Goal: Task Accomplishment & Management: Use online tool/utility

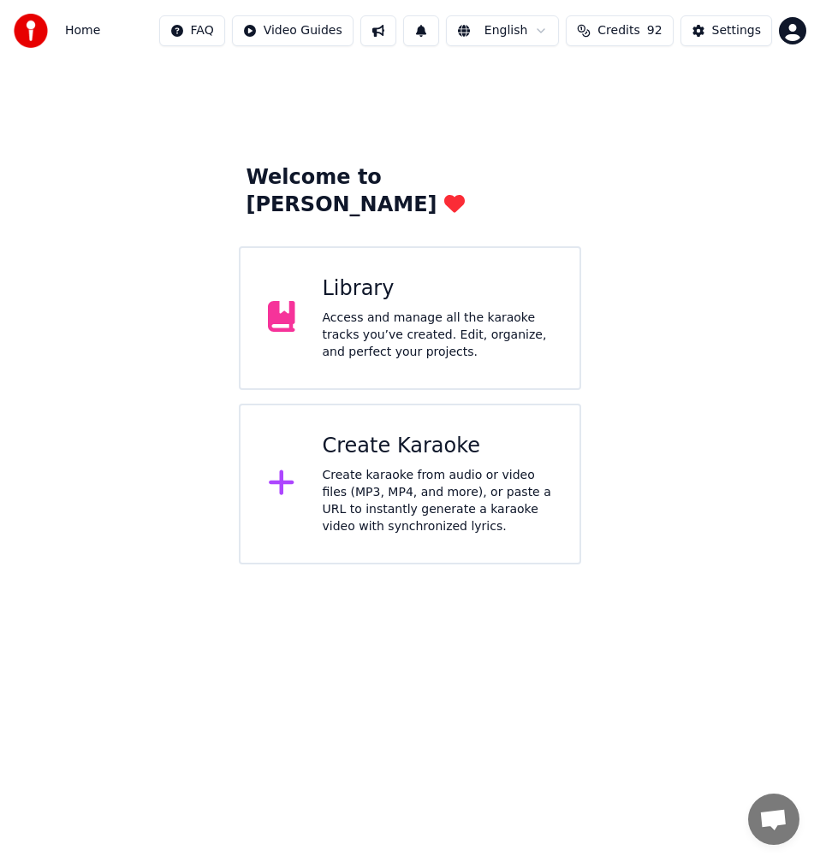
click at [487, 467] on div "Create karaoke from audio or video files (MP3, MP4, and more), or paste a URL t…" at bounding box center [438, 501] width 230 height 68
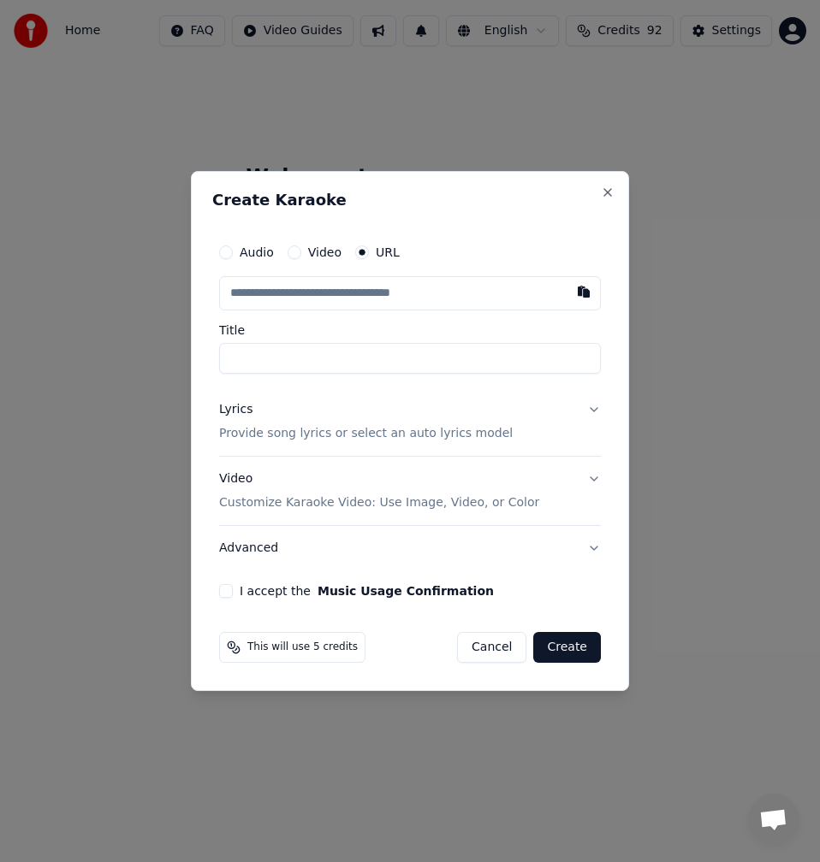
click at [502, 287] on input "text" at bounding box center [410, 293] width 382 height 34
click at [593, 298] on button "button" at bounding box center [583, 291] width 34 height 31
type input "**********"
click at [228, 365] on input "**********" at bounding box center [410, 358] width 382 height 31
type input "**********"
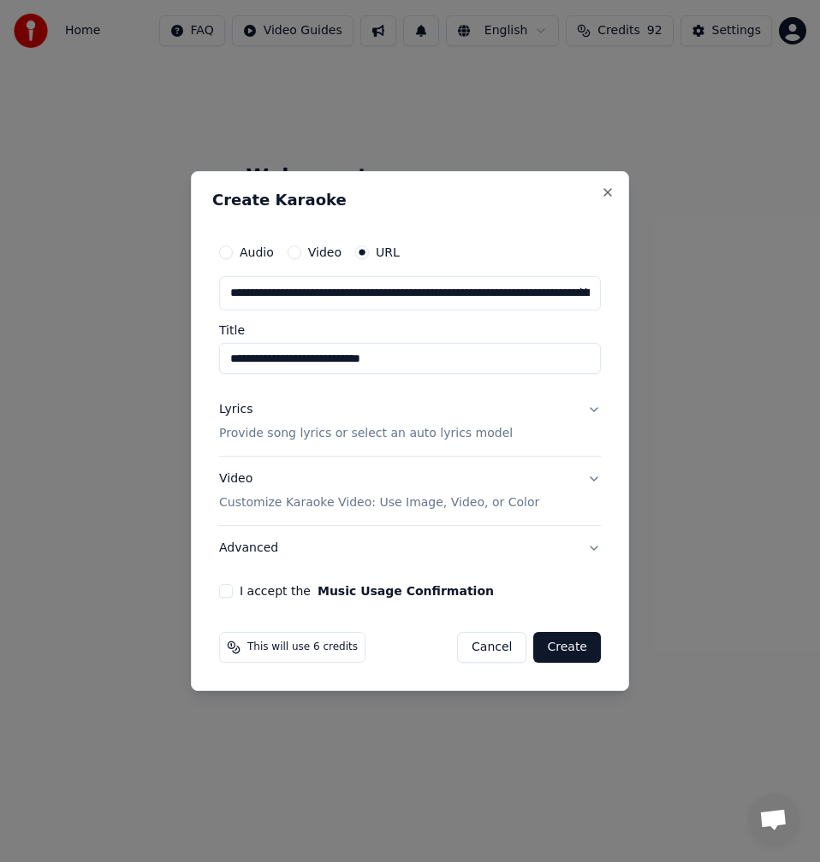
click at [282, 429] on p "Provide song lyrics or select an auto lyrics model" at bounding box center [365, 433] width 293 height 17
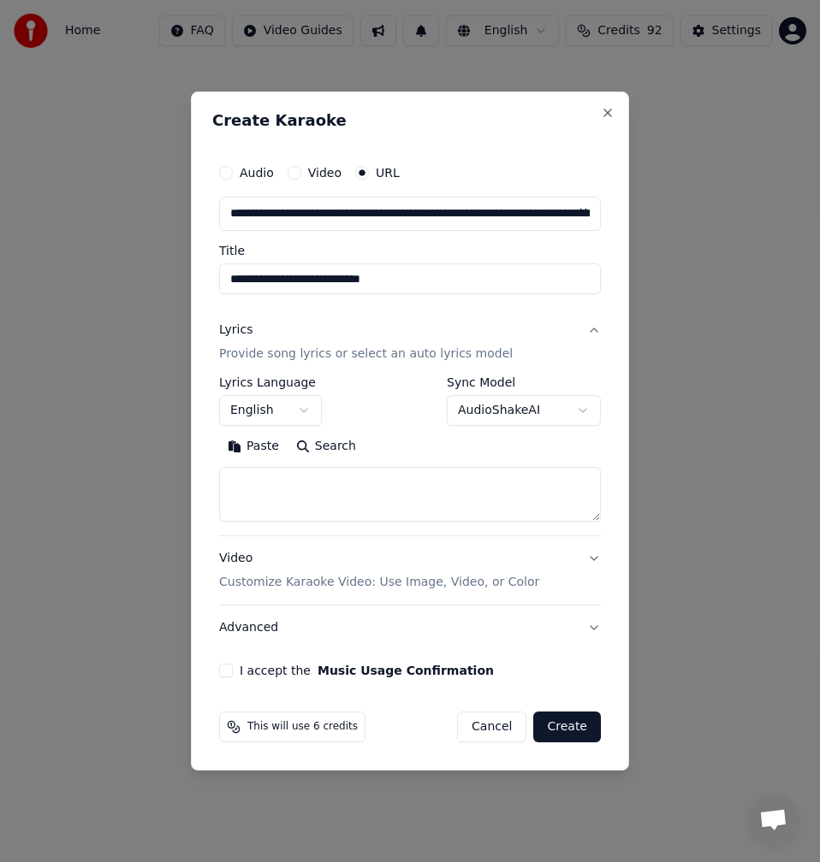
click at [320, 447] on button "Search" at bounding box center [325, 446] width 77 height 27
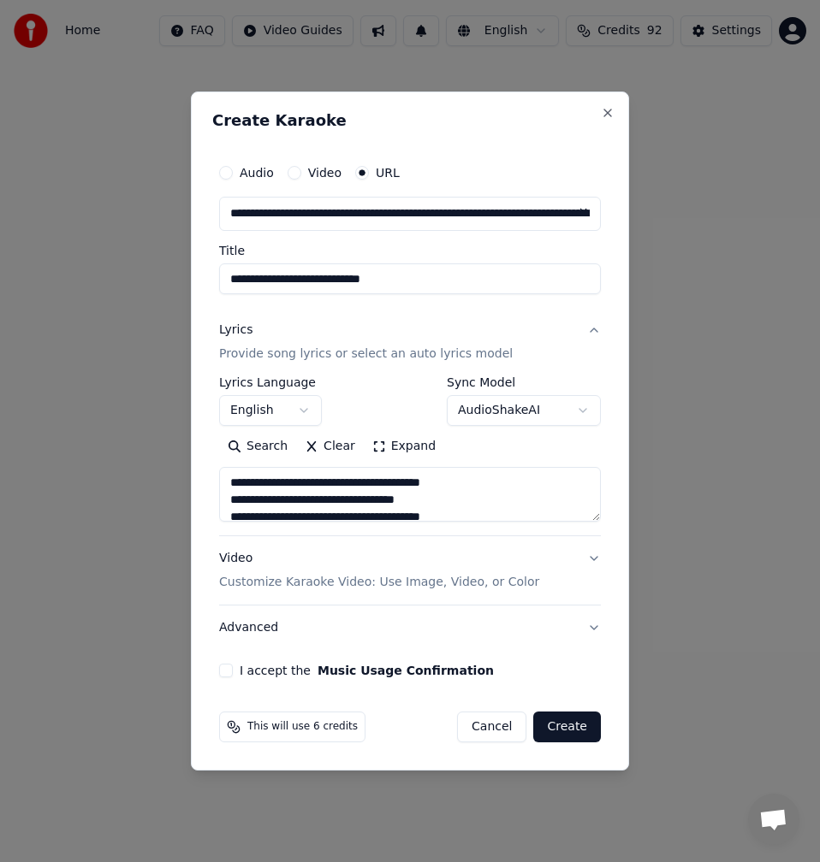
click at [412, 456] on button "Expand" at bounding box center [404, 446] width 80 height 27
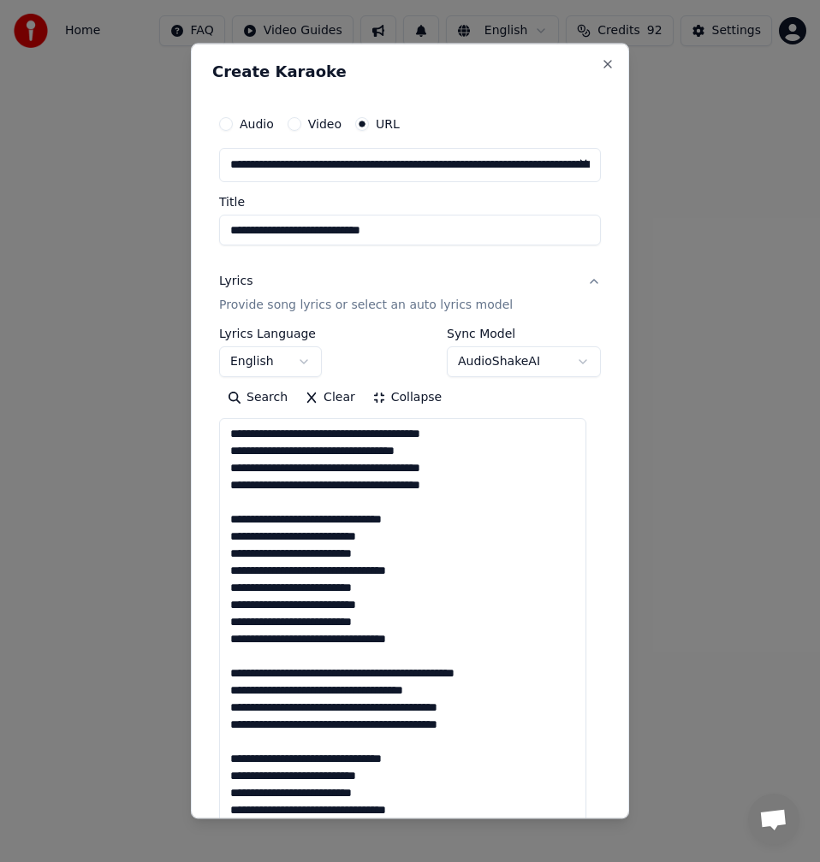
click at [317, 431] on textarea at bounding box center [402, 775] width 367 height 714
click at [323, 439] on textarea at bounding box center [402, 775] width 367 height 714
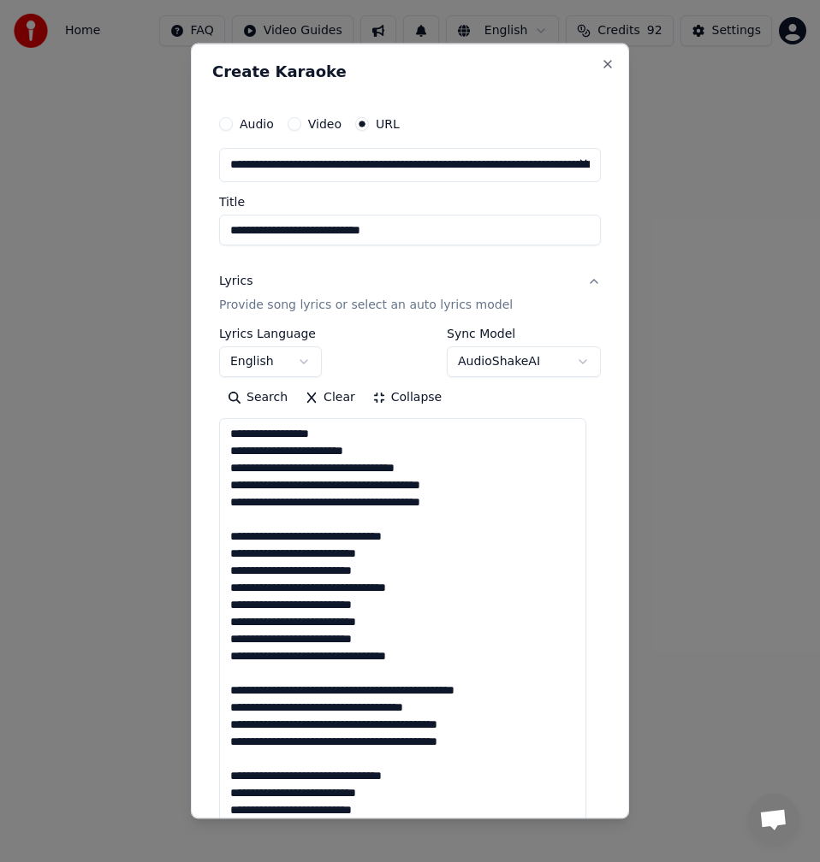
click at [323, 467] on textarea at bounding box center [402, 775] width 367 height 714
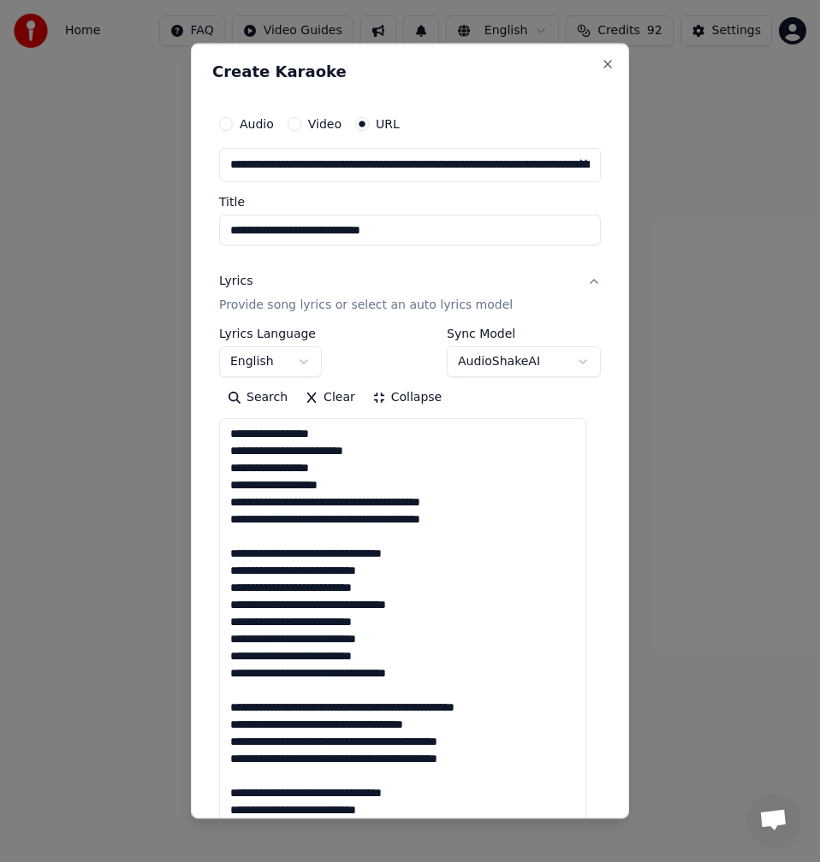
click at [320, 499] on textarea at bounding box center [402, 775] width 367 height 714
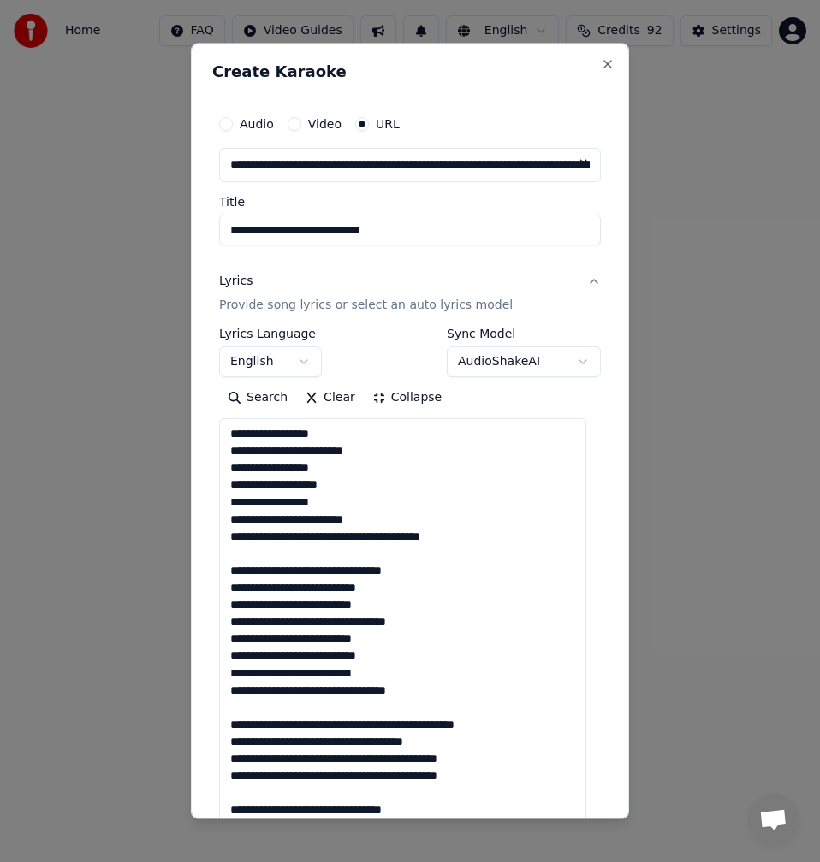
click at [322, 538] on textarea at bounding box center [402, 775] width 367 height 714
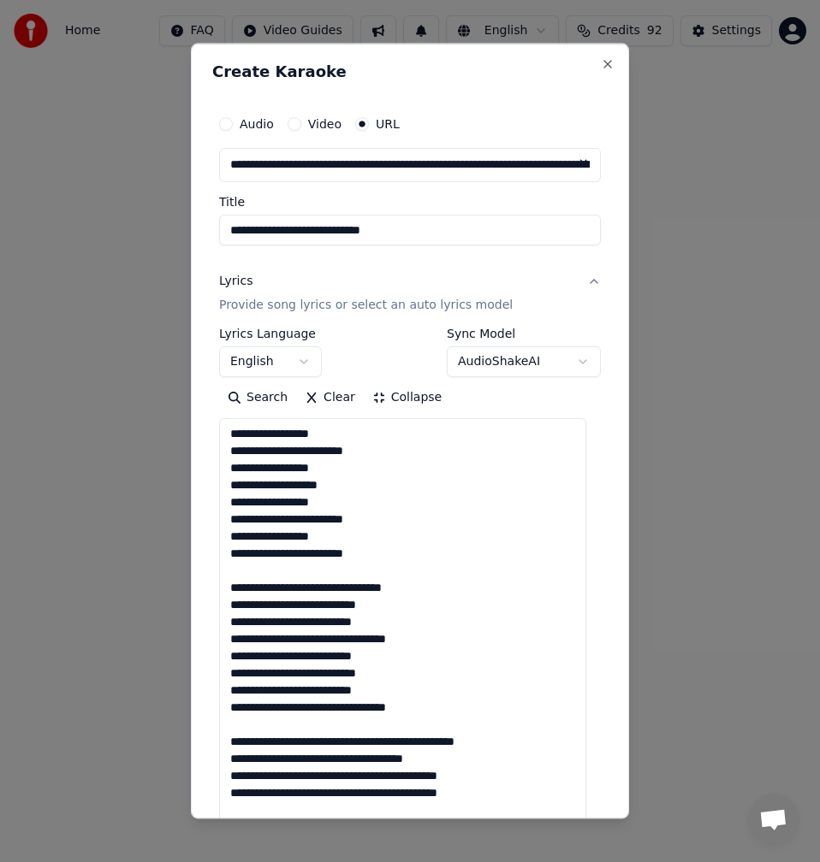
click at [307, 575] on textarea at bounding box center [402, 775] width 367 height 714
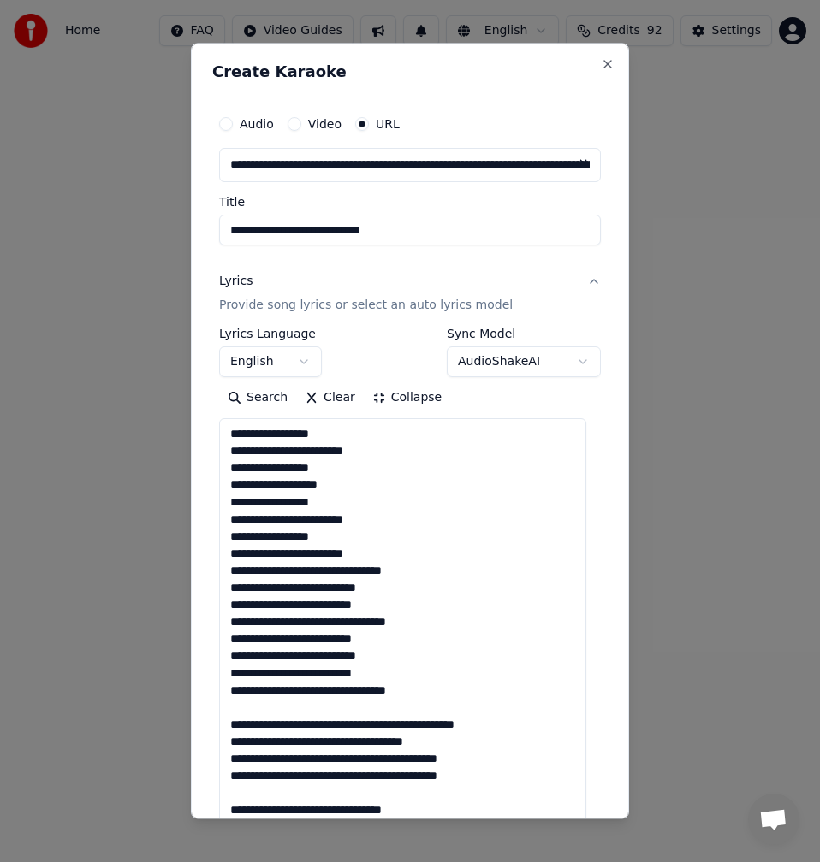
click at [269, 714] on textarea at bounding box center [402, 775] width 367 height 714
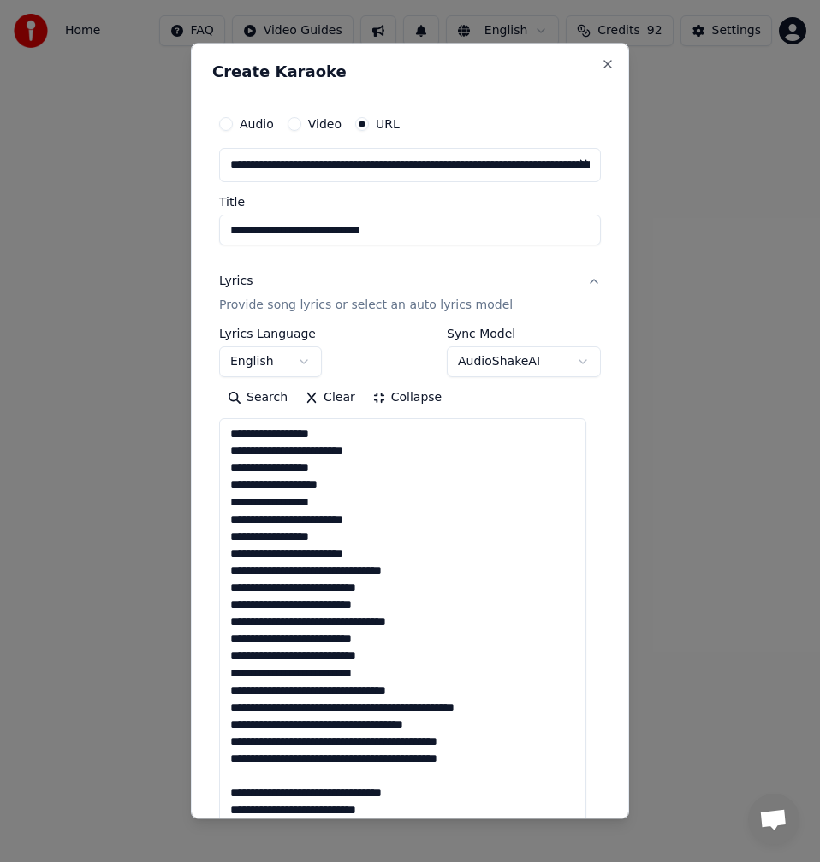
scroll to position [36, 0]
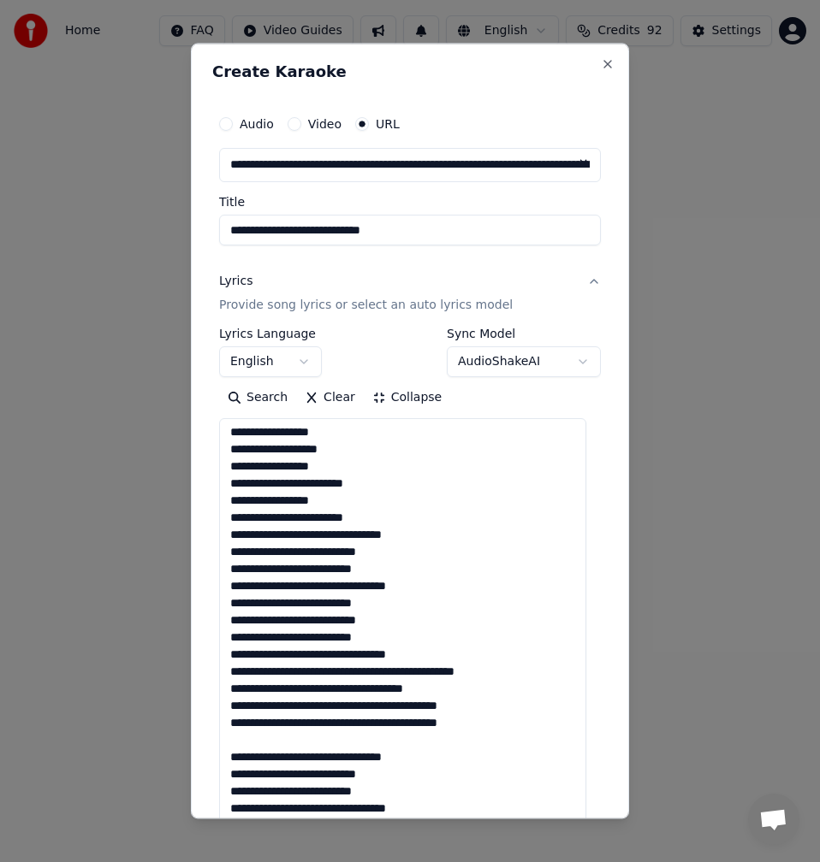
click at [345, 672] on textarea at bounding box center [402, 775] width 367 height 714
click at [349, 675] on textarea at bounding box center [402, 775] width 367 height 714
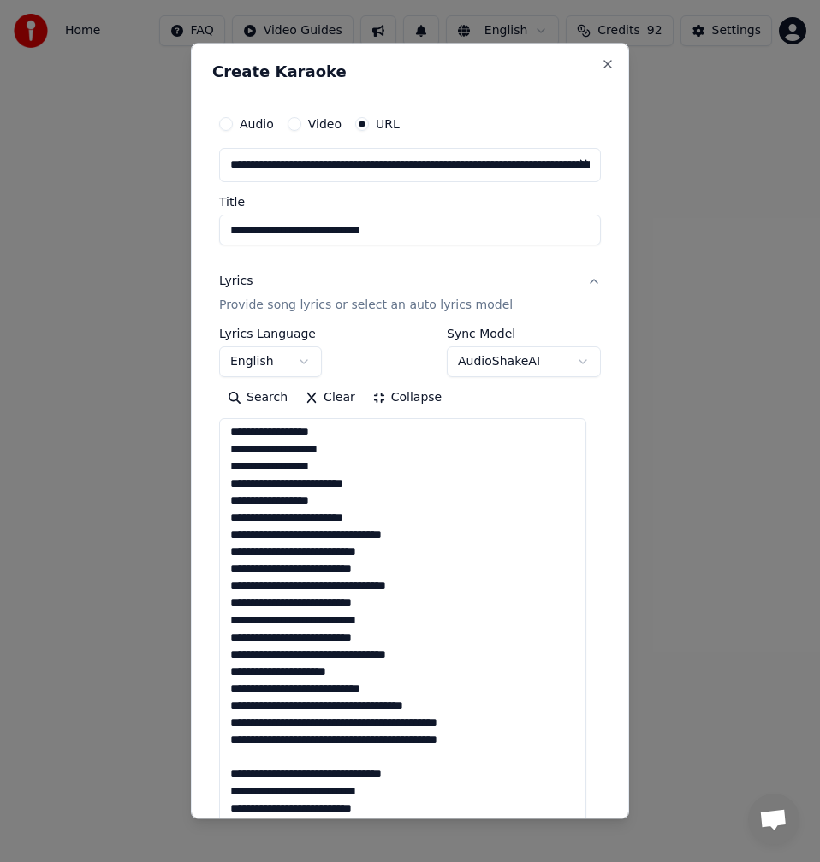
click at [323, 706] on textarea at bounding box center [402, 775] width 367 height 714
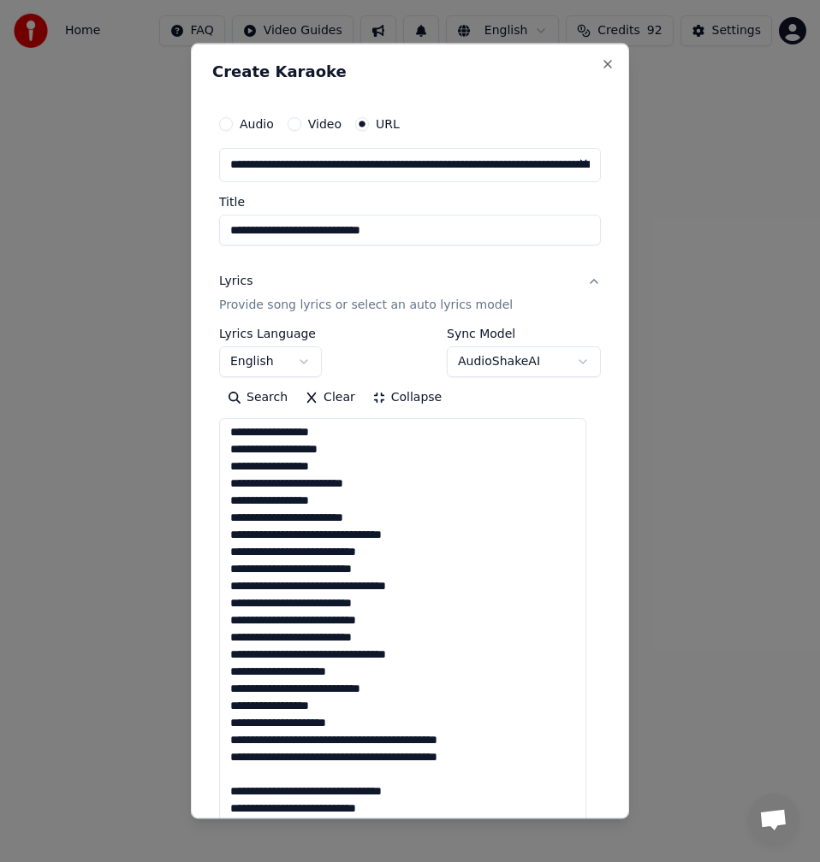
click at [323, 743] on textarea at bounding box center [402, 775] width 367 height 714
click at [322, 743] on textarea at bounding box center [402, 775] width 367 height 714
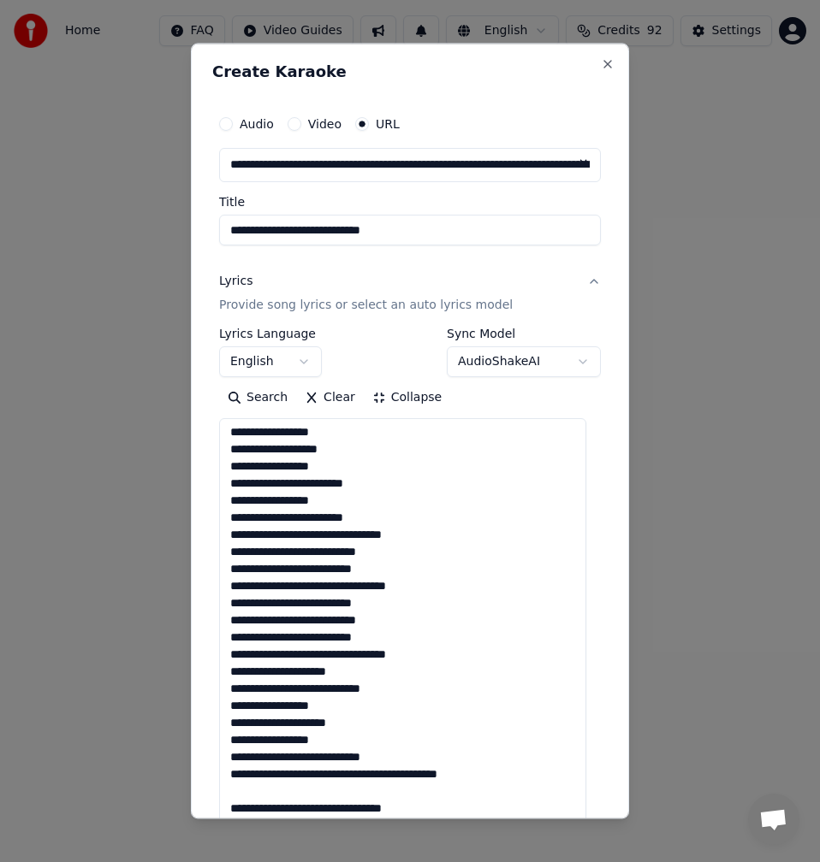
click at [320, 772] on textarea at bounding box center [402, 775] width 367 height 714
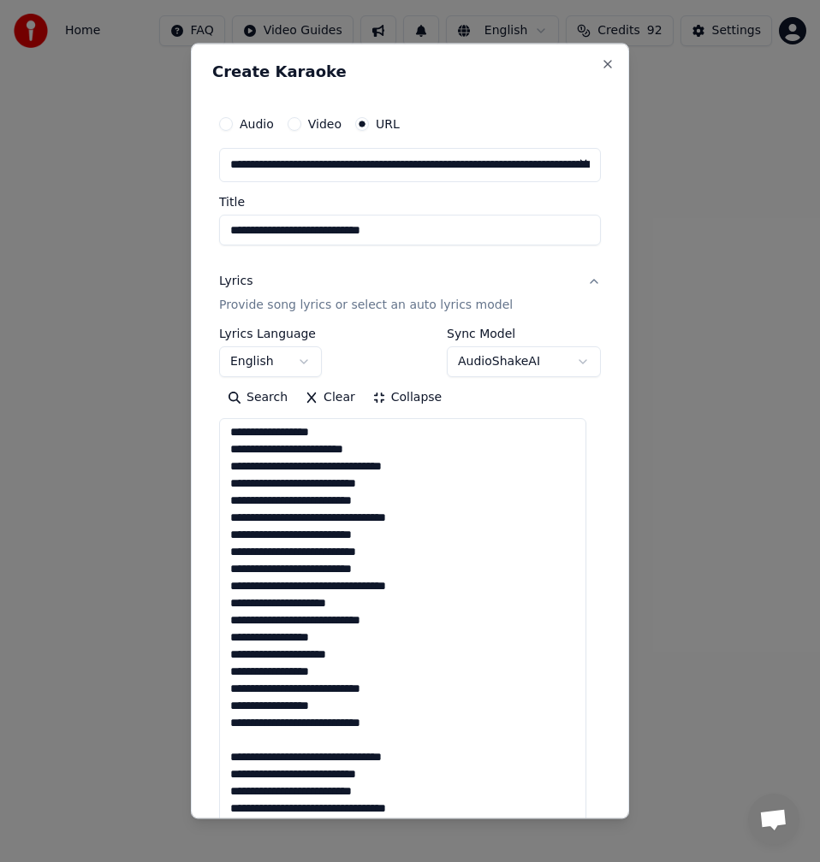
click at [293, 740] on textarea at bounding box center [402, 775] width 367 height 714
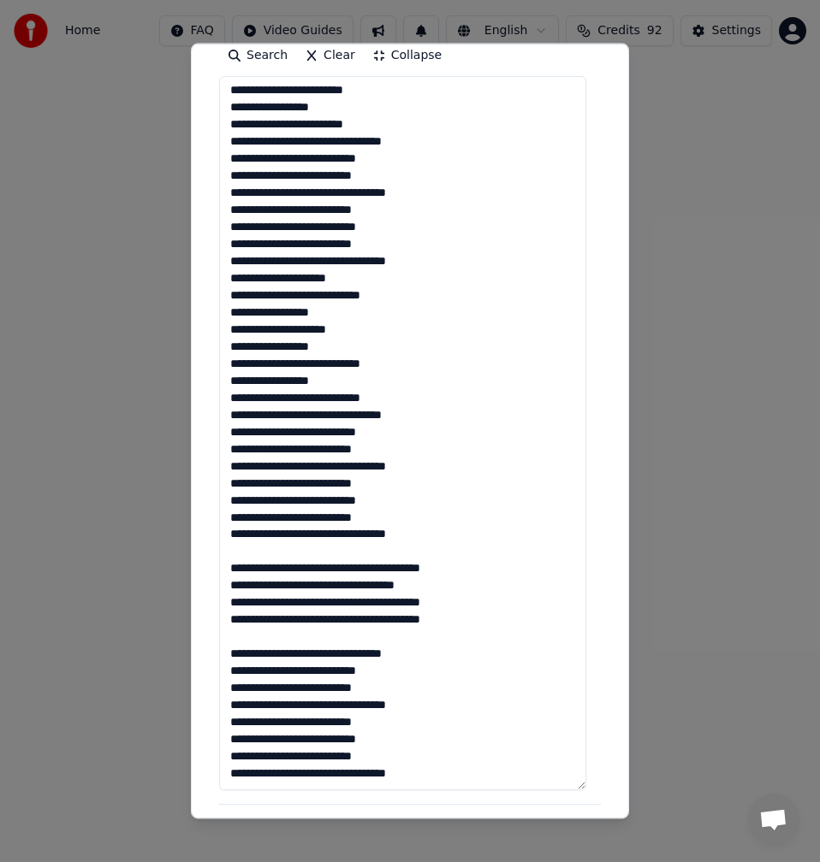
scroll to position [428, 0]
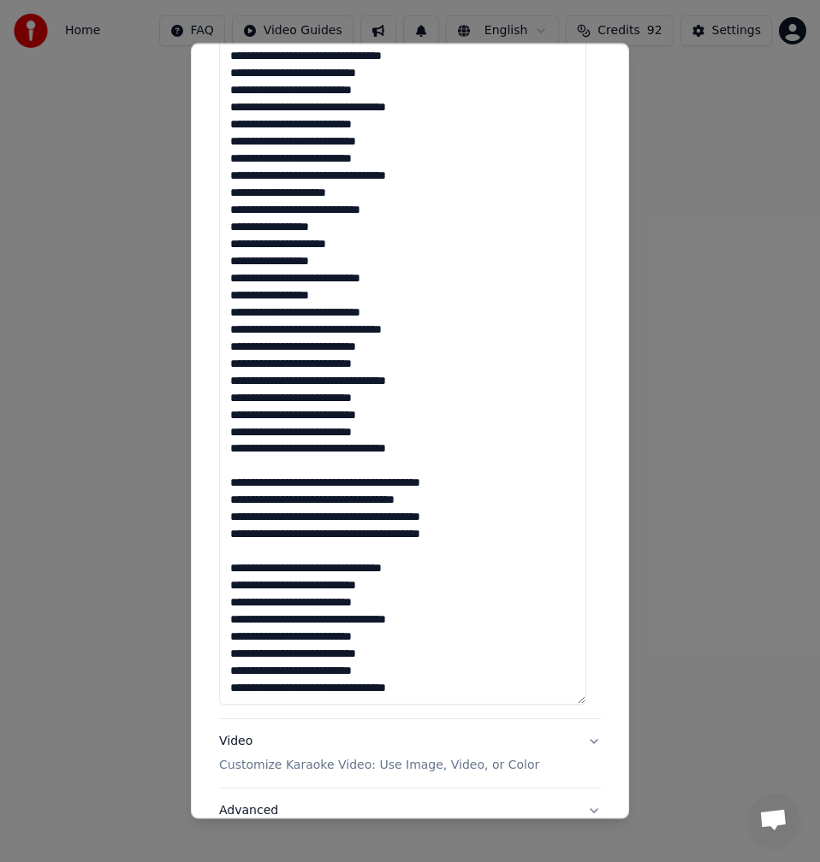
click at [293, 469] on textarea at bounding box center [402, 348] width 367 height 714
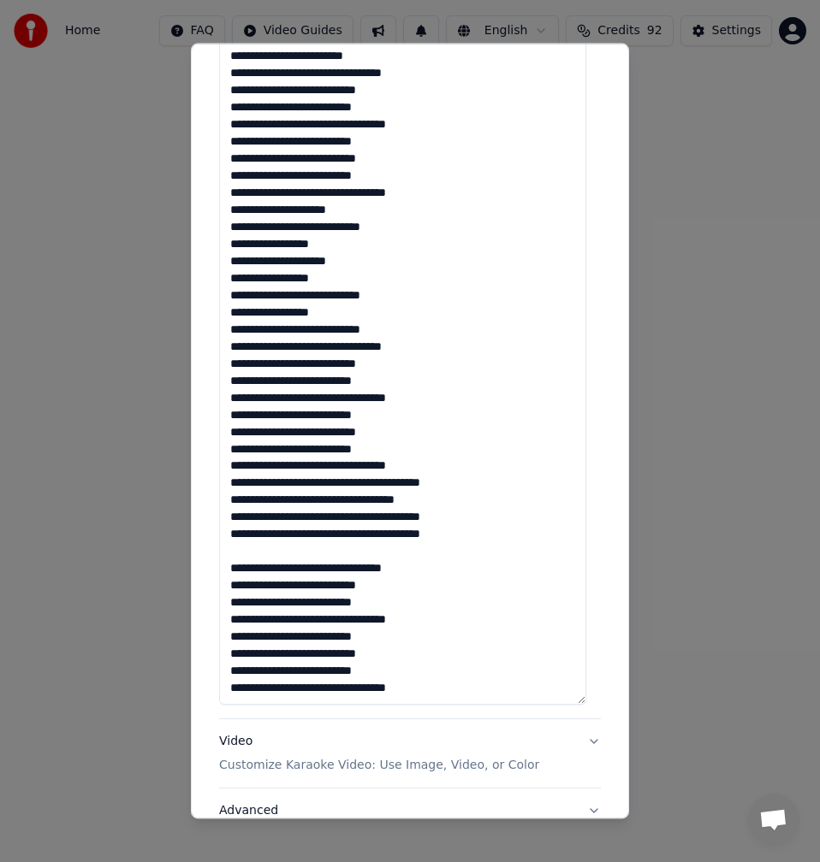
scroll to position [445, 0]
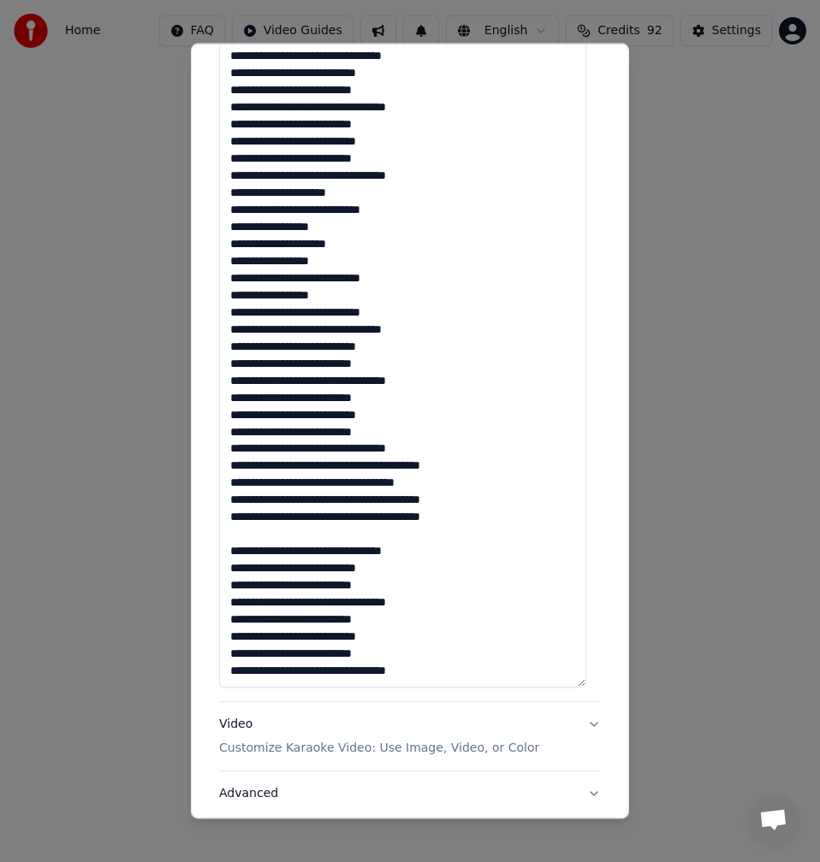
click at [324, 468] on textarea at bounding box center [402, 330] width 367 height 714
click at [323, 465] on textarea at bounding box center [402, 330] width 367 height 714
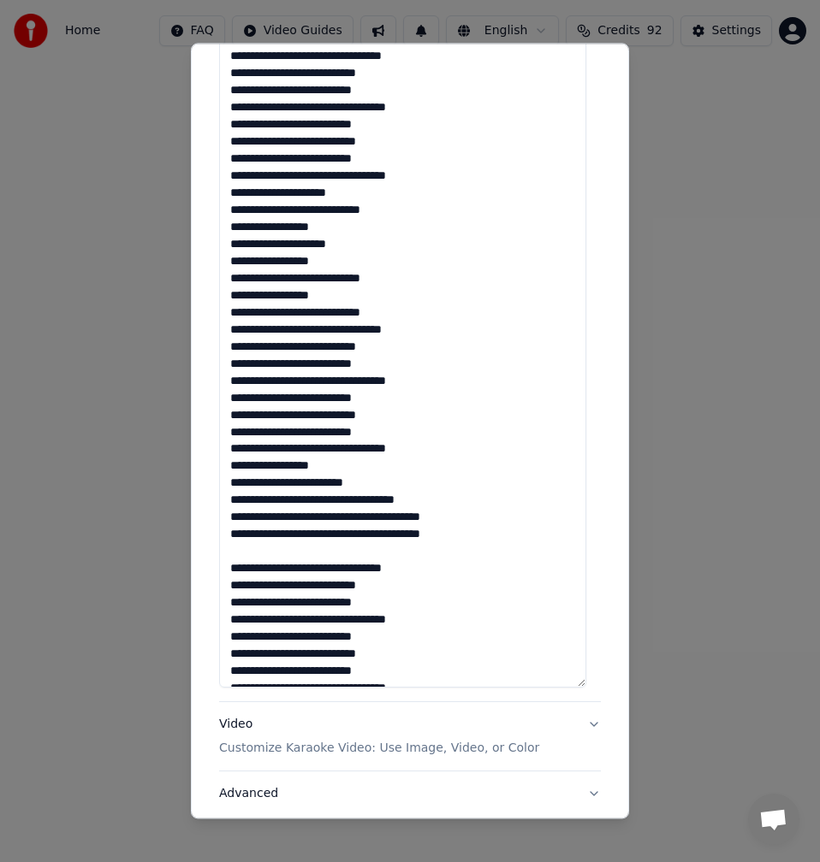
scroll to position [87, 0]
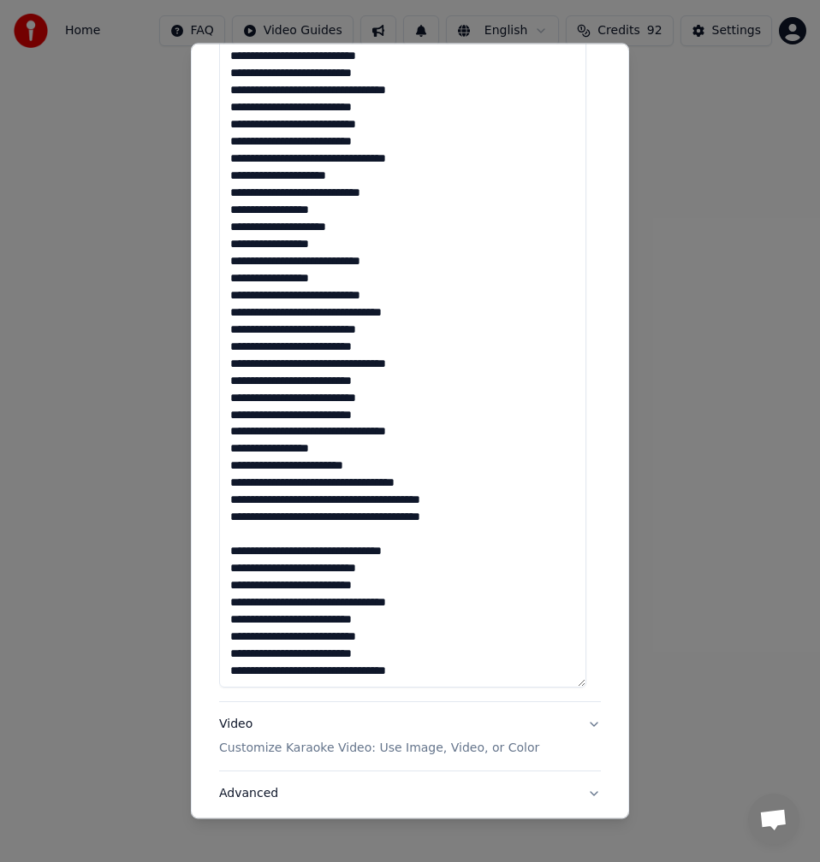
click at [323, 485] on textarea at bounding box center [402, 330] width 367 height 714
click at [321, 483] on textarea at bounding box center [402, 330] width 367 height 714
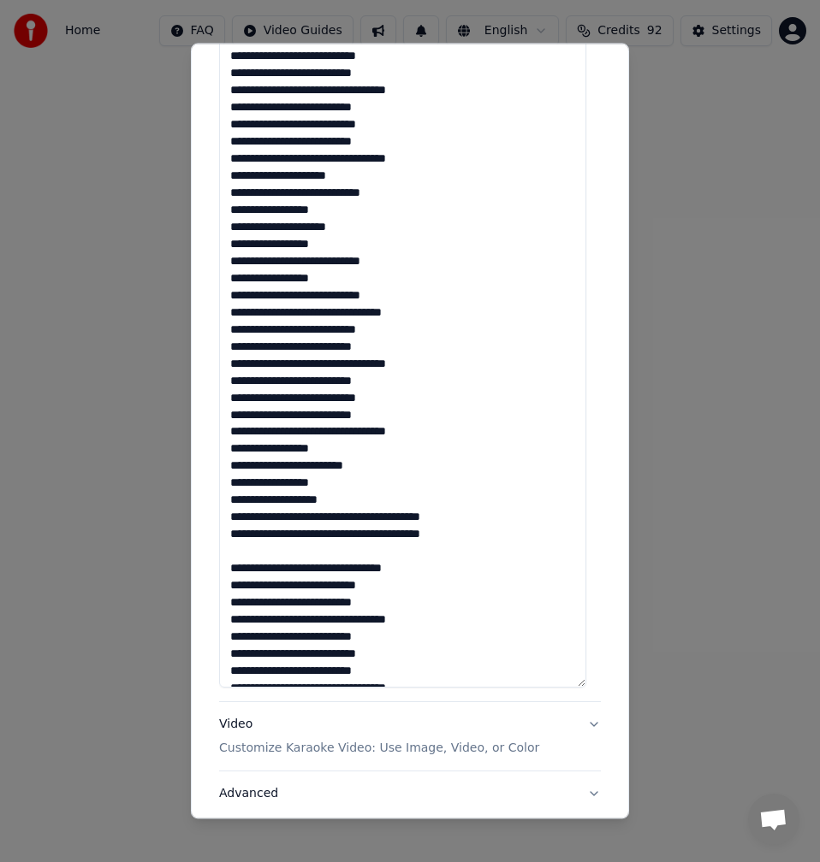
scroll to position [104, 0]
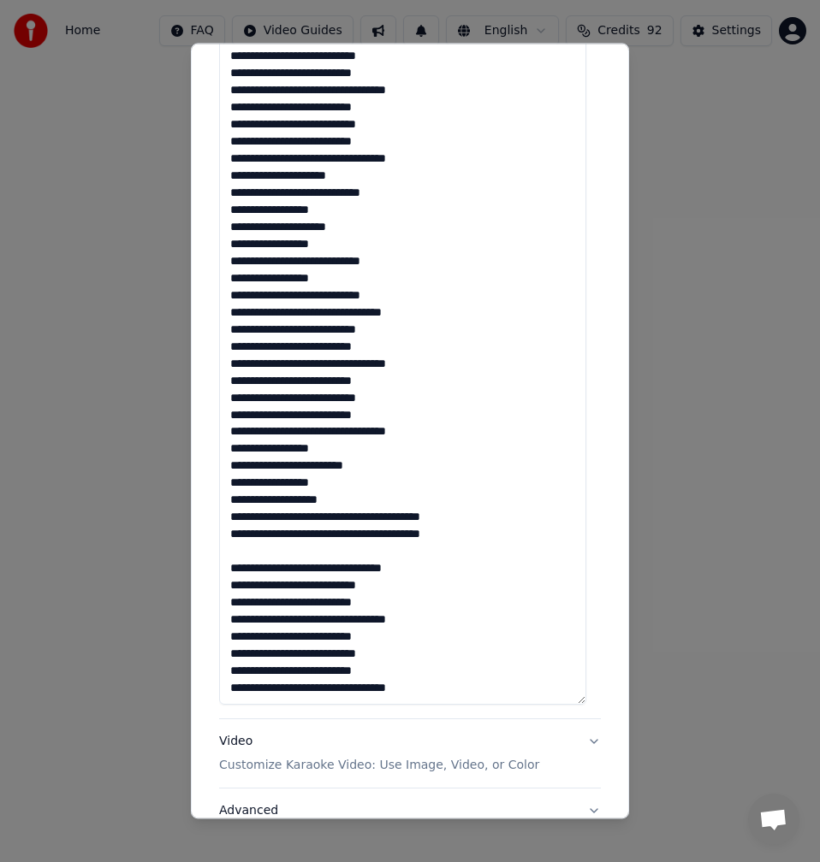
click at [319, 520] on textarea at bounding box center [402, 348] width 367 height 714
click at [319, 514] on textarea at bounding box center [402, 348] width 367 height 714
click at [323, 520] on textarea at bounding box center [402, 348] width 367 height 714
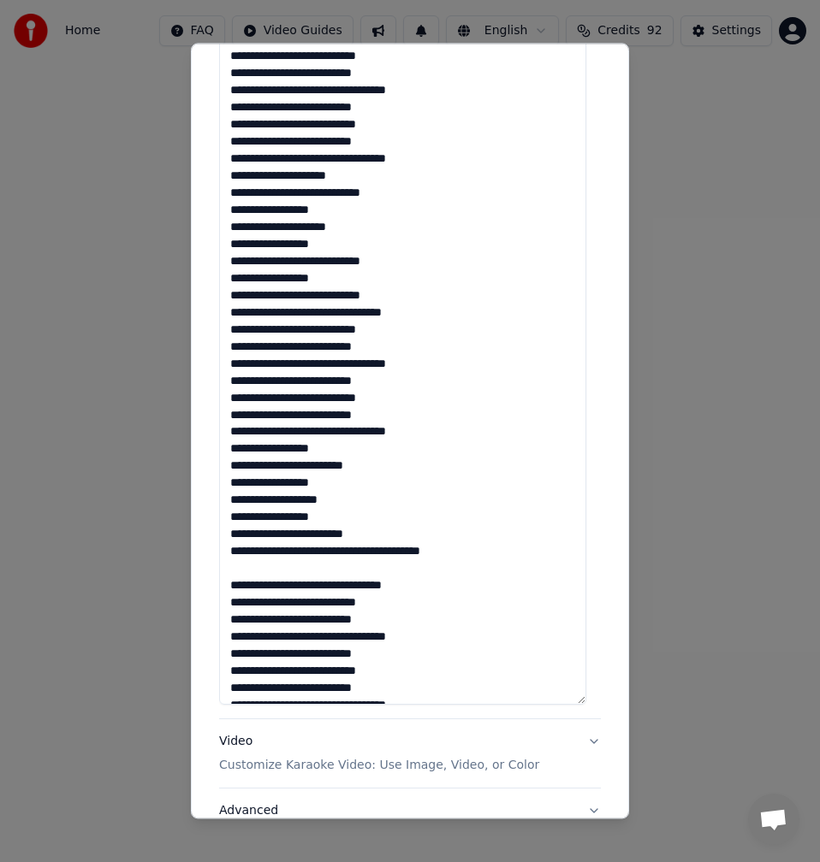
scroll to position [411, 0]
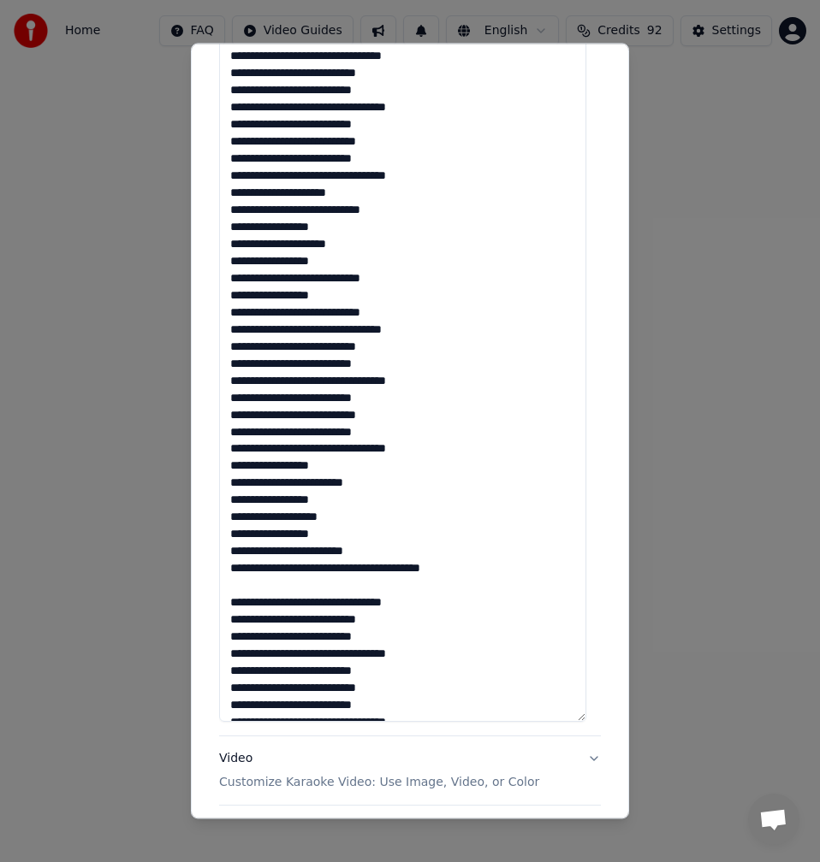
click at [323, 565] on textarea at bounding box center [402, 365] width 367 height 714
click at [317, 567] on textarea at bounding box center [402, 365] width 367 height 714
click at [320, 570] on textarea at bounding box center [402, 365] width 367 height 714
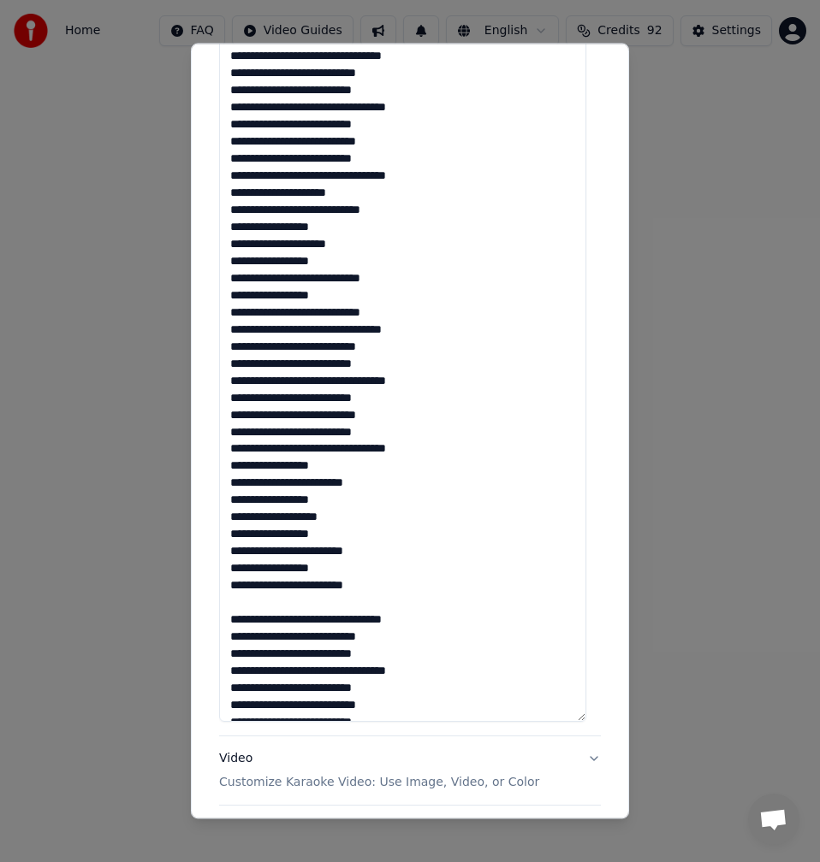
click at [304, 600] on textarea at bounding box center [402, 365] width 367 height 714
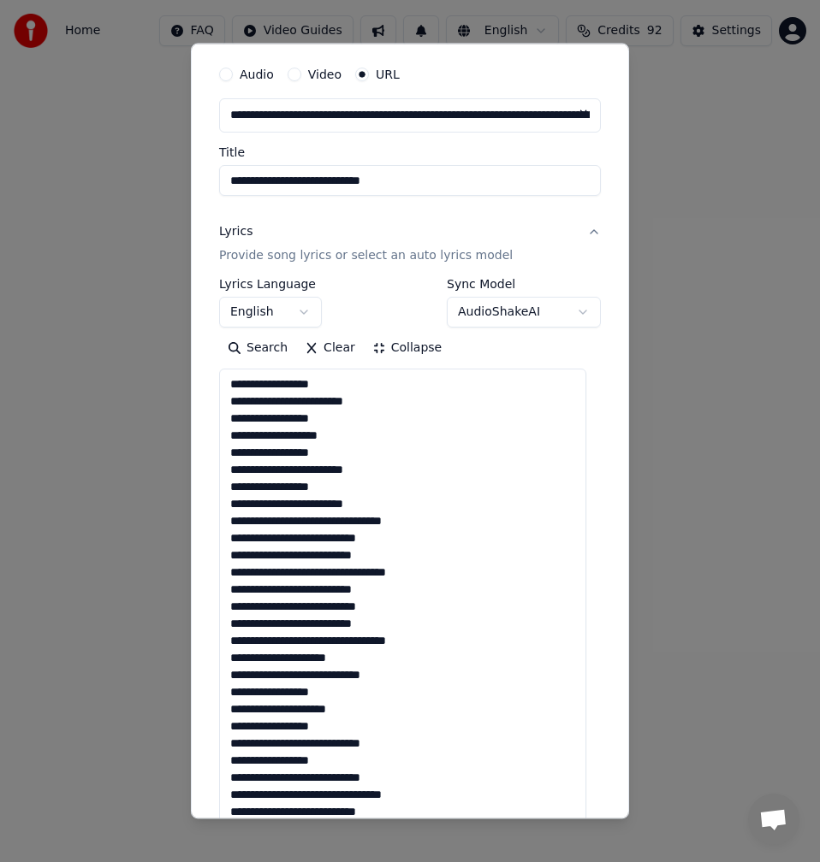
scroll to position [0, 0]
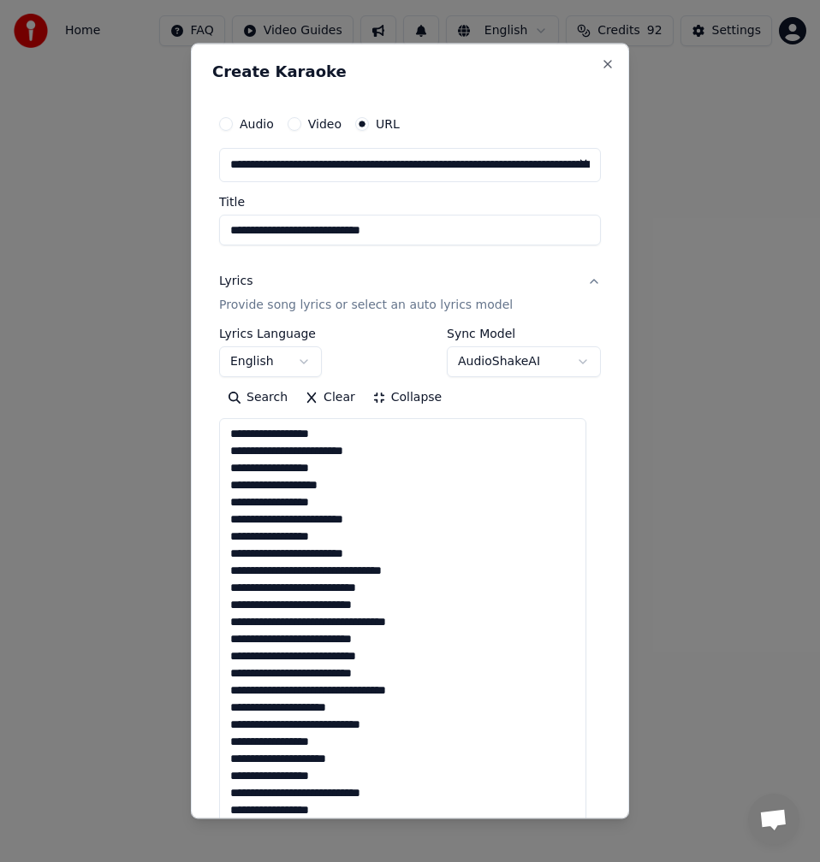
click at [361, 434] on textarea at bounding box center [402, 775] width 367 height 714
click at [333, 436] on textarea at bounding box center [402, 775] width 367 height 714
click at [392, 445] on textarea at bounding box center [402, 775] width 367 height 714
click at [353, 470] on textarea at bounding box center [402, 775] width 367 height 714
click at [356, 488] on textarea at bounding box center [402, 775] width 367 height 714
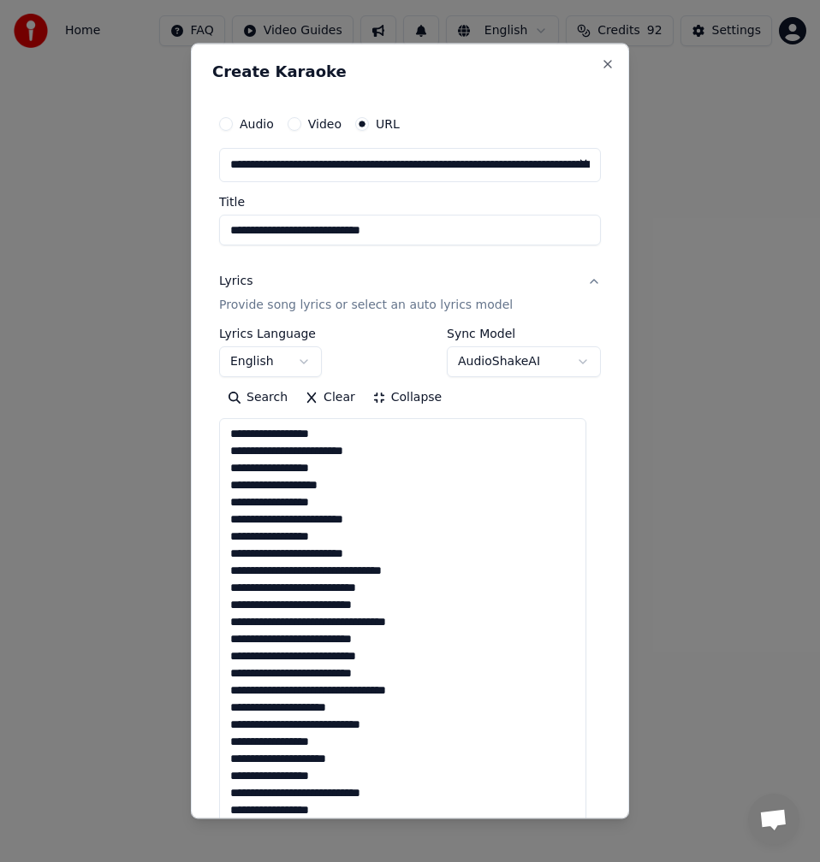
click at [336, 502] on textarea at bounding box center [402, 775] width 367 height 714
click at [400, 517] on textarea at bounding box center [402, 775] width 367 height 714
click at [330, 539] on textarea at bounding box center [402, 775] width 367 height 714
click at [411, 549] on textarea at bounding box center [402, 775] width 367 height 714
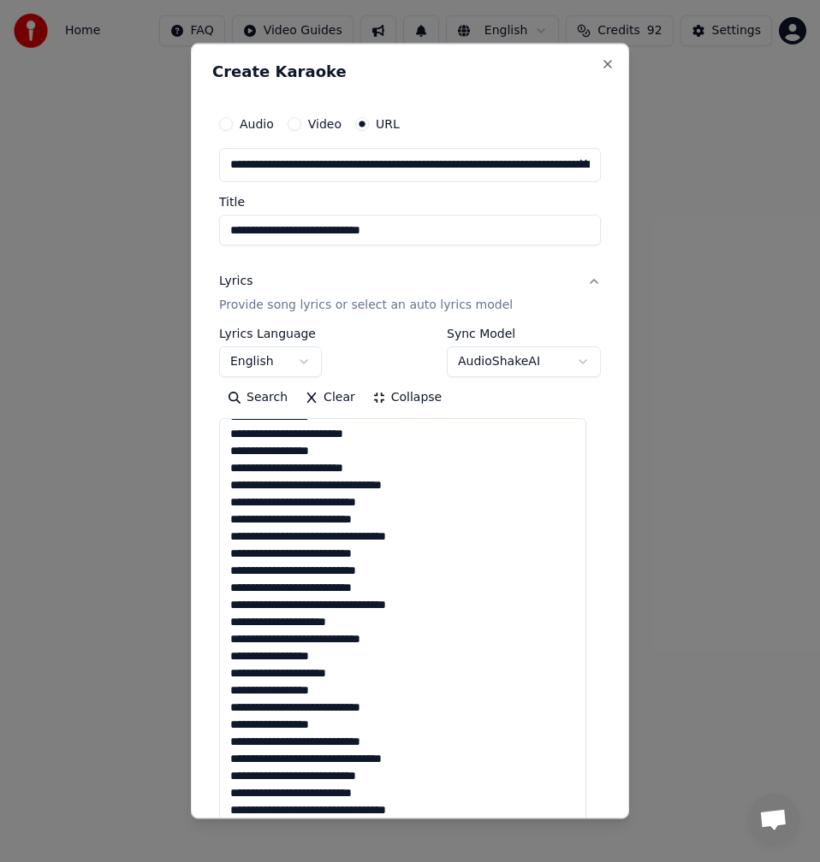
click at [429, 533] on textarea at bounding box center [402, 775] width 367 height 714
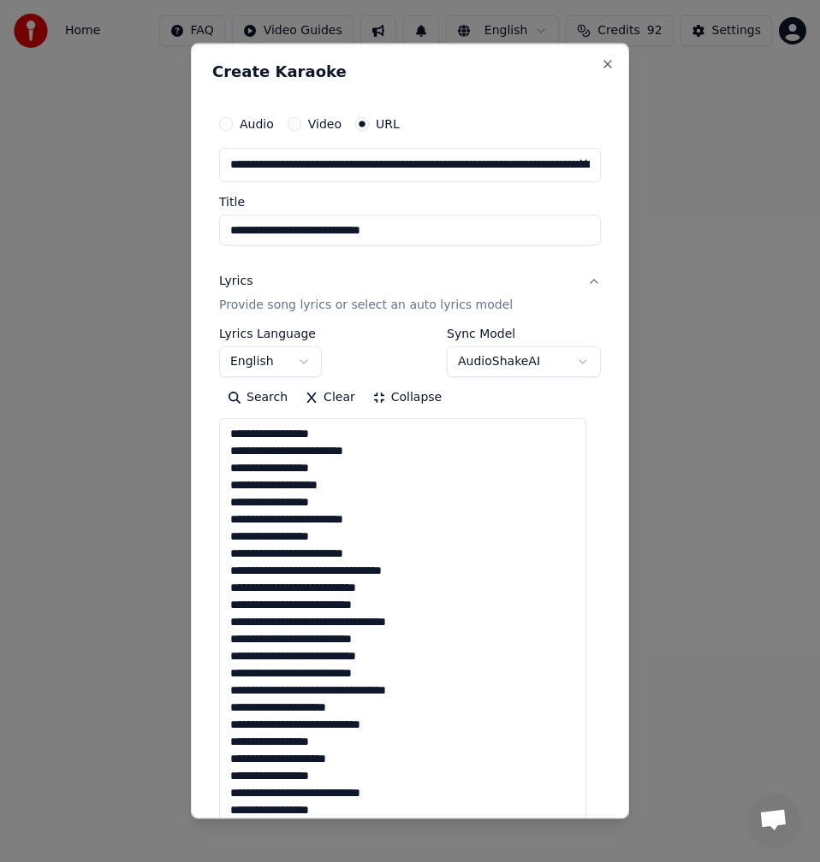
scroll to position [121, 0]
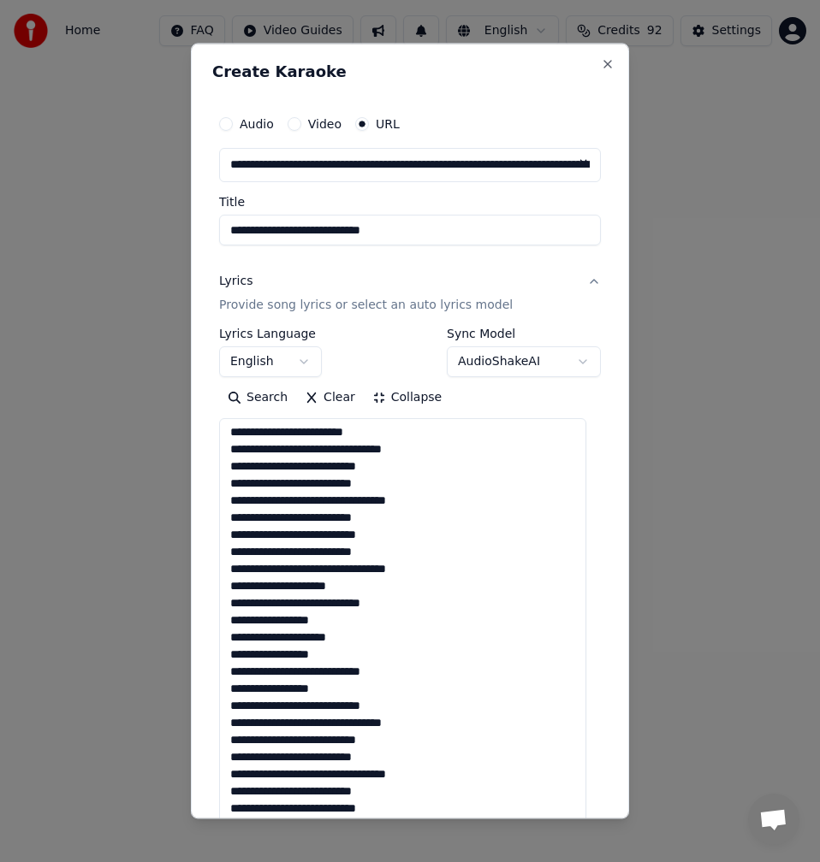
click at [370, 578] on textarea at bounding box center [402, 775] width 367 height 714
click at [353, 591] on textarea at bounding box center [402, 775] width 367 height 714
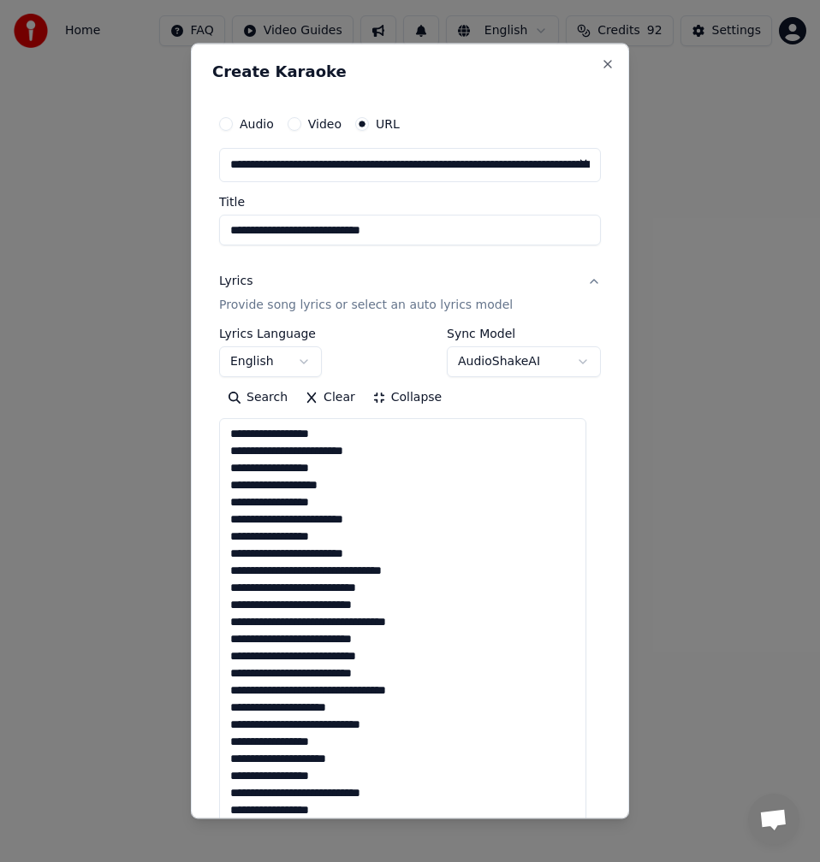
click at [336, 440] on textarea at bounding box center [402, 775] width 367 height 714
click at [389, 452] on textarea at bounding box center [402, 775] width 367 height 714
click at [328, 467] on textarea at bounding box center [402, 775] width 367 height 714
click at [352, 479] on textarea at bounding box center [402, 775] width 367 height 714
click at [338, 506] on textarea at bounding box center [402, 775] width 367 height 714
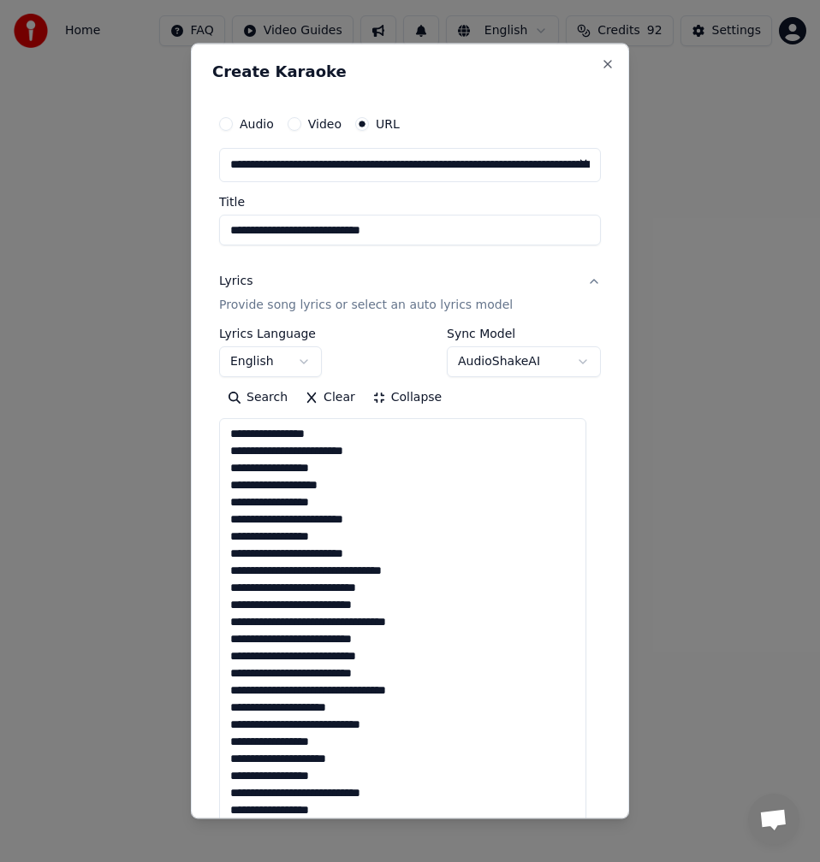
click at [370, 512] on textarea at bounding box center [402, 775] width 367 height 714
click at [346, 540] on textarea at bounding box center [402, 775] width 367 height 714
click at [402, 553] on textarea at bounding box center [402, 775] width 367 height 714
click at [394, 462] on textarea at bounding box center [402, 775] width 367 height 714
click at [383, 444] on textarea at bounding box center [402, 775] width 367 height 714
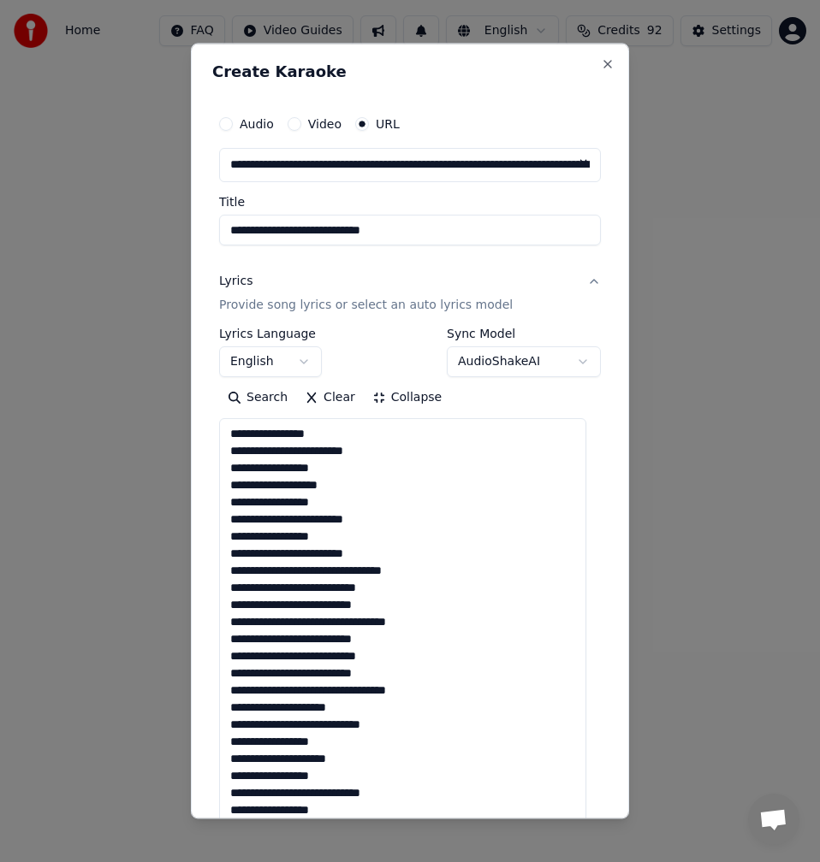
click at [339, 469] on textarea at bounding box center [402, 775] width 367 height 714
click at [372, 486] on textarea at bounding box center [402, 775] width 367 height 714
click at [341, 504] on textarea at bounding box center [402, 775] width 367 height 714
click at [352, 537] on textarea at bounding box center [402, 775] width 367 height 714
click at [414, 551] on textarea at bounding box center [402, 775] width 367 height 714
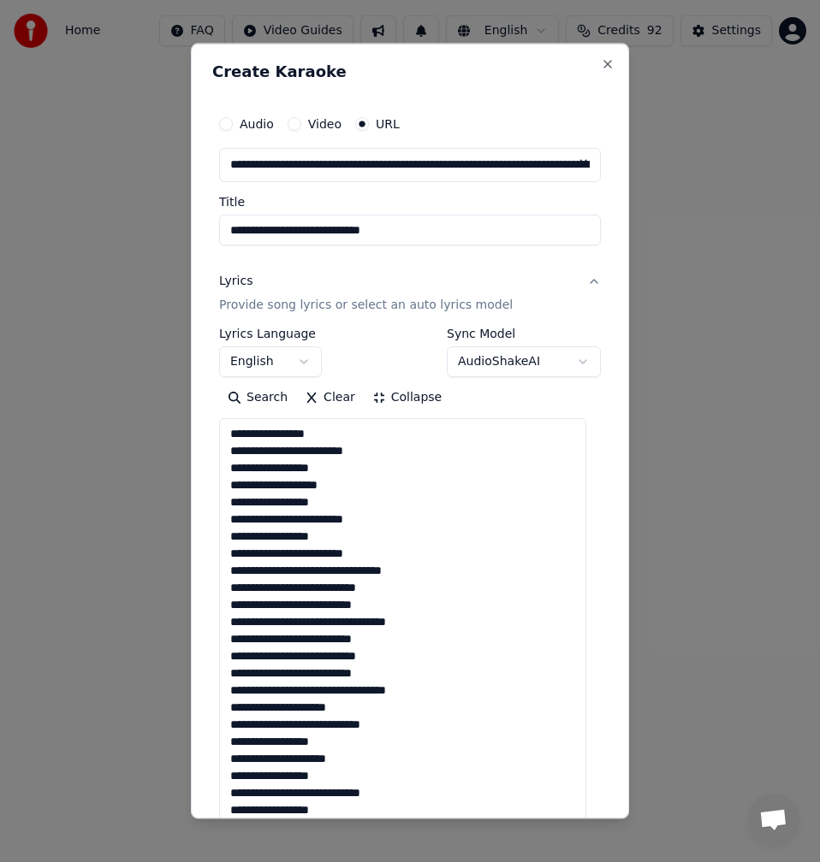
click at [429, 571] on textarea at bounding box center [402, 775] width 367 height 714
click at [385, 588] on textarea at bounding box center [402, 775] width 367 height 714
click at [395, 598] on textarea at bounding box center [402, 775] width 367 height 714
click at [459, 615] on textarea at bounding box center [402, 775] width 367 height 714
click at [388, 648] on textarea at bounding box center [402, 775] width 367 height 714
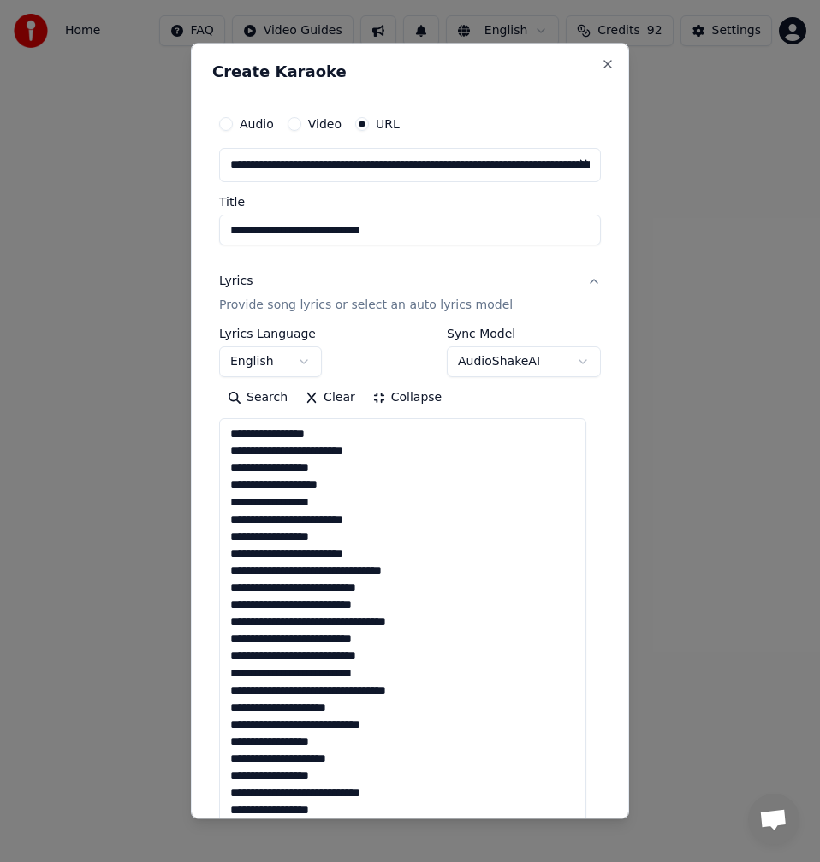
scroll to position [86, 0]
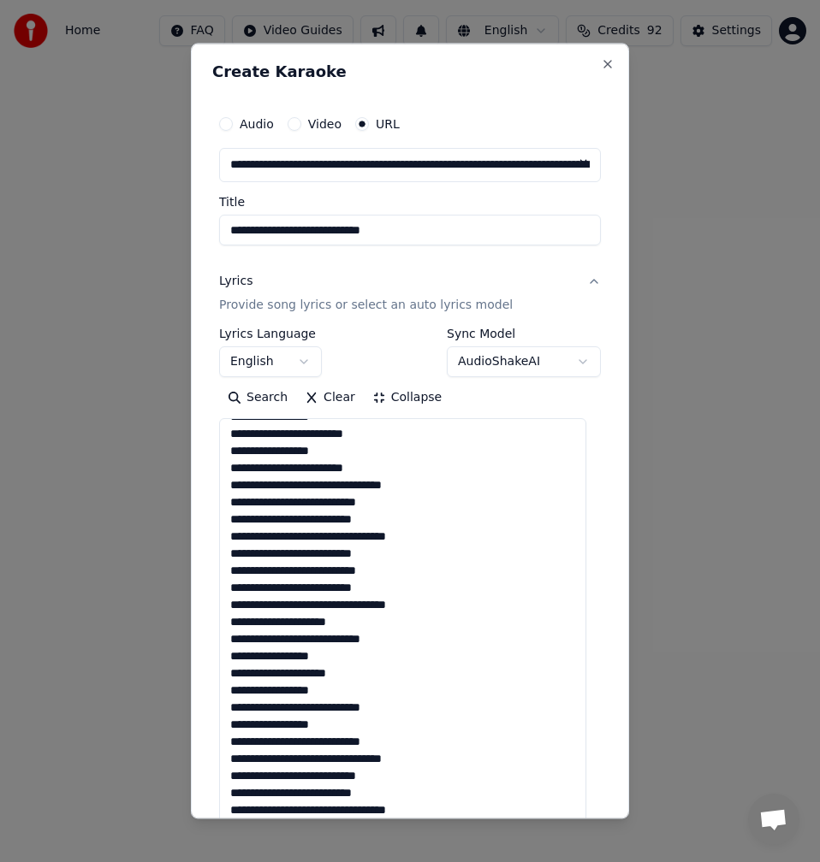
click at [383, 571] on textarea at bounding box center [402, 775] width 367 height 714
click at [391, 584] on textarea at bounding box center [402, 775] width 367 height 714
click at [439, 602] on textarea at bounding box center [402, 775] width 367 height 714
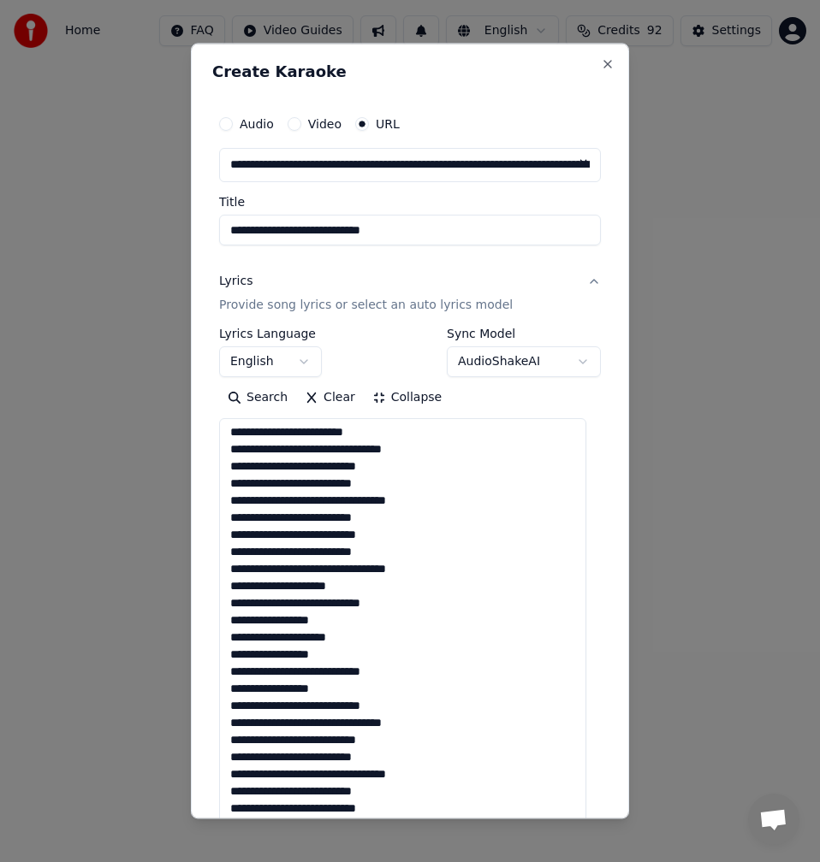
click at [358, 636] on textarea at bounding box center [402, 775] width 367 height 714
click at [358, 649] on textarea at bounding box center [402, 775] width 367 height 714
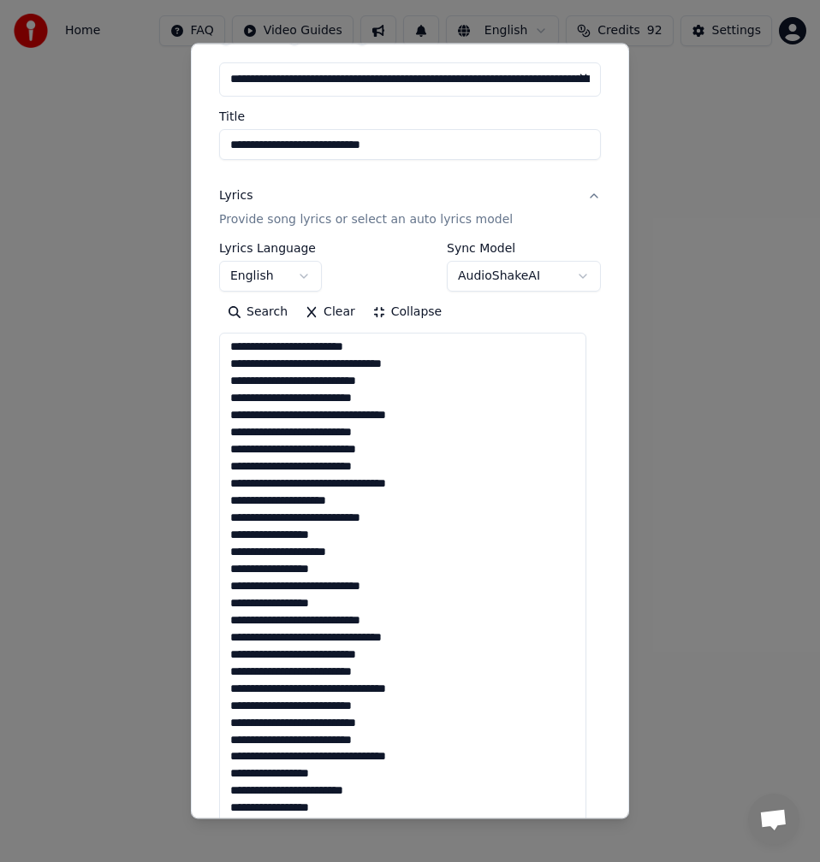
click at [416, 591] on textarea at bounding box center [402, 690] width 367 height 714
click at [345, 609] on textarea at bounding box center [402, 690] width 367 height 714
click at [411, 623] on textarea at bounding box center [402, 690] width 367 height 714
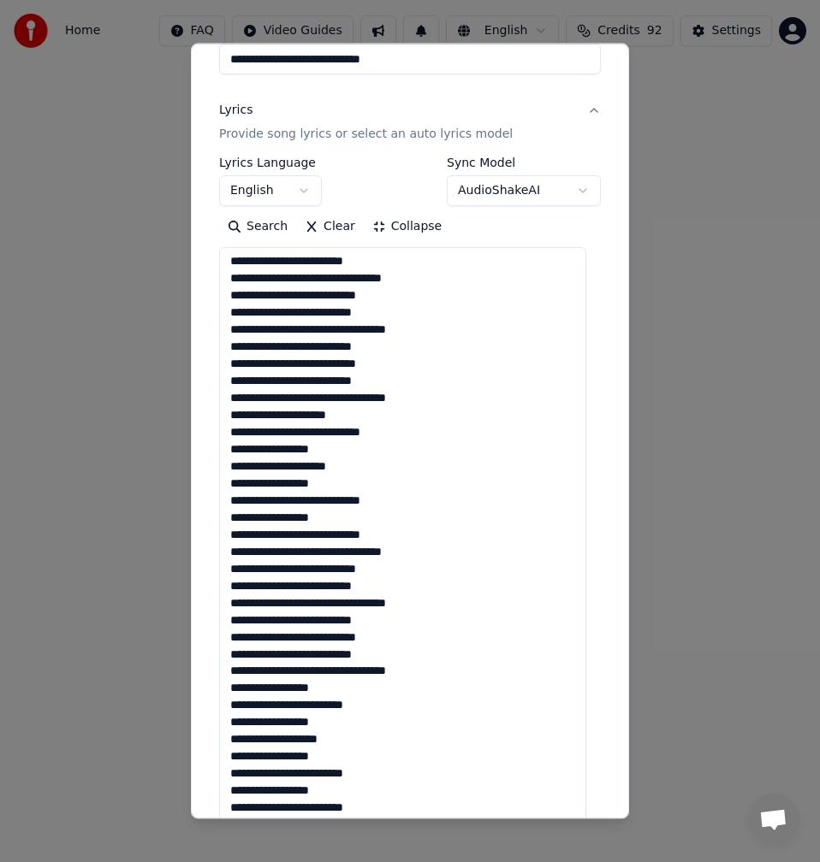
scroll to position [257, 0]
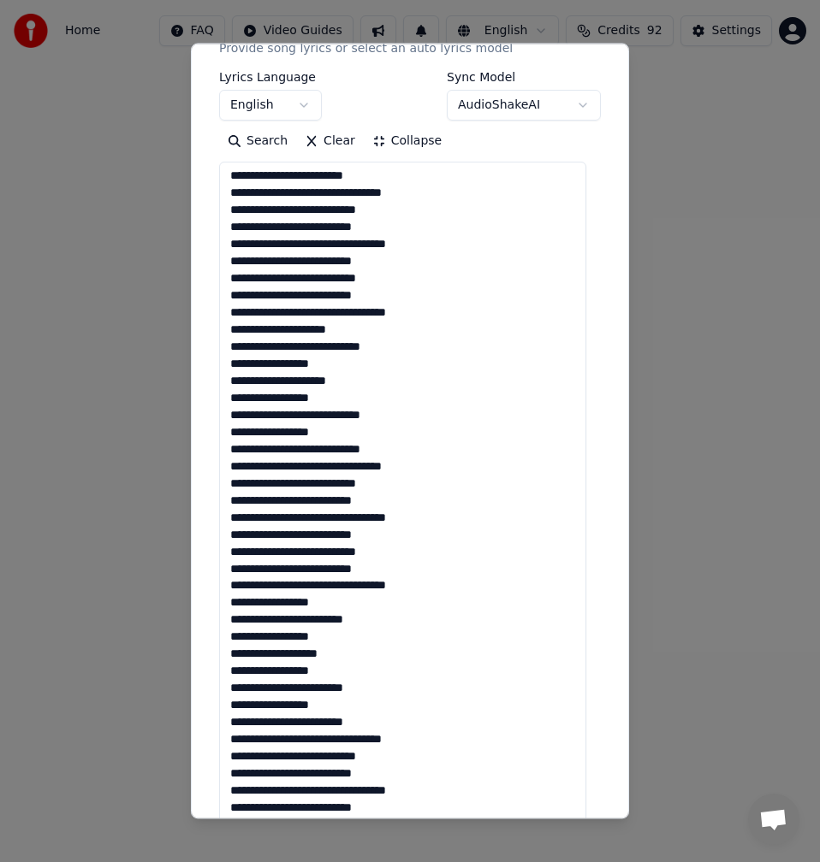
click at [387, 532] on textarea at bounding box center [402, 519] width 367 height 714
click at [393, 551] on textarea at bounding box center [402, 519] width 367 height 714
click at [395, 569] on textarea at bounding box center [402, 519] width 367 height 714
click at [427, 591] on textarea at bounding box center [402, 519] width 367 height 714
click at [354, 605] on textarea at bounding box center [402, 519] width 367 height 714
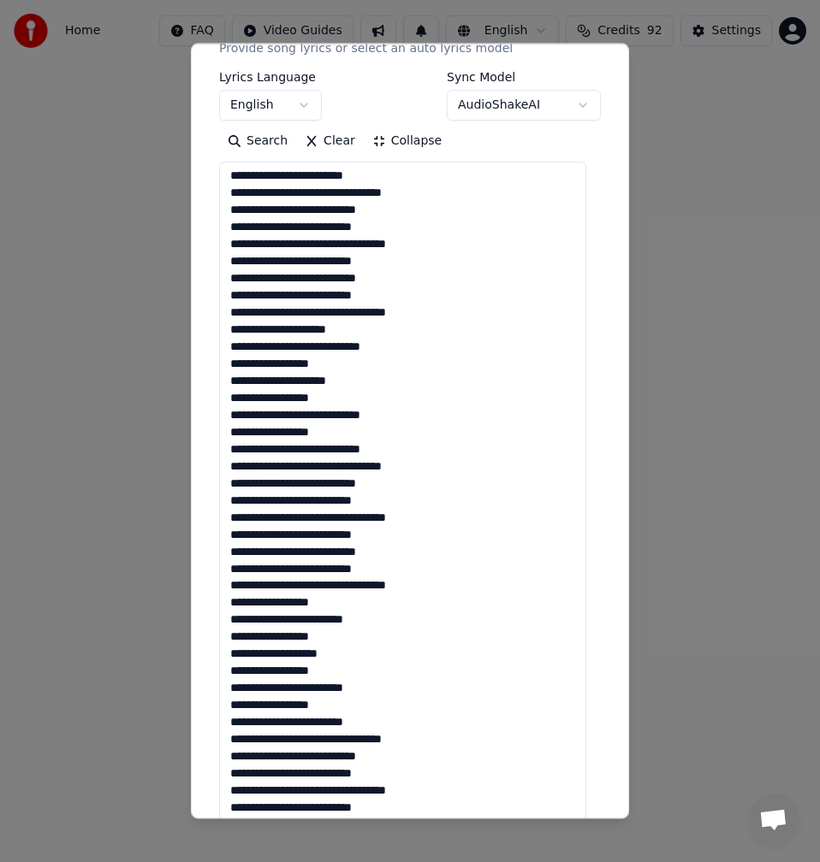
click at [417, 619] on textarea at bounding box center [402, 519] width 367 height 714
click at [231, 607] on textarea at bounding box center [402, 519] width 367 height 714
type textarea "**********"
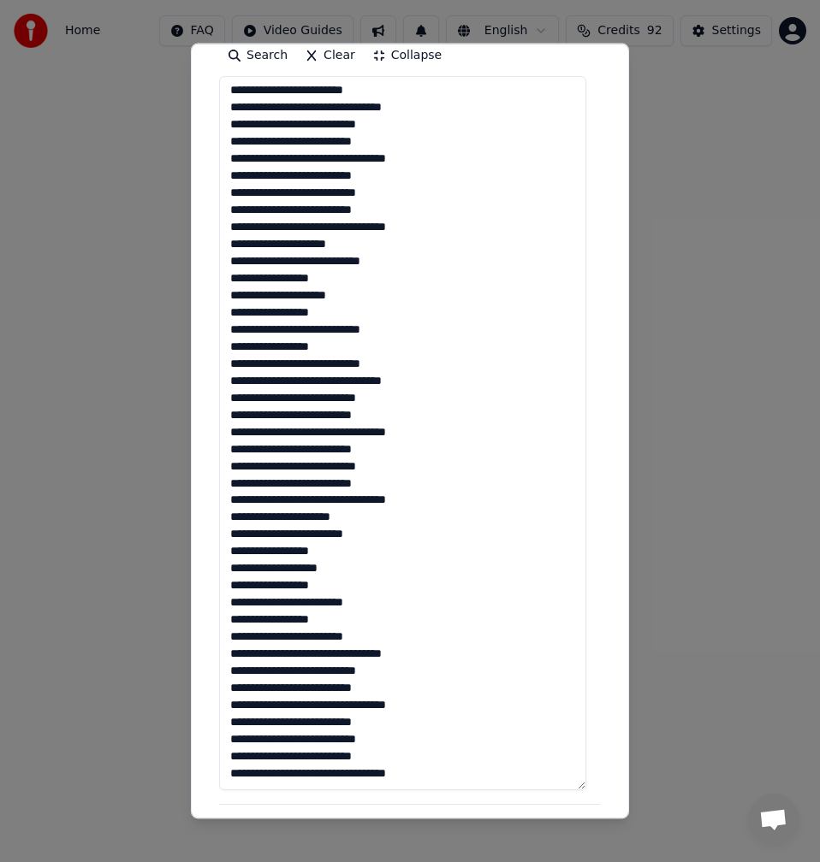
click at [361, 556] on textarea at bounding box center [402, 433] width 367 height 714
click at [352, 564] on textarea at bounding box center [402, 433] width 367 height 714
click at [352, 584] on textarea at bounding box center [402, 433] width 367 height 714
click at [401, 601] on textarea at bounding box center [402, 433] width 367 height 714
click at [348, 623] on textarea at bounding box center [402, 433] width 367 height 714
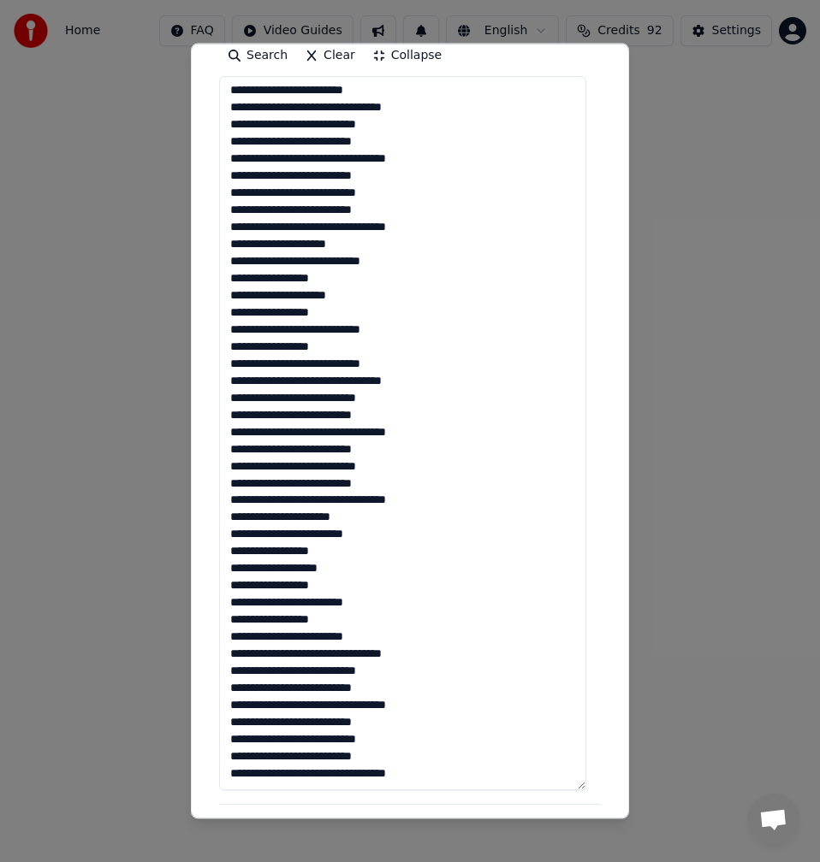
click at [408, 635] on textarea at bounding box center [402, 433] width 367 height 714
click at [435, 658] on textarea at bounding box center [402, 433] width 367 height 714
click at [437, 698] on textarea at bounding box center [402, 433] width 367 height 714
click at [393, 728] on textarea at bounding box center [402, 433] width 367 height 714
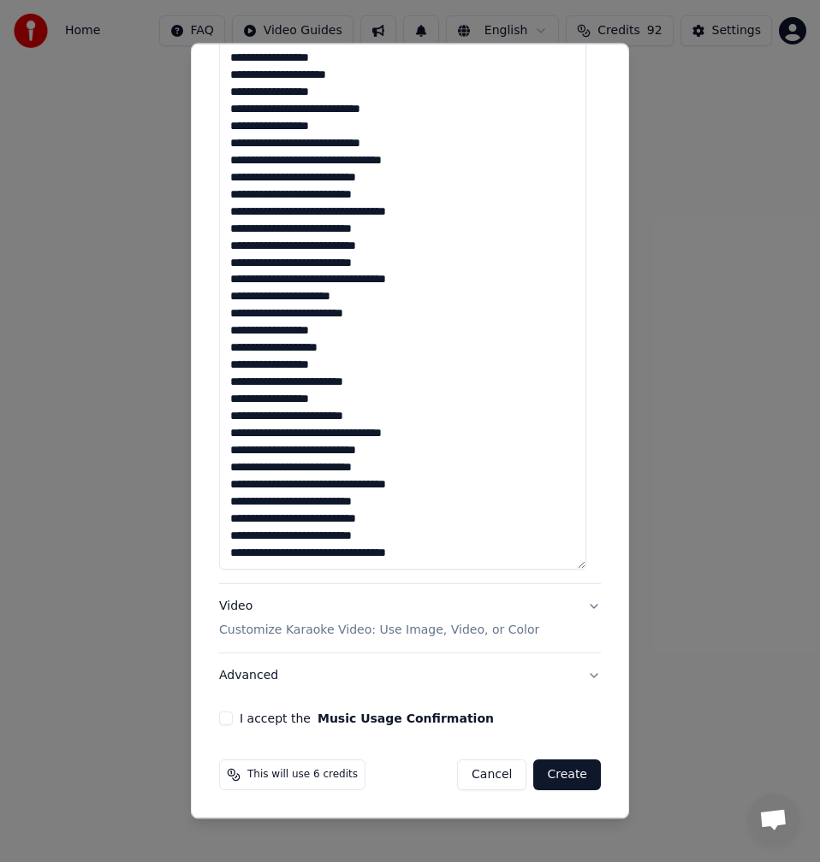
click at [474, 552] on textarea at bounding box center [402, 212] width 367 height 714
click at [230, 721] on button "I accept the Music Usage Confirmation" at bounding box center [226, 719] width 14 height 14
click at [246, 684] on button "Advanced" at bounding box center [410, 676] width 382 height 44
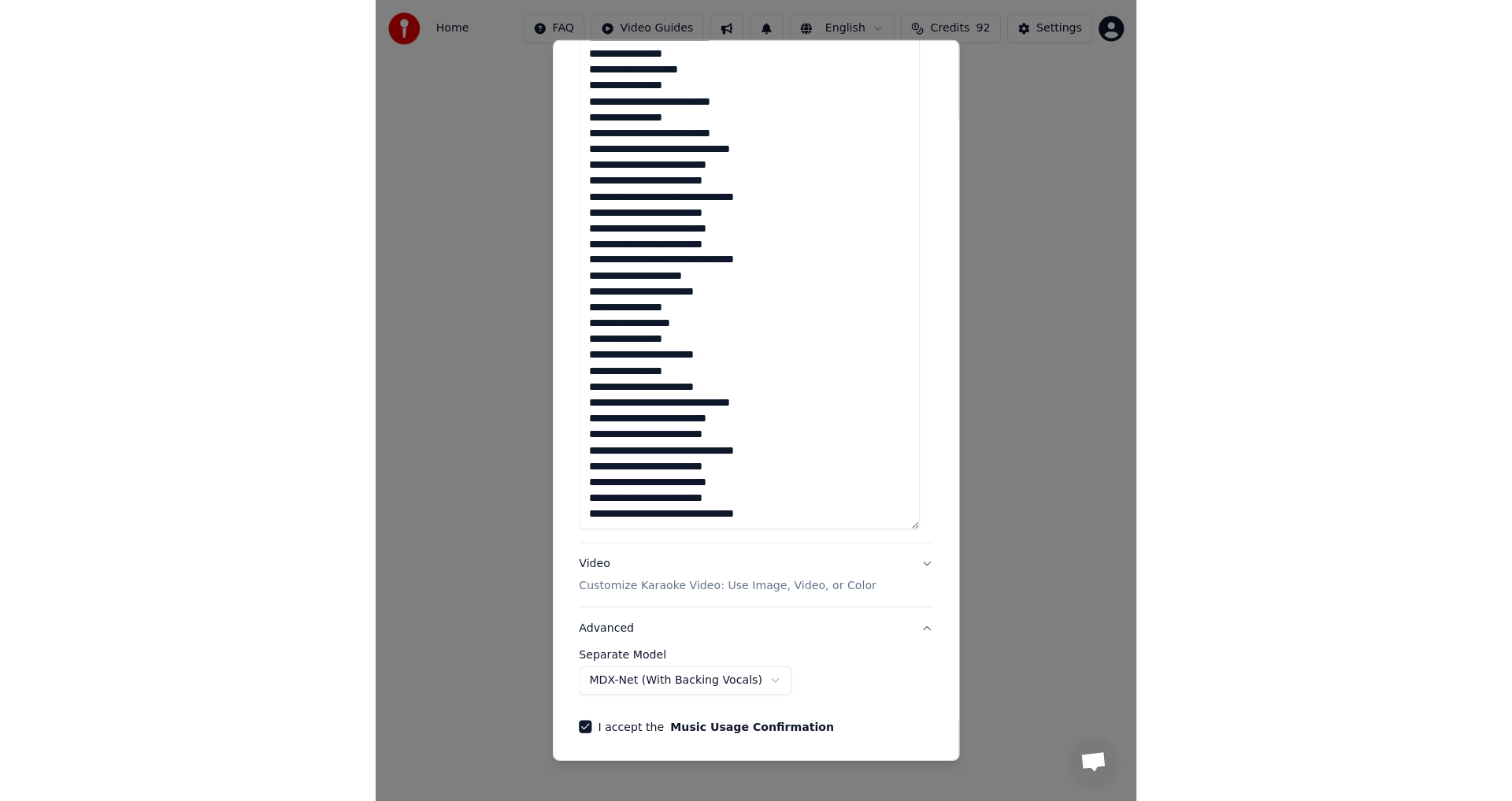
scroll to position [0, 0]
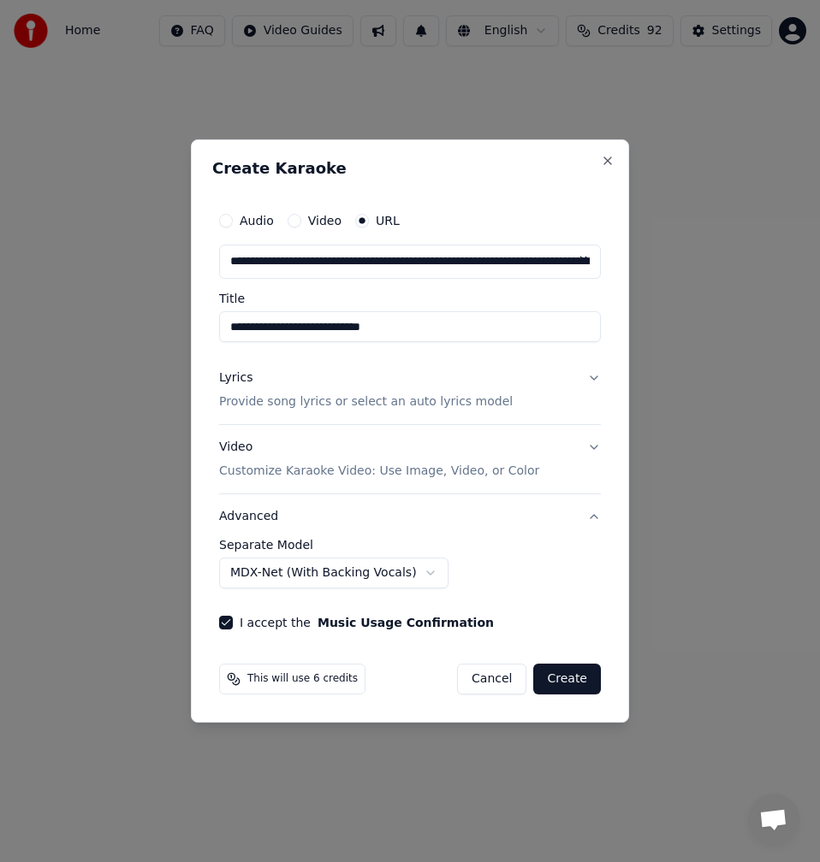
click at [580, 683] on button "Create" at bounding box center [567, 679] width 68 height 31
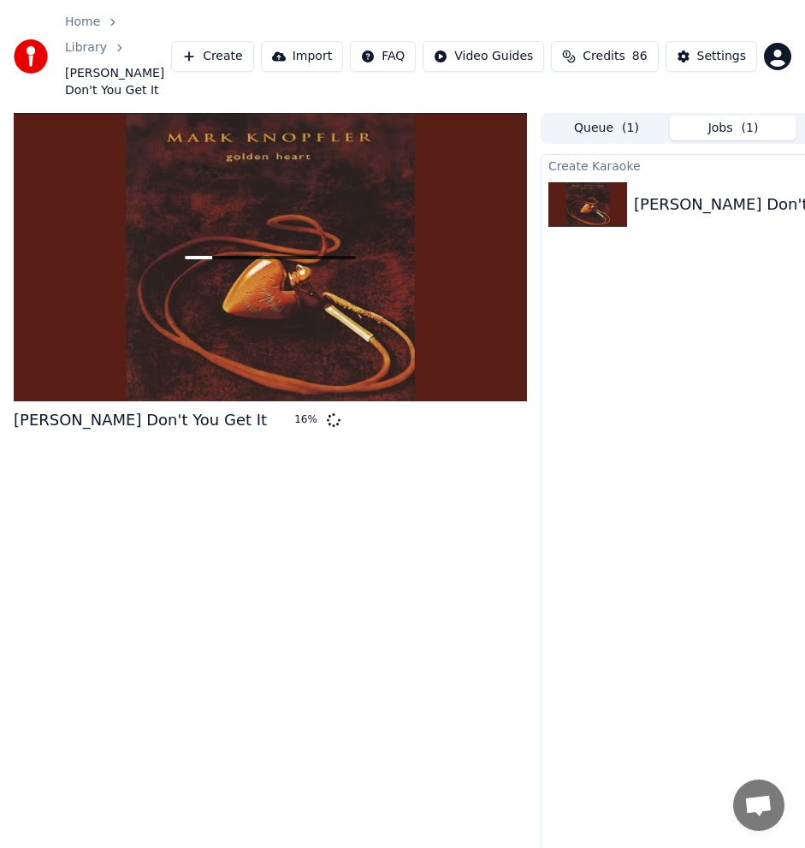
click at [350, 584] on div "[PERSON_NAME] Don't You Get It 16 %" at bounding box center [270, 493] width 513 height 761
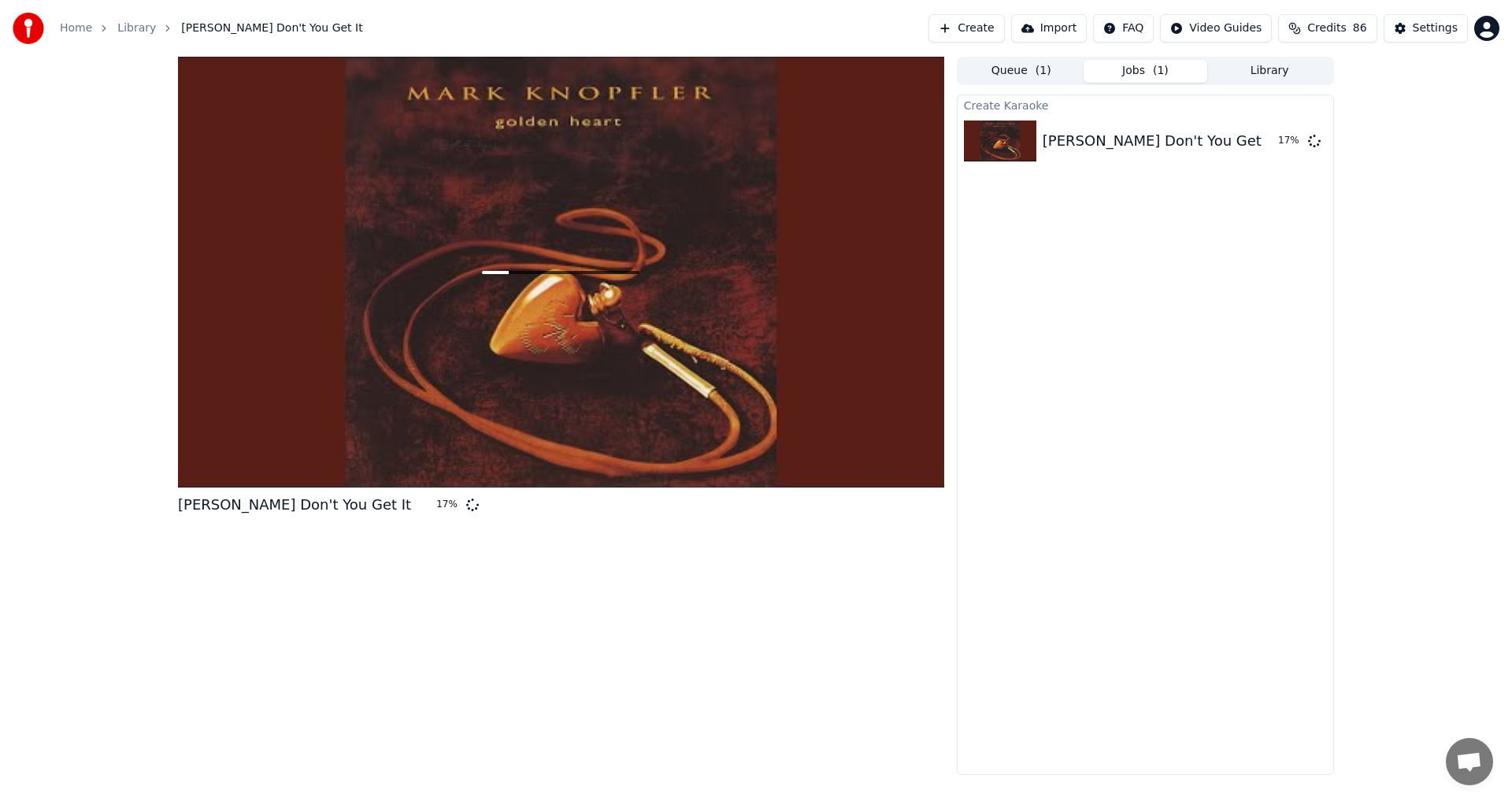
click at [639, 679] on div "[PERSON_NAME] Don't You Get It 17 %" at bounding box center [560, 416] width 766 height 718
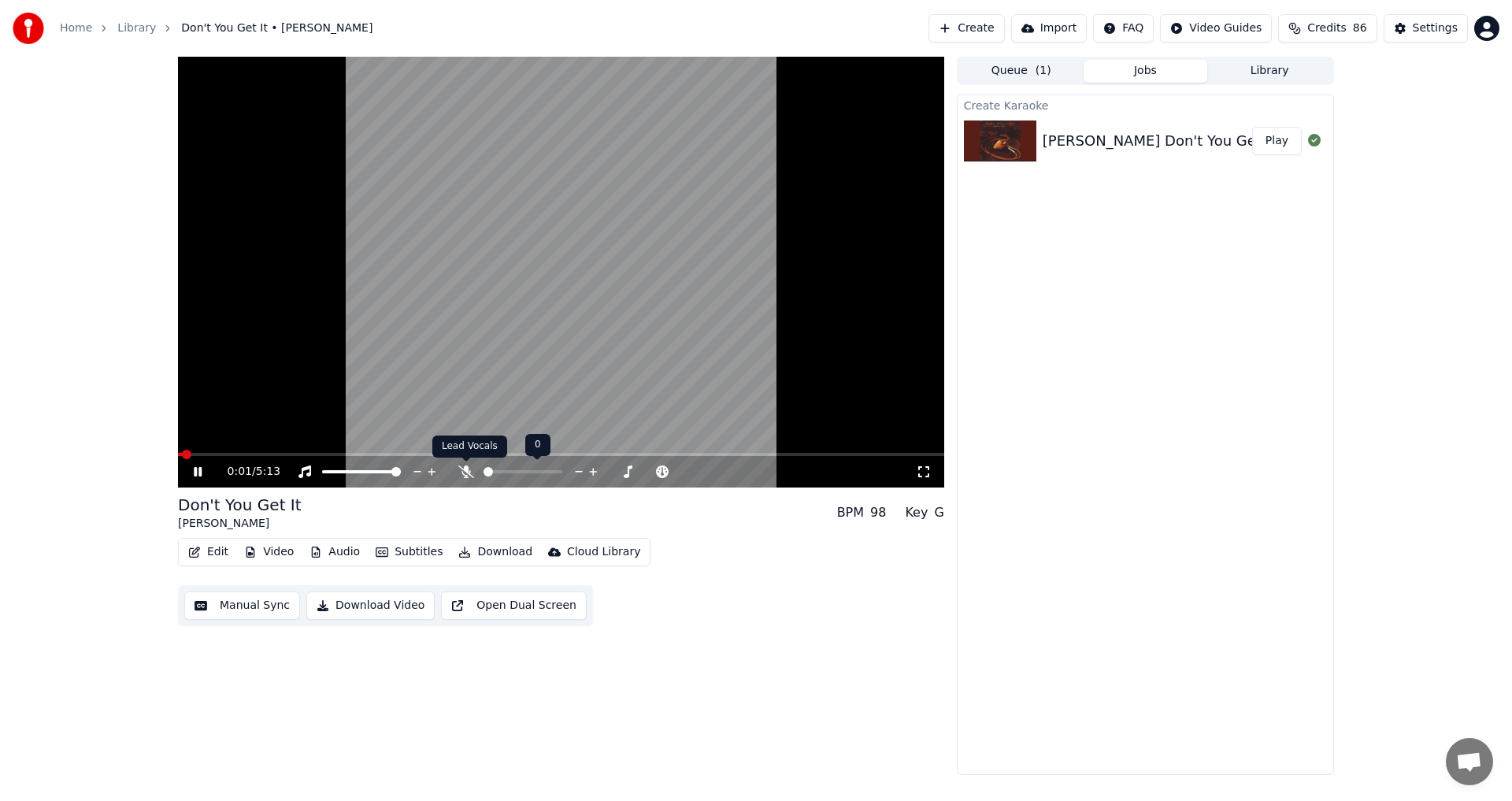
click at [466, 471] on icon at bounding box center [466, 472] width 16 height 13
click at [195, 476] on icon at bounding box center [197, 471] width 8 height 9
click at [201, 470] on icon at bounding box center [209, 472] width 37 height 13
click at [464, 470] on icon at bounding box center [465, 472] width 8 height 13
click at [464, 471] on icon at bounding box center [466, 472] width 16 height 13
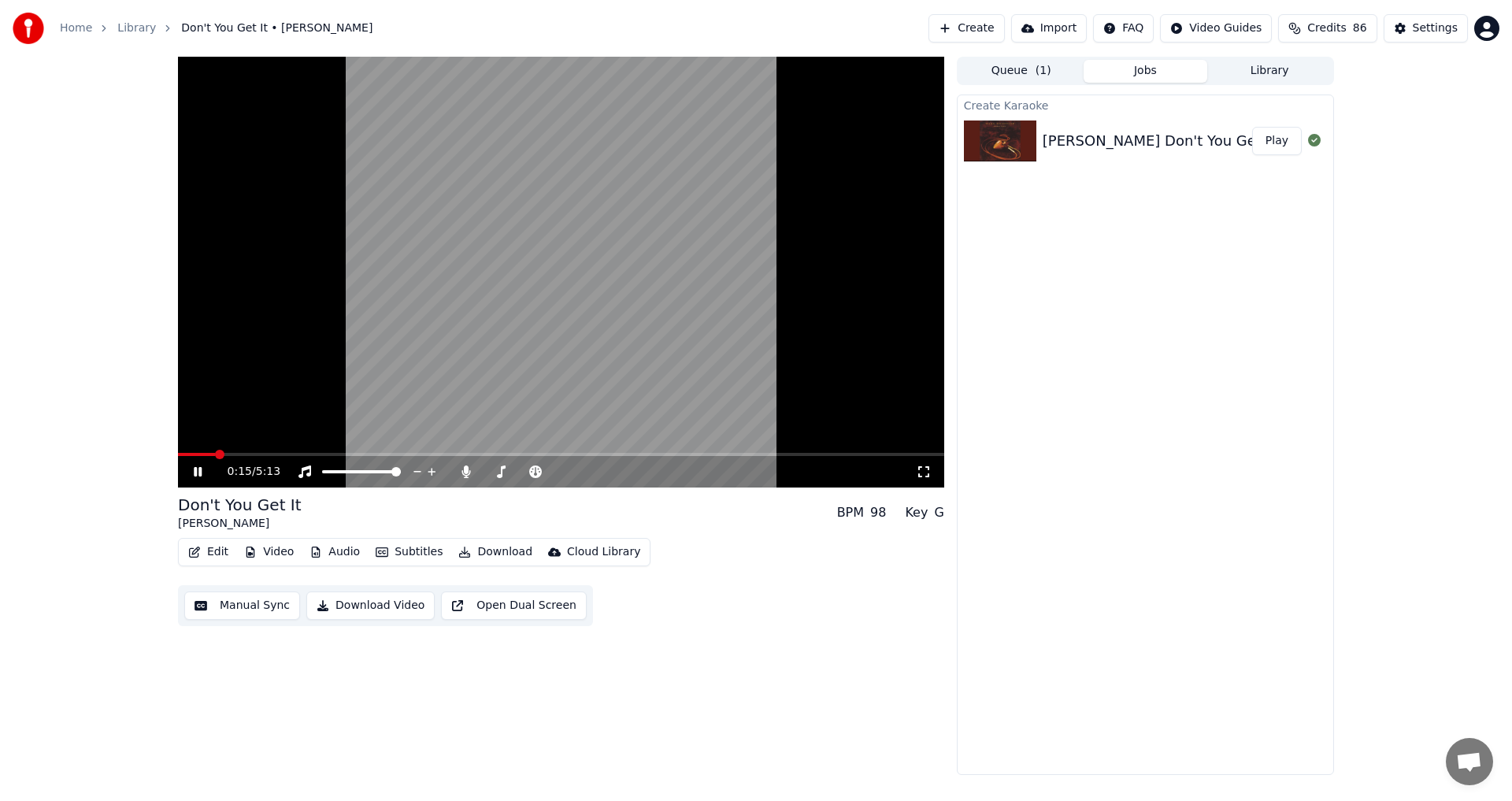
click at [243, 454] on span at bounding box center [560, 454] width 766 height 3
click at [199, 470] on icon at bounding box center [197, 471] width 8 height 9
click at [465, 473] on icon at bounding box center [465, 472] width 8 height 13
click at [355, 450] on span at bounding box center [359, 454] width 9 height 9
click at [335, 450] on span at bounding box center [340, 454] width 9 height 9
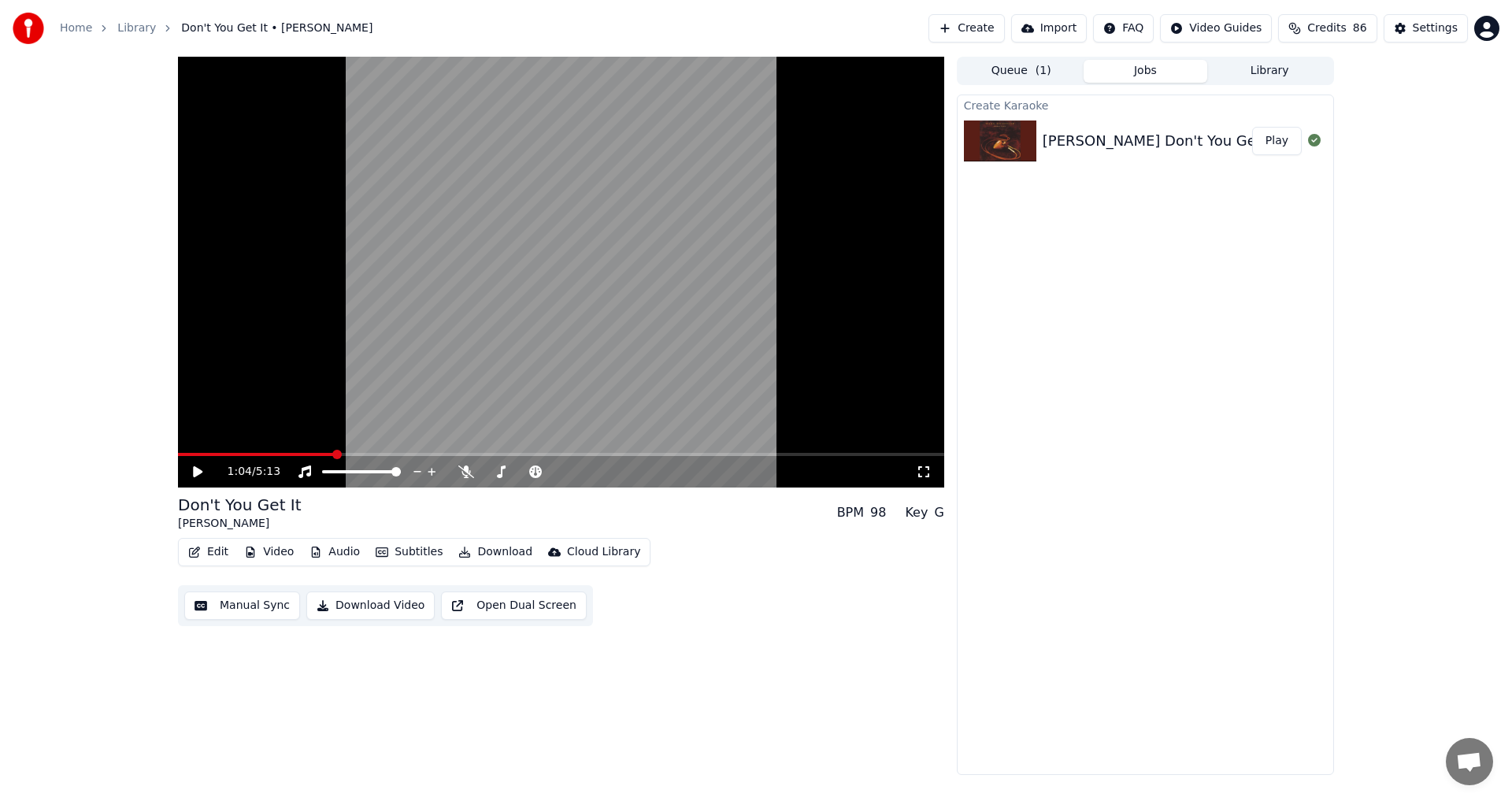
click at [200, 470] on icon at bounding box center [198, 471] width 9 height 11
click at [466, 469] on icon at bounding box center [466, 472] width 16 height 13
click at [202, 472] on icon at bounding box center [197, 471] width 8 height 9
click at [274, 611] on button "Manual Sync" at bounding box center [242, 605] width 116 height 29
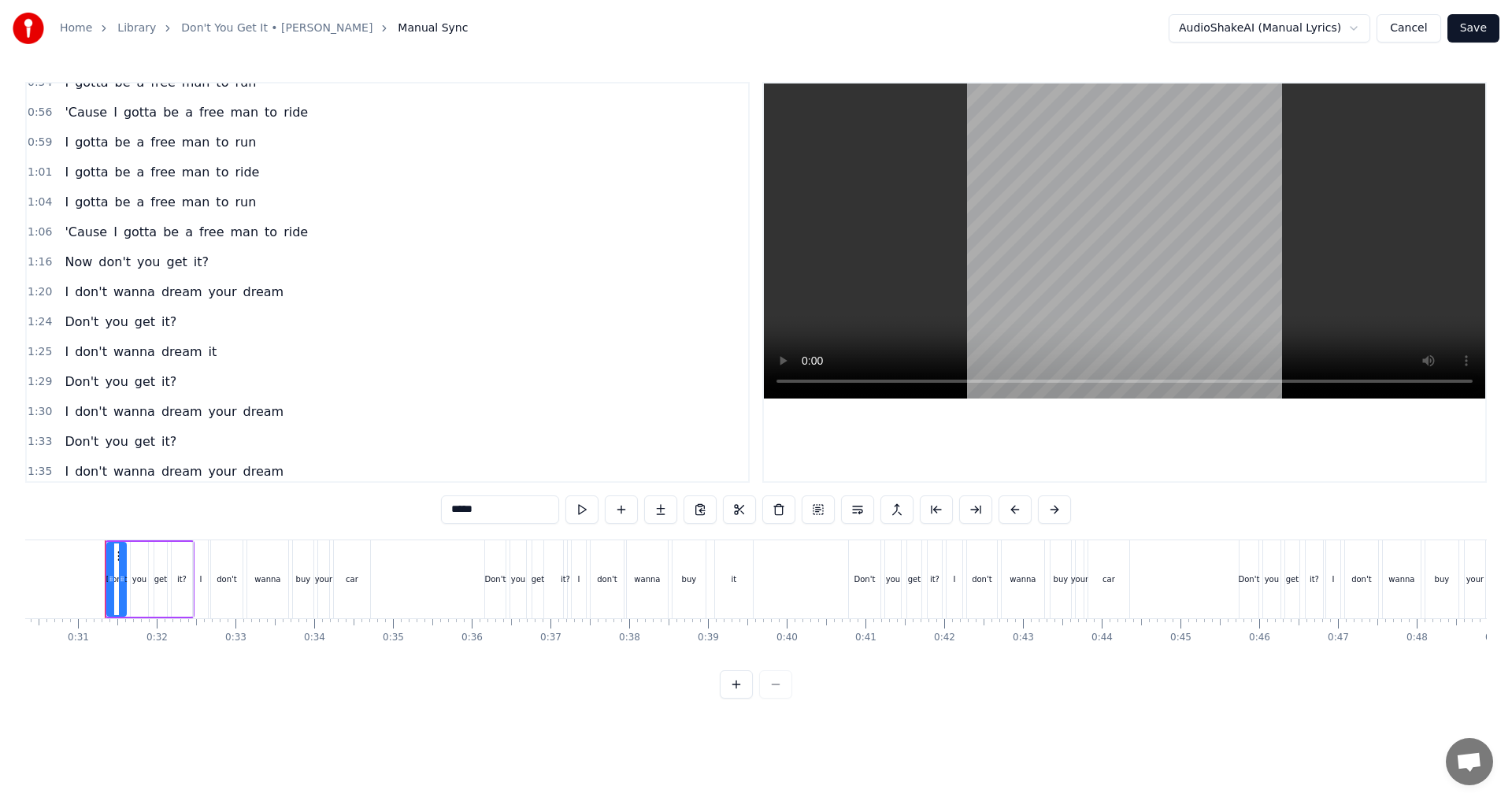
scroll to position [394, 0]
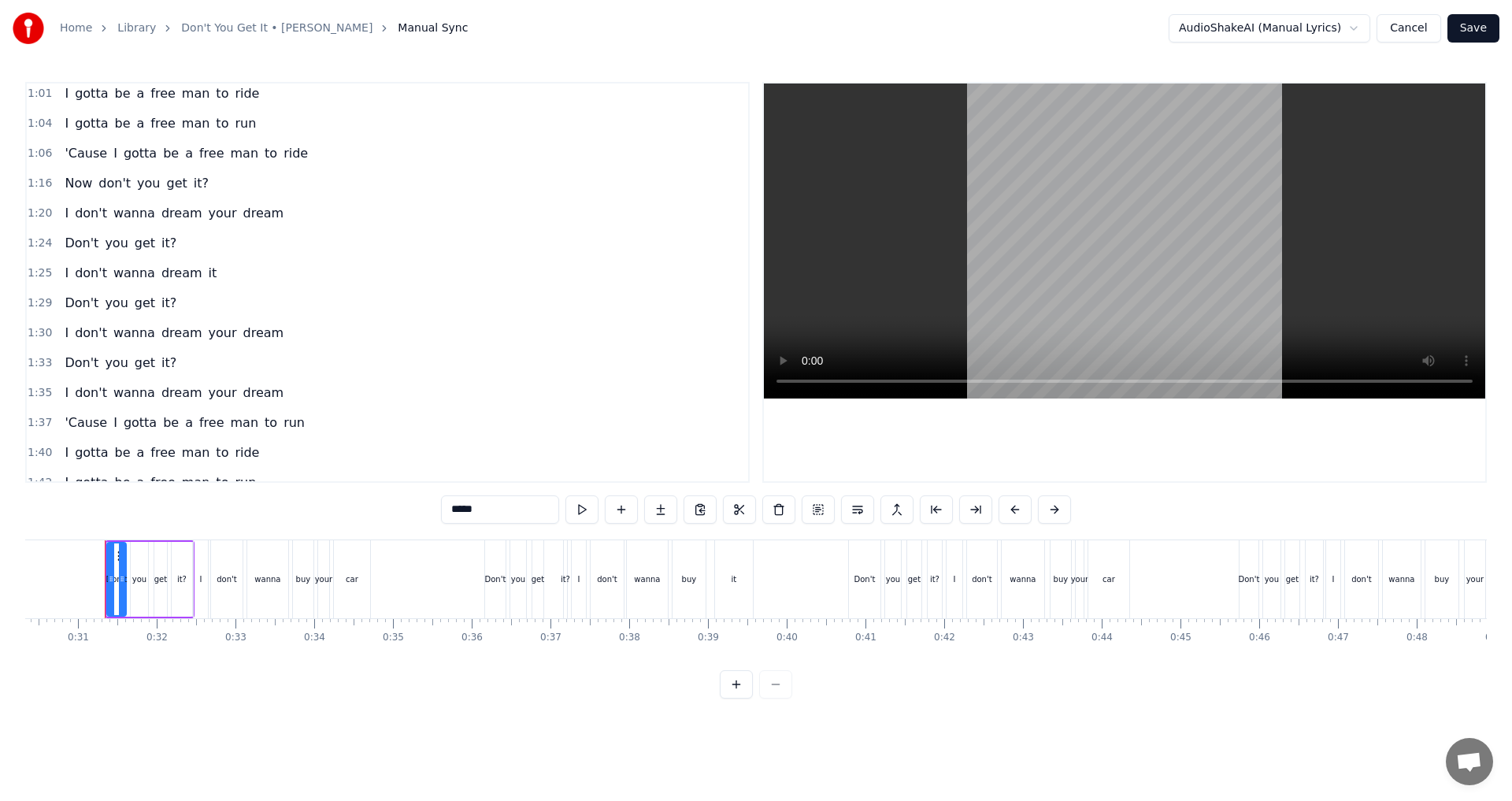
click at [79, 192] on span "Now" at bounding box center [77, 183] width 30 height 18
type input "***"
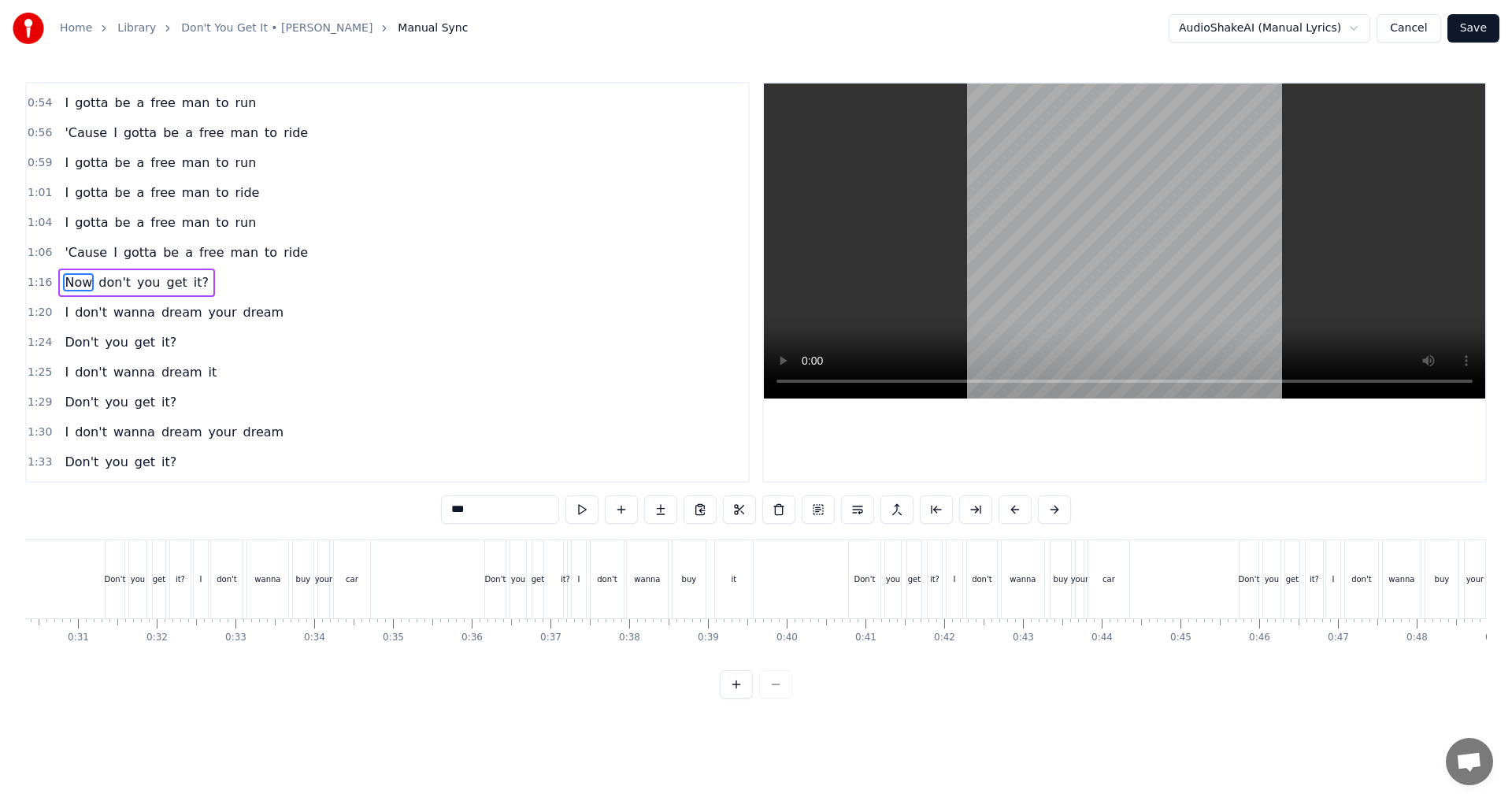
scroll to position [0, 5974]
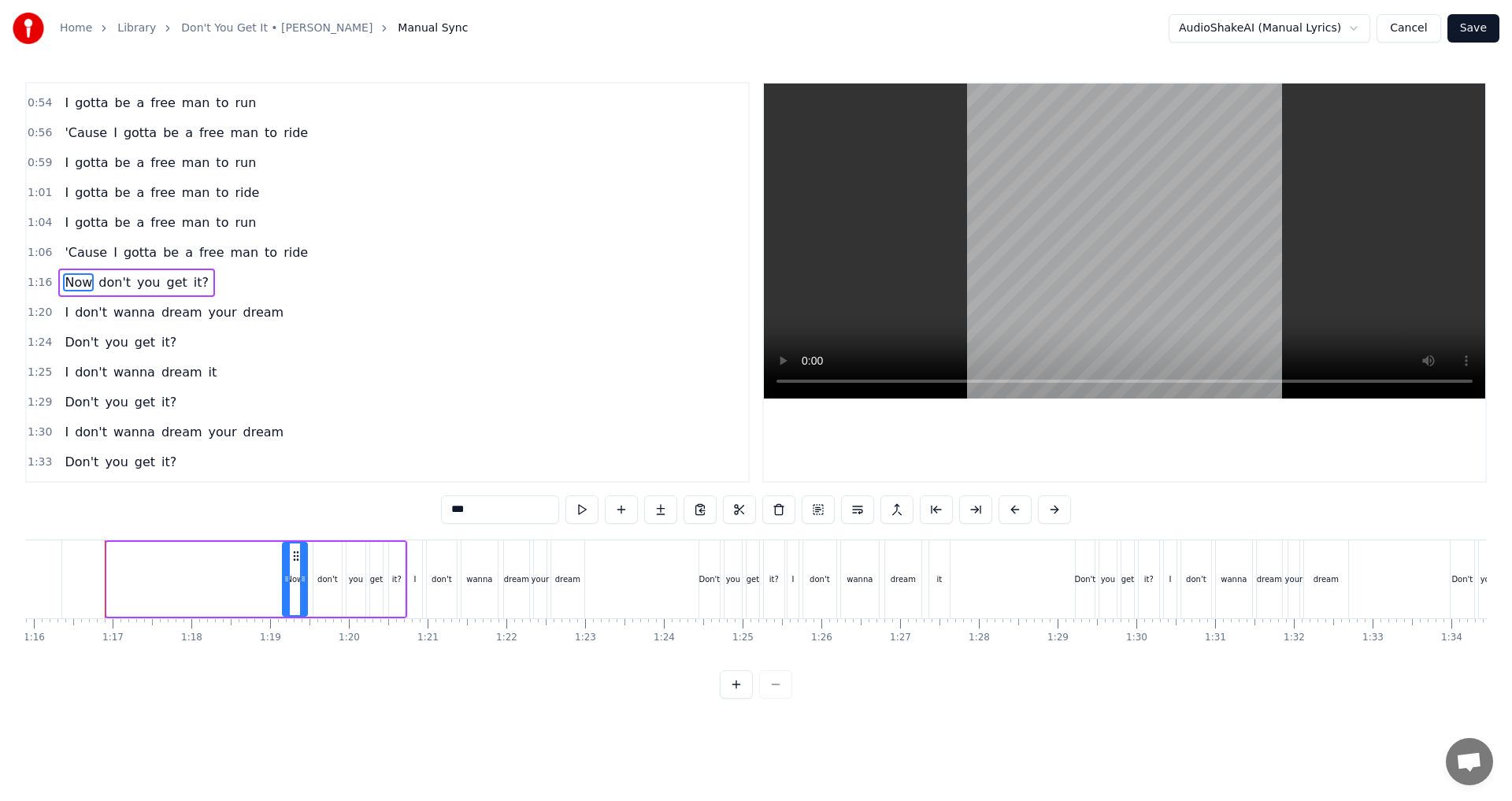
drag, startPoint x: 110, startPoint y: 580, endPoint x: 286, endPoint y: 581, distance: 176.0
click at [286, 581] on icon at bounding box center [286, 579] width 6 height 13
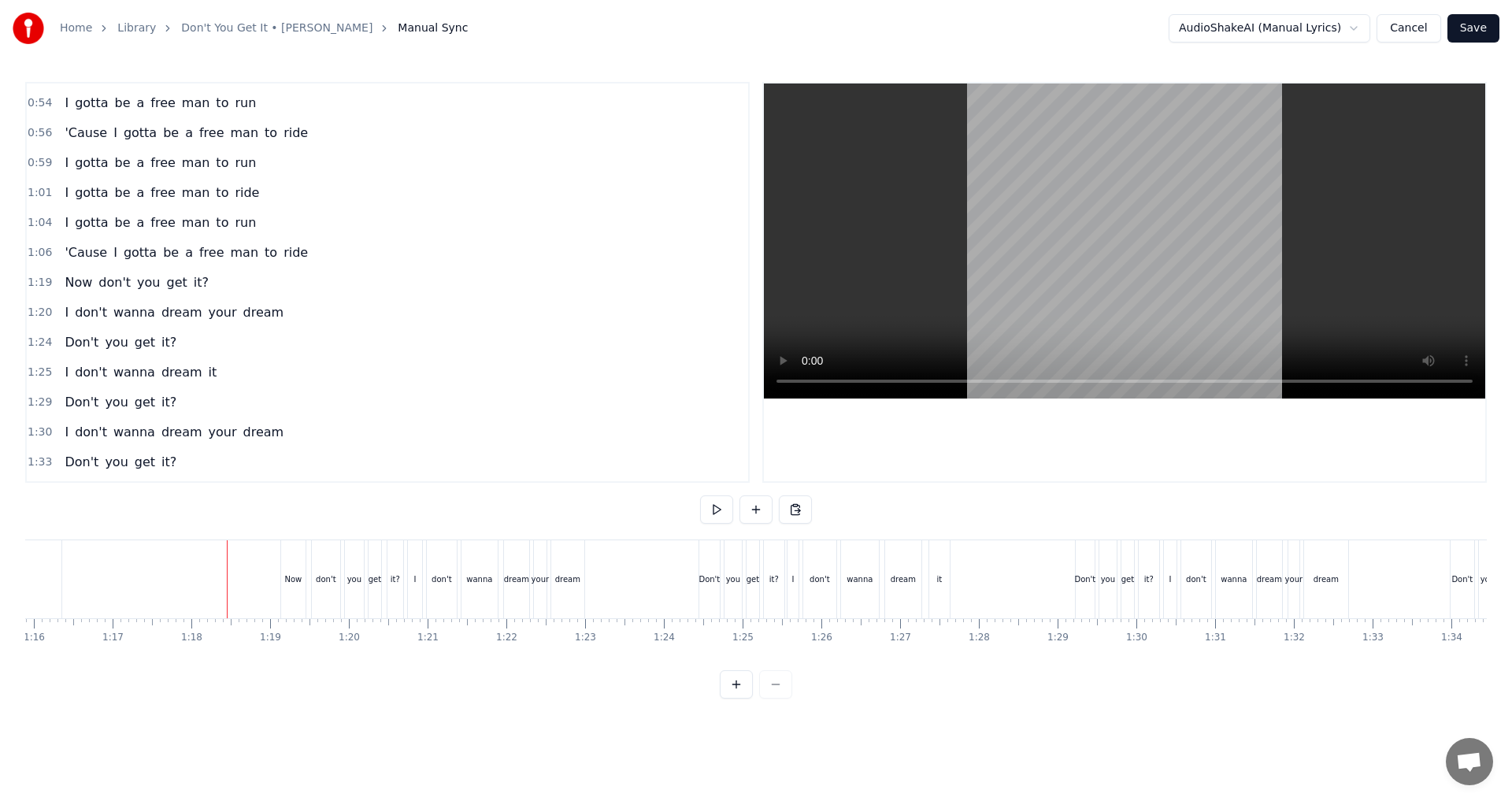
click at [282, 258] on span "ride" at bounding box center [295, 252] width 28 height 18
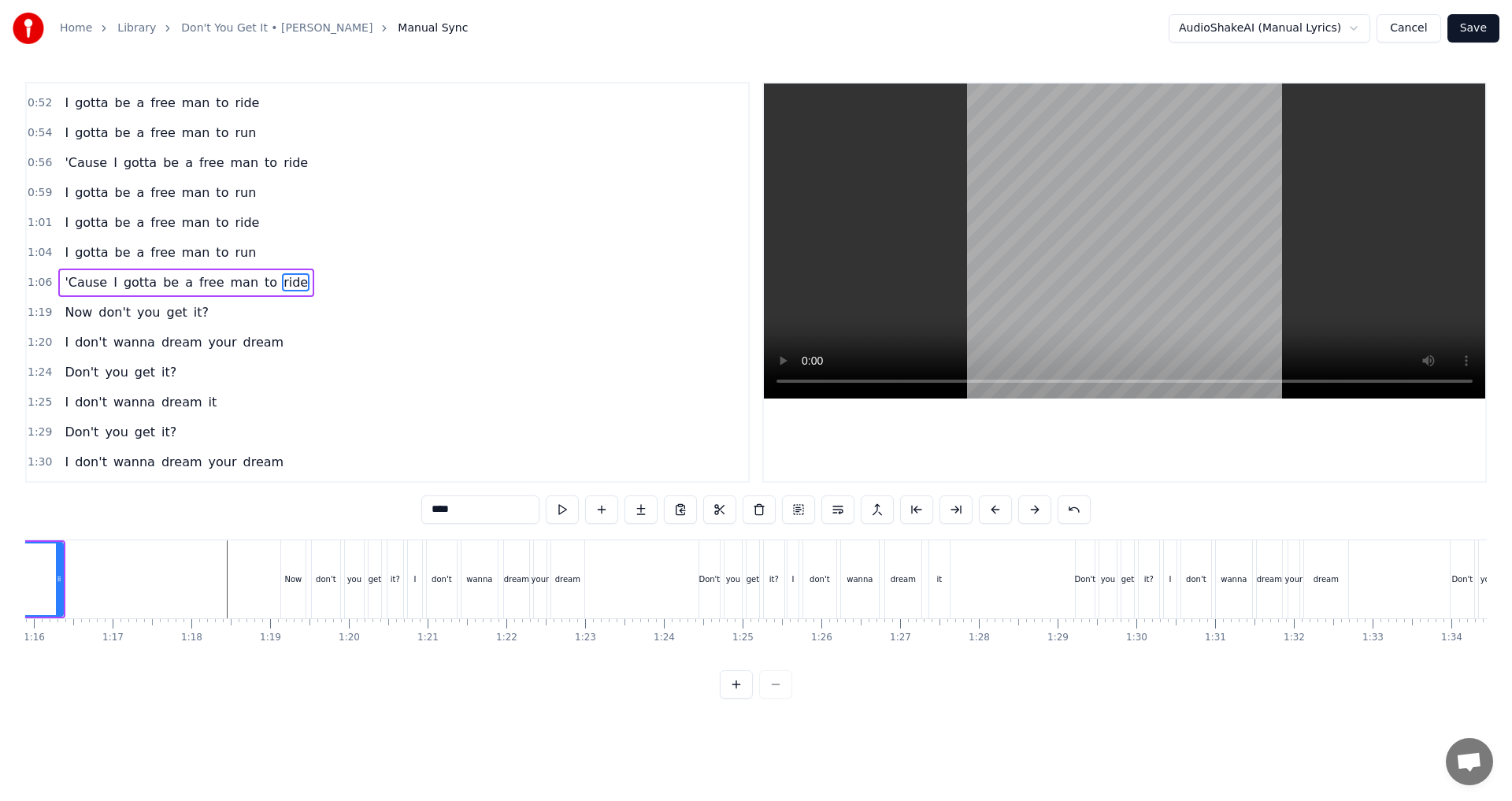
scroll to position [0, 5337]
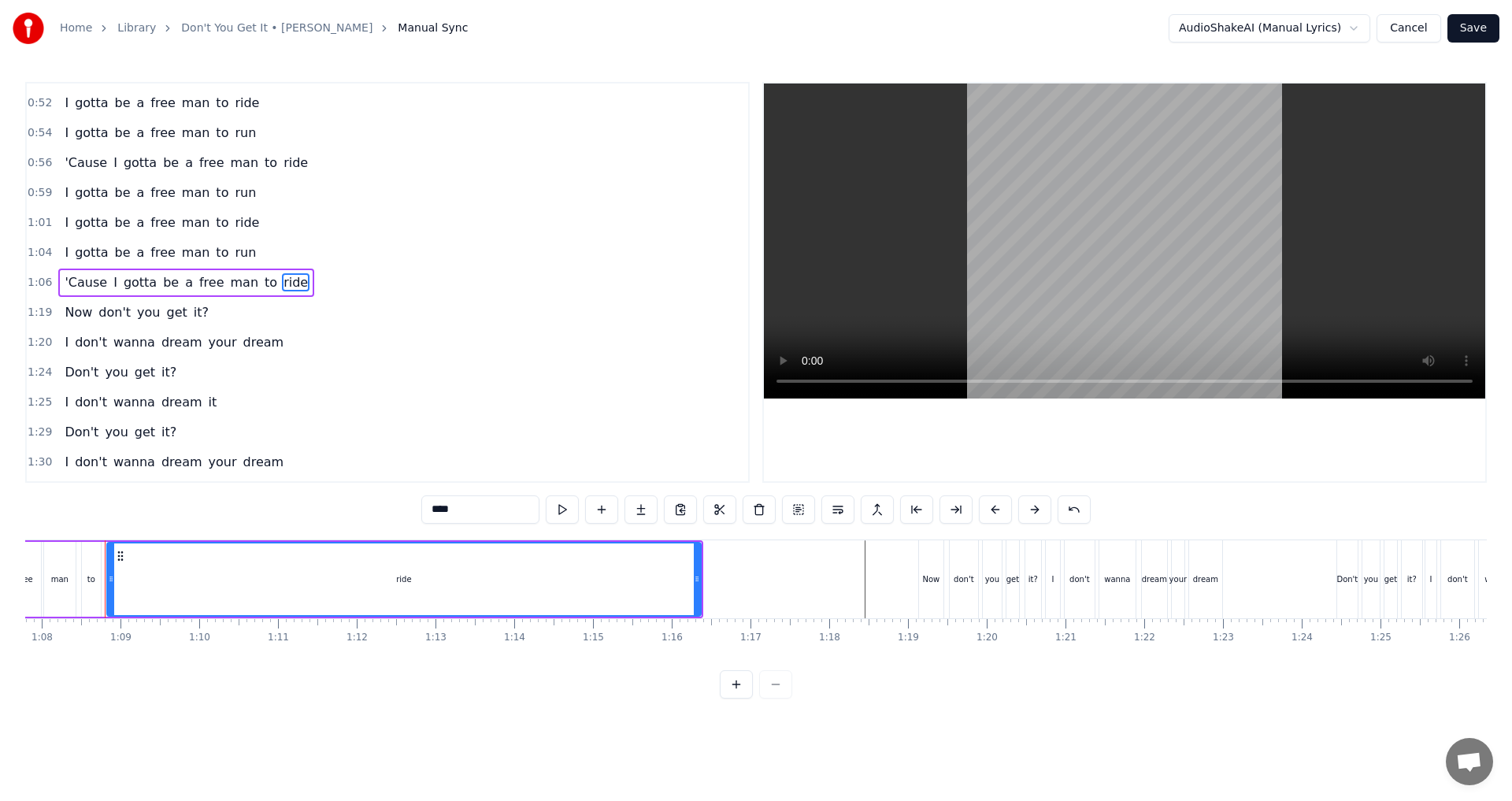
drag, startPoint x: 701, startPoint y: 580, endPoint x: 617, endPoint y: 551, distance: 88.9
click at [617, 551] on div "'Cause I gotta be a free man to ride" at bounding box center [317, 579] width 770 height 78
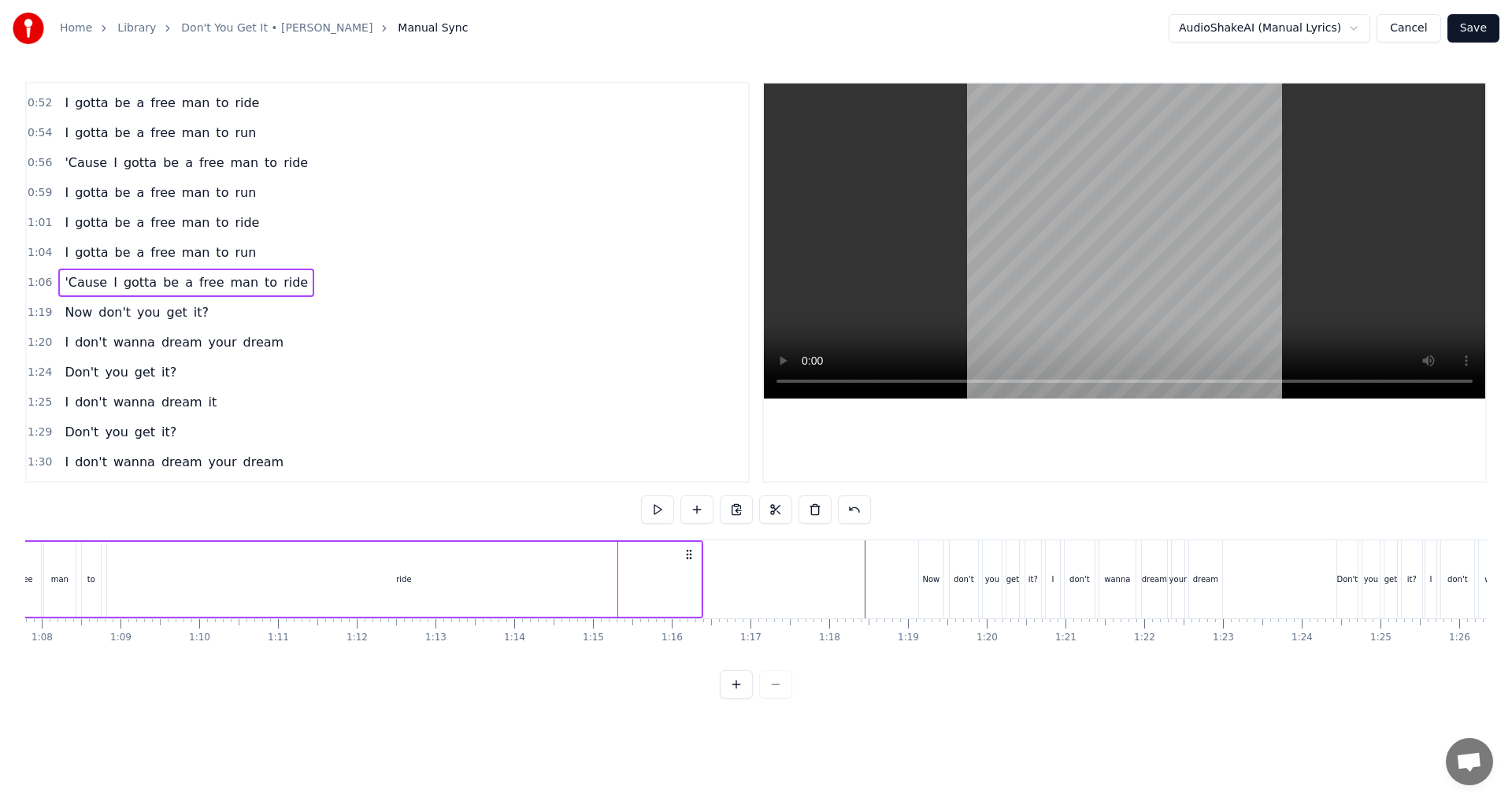
click at [689, 575] on div "ride" at bounding box center [403, 579] width 594 height 75
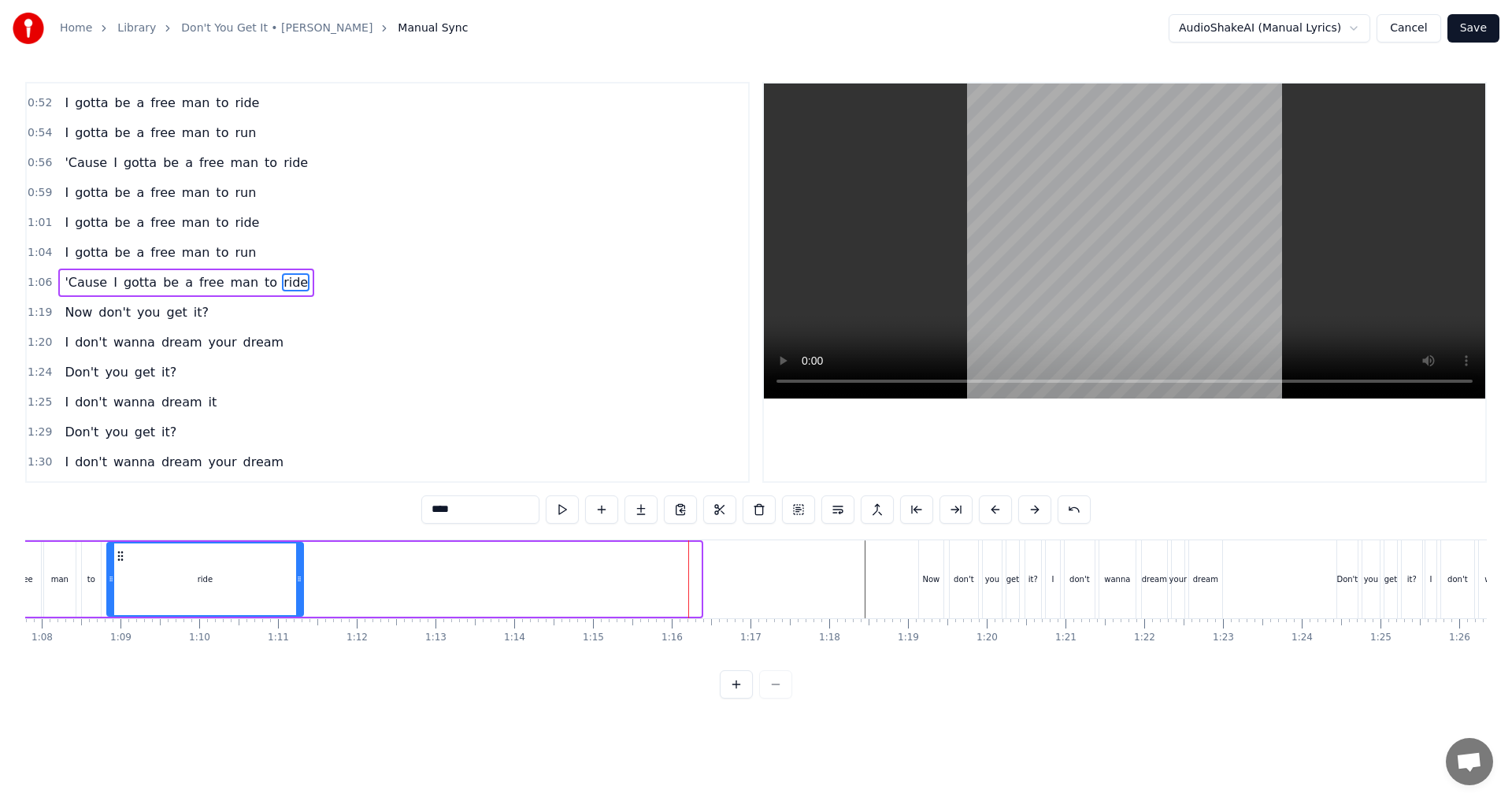
drag, startPoint x: 697, startPoint y: 578, endPoint x: 299, endPoint y: 580, distance: 398.0
click at [299, 580] on icon at bounding box center [299, 579] width 6 height 13
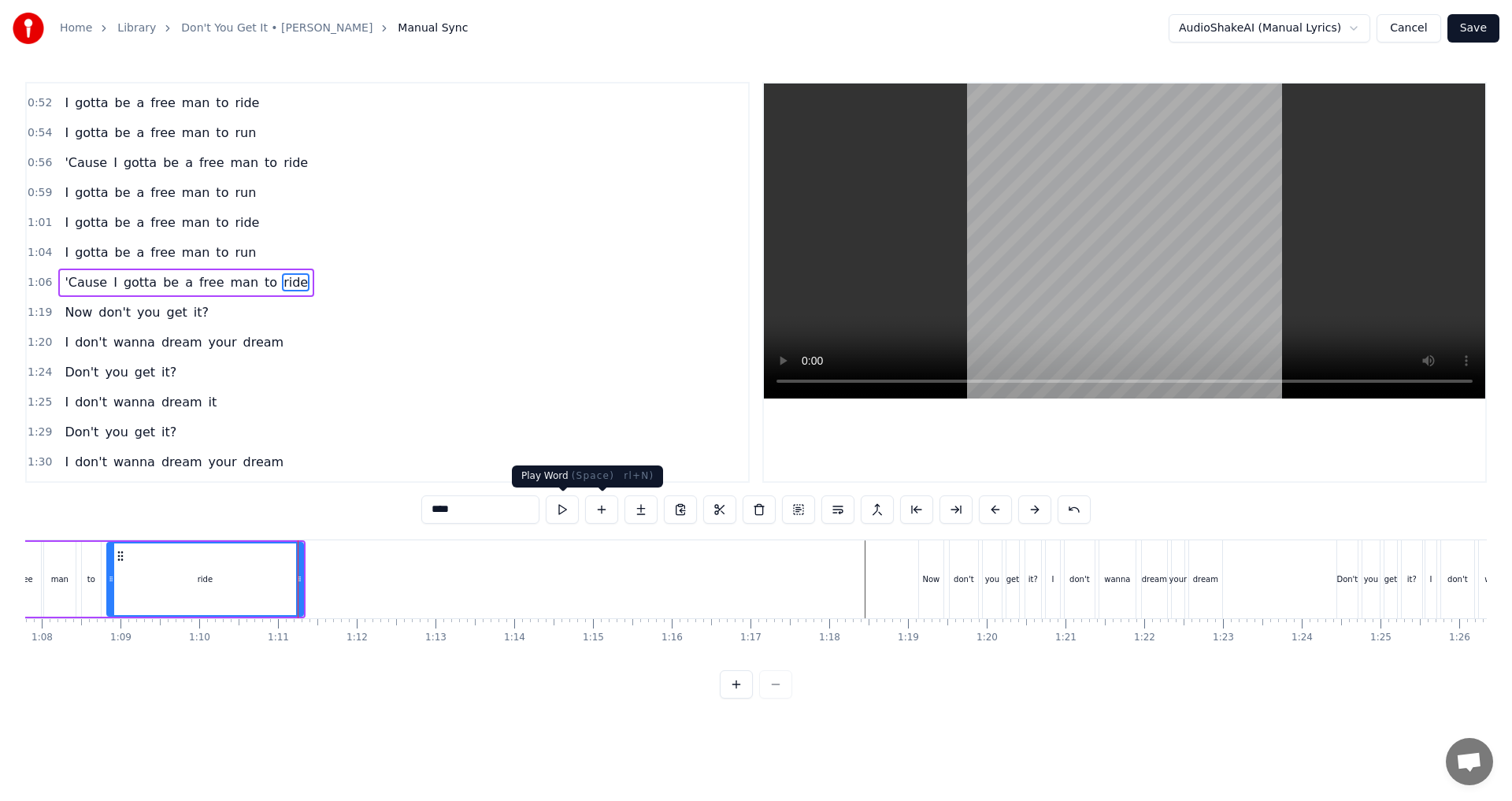
click at [566, 509] on button at bounding box center [562, 509] width 33 height 29
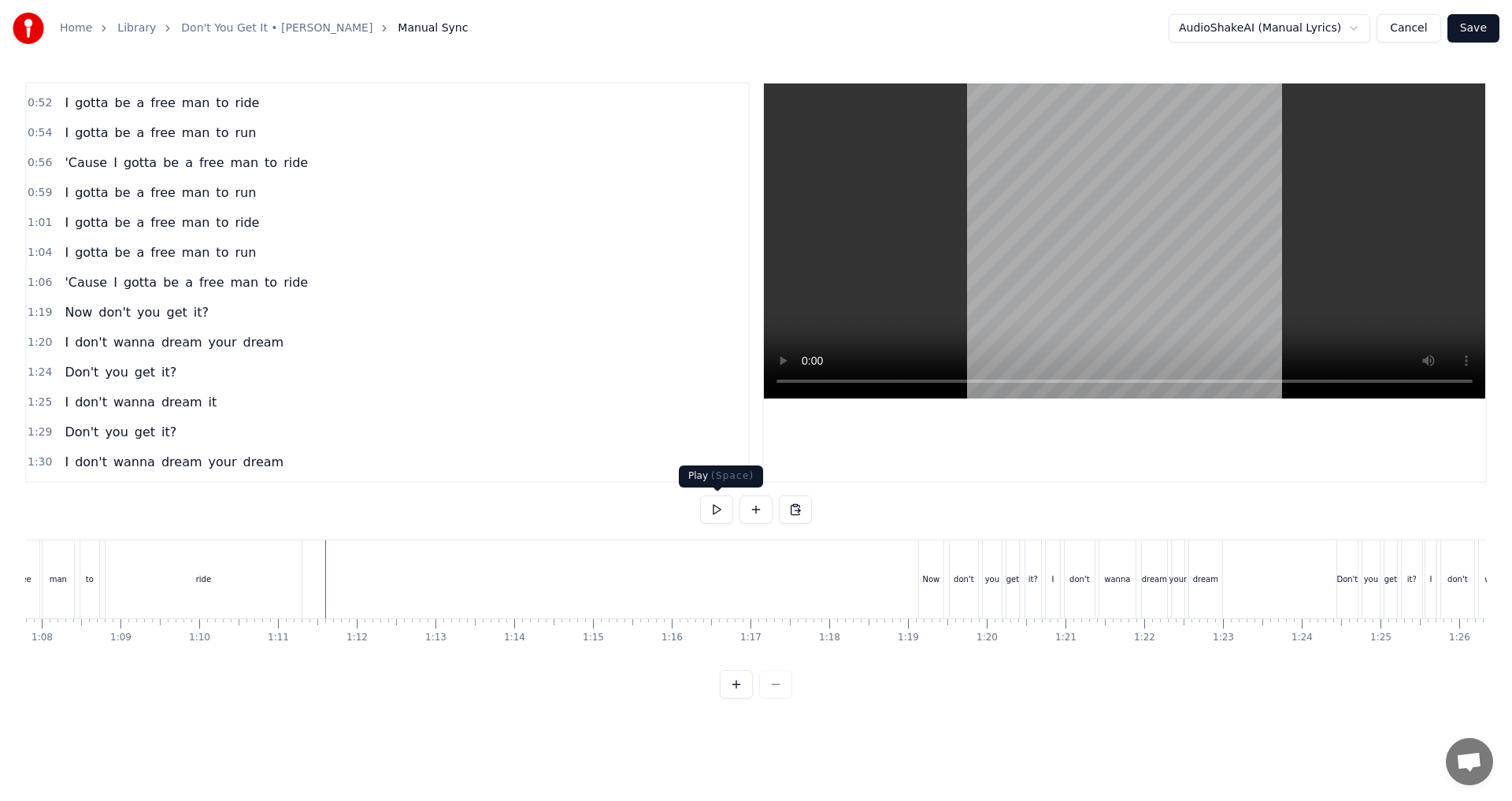
click at [716, 509] on button at bounding box center [717, 509] width 33 height 29
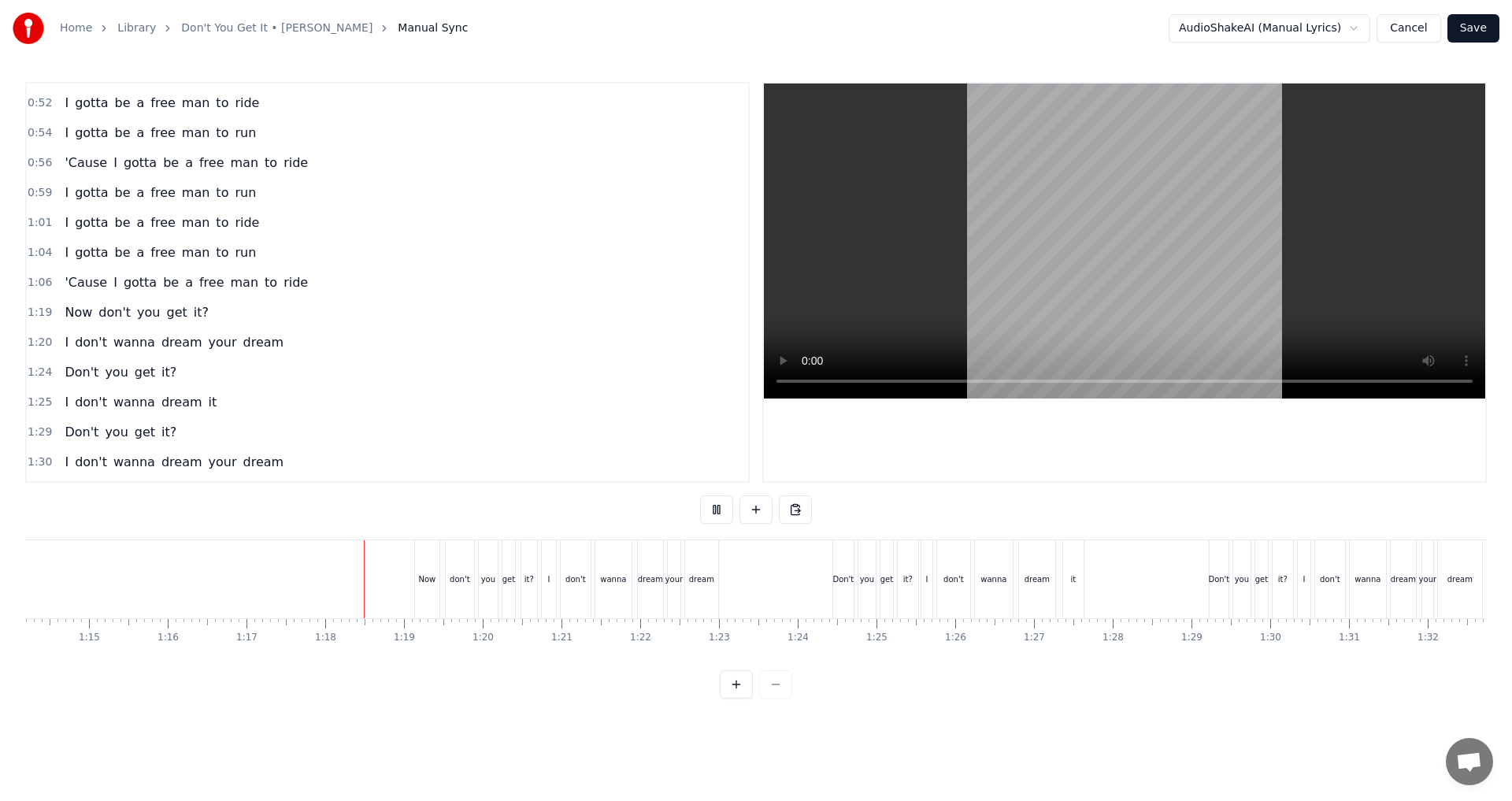
scroll to position [0, 5935]
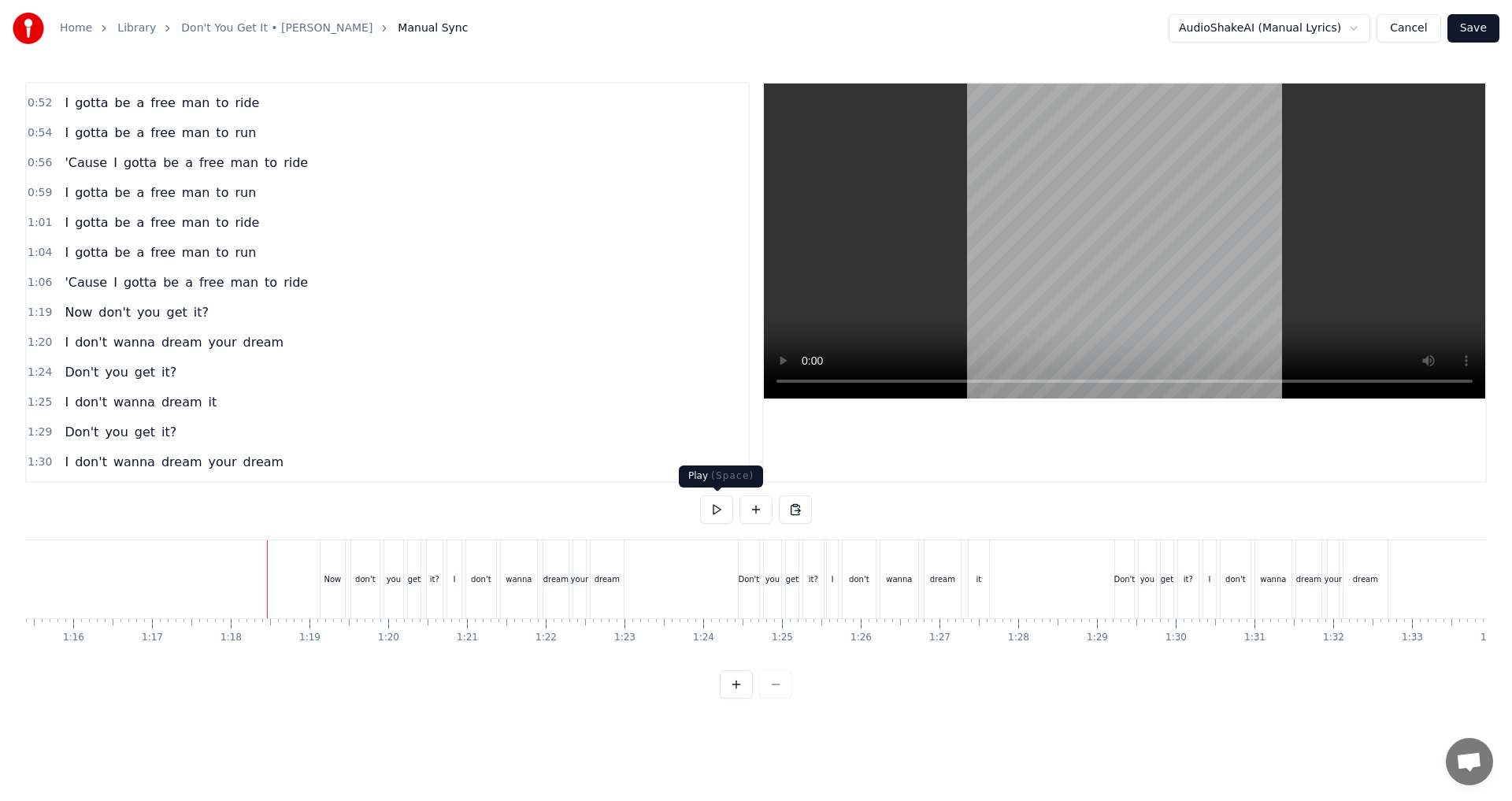
click at [724, 517] on button at bounding box center [717, 509] width 33 height 29
click at [719, 512] on button at bounding box center [717, 509] width 33 height 29
click at [335, 576] on div "Now" at bounding box center [332, 579] width 17 height 12
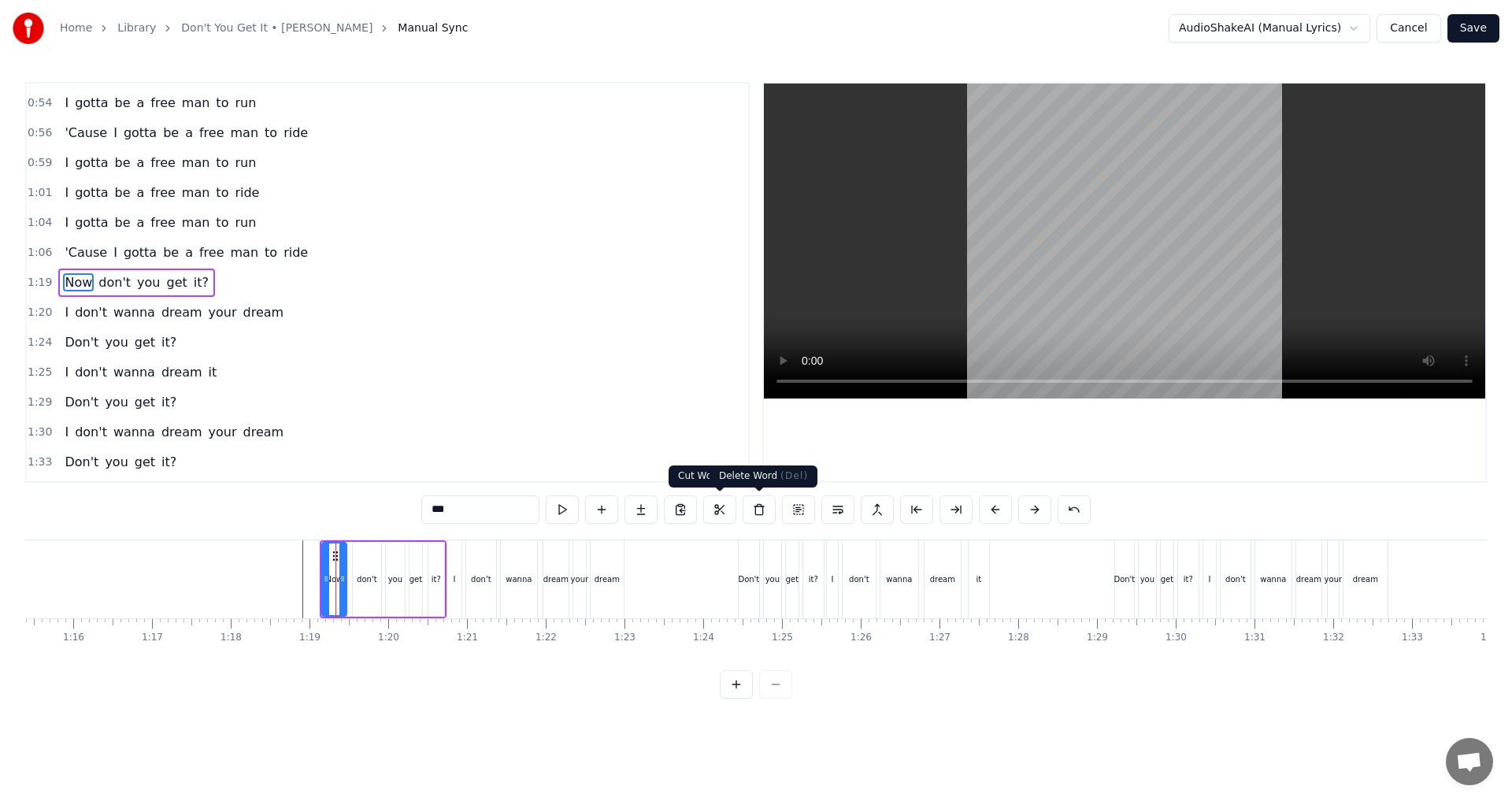
click at [754, 505] on button at bounding box center [759, 509] width 33 height 29
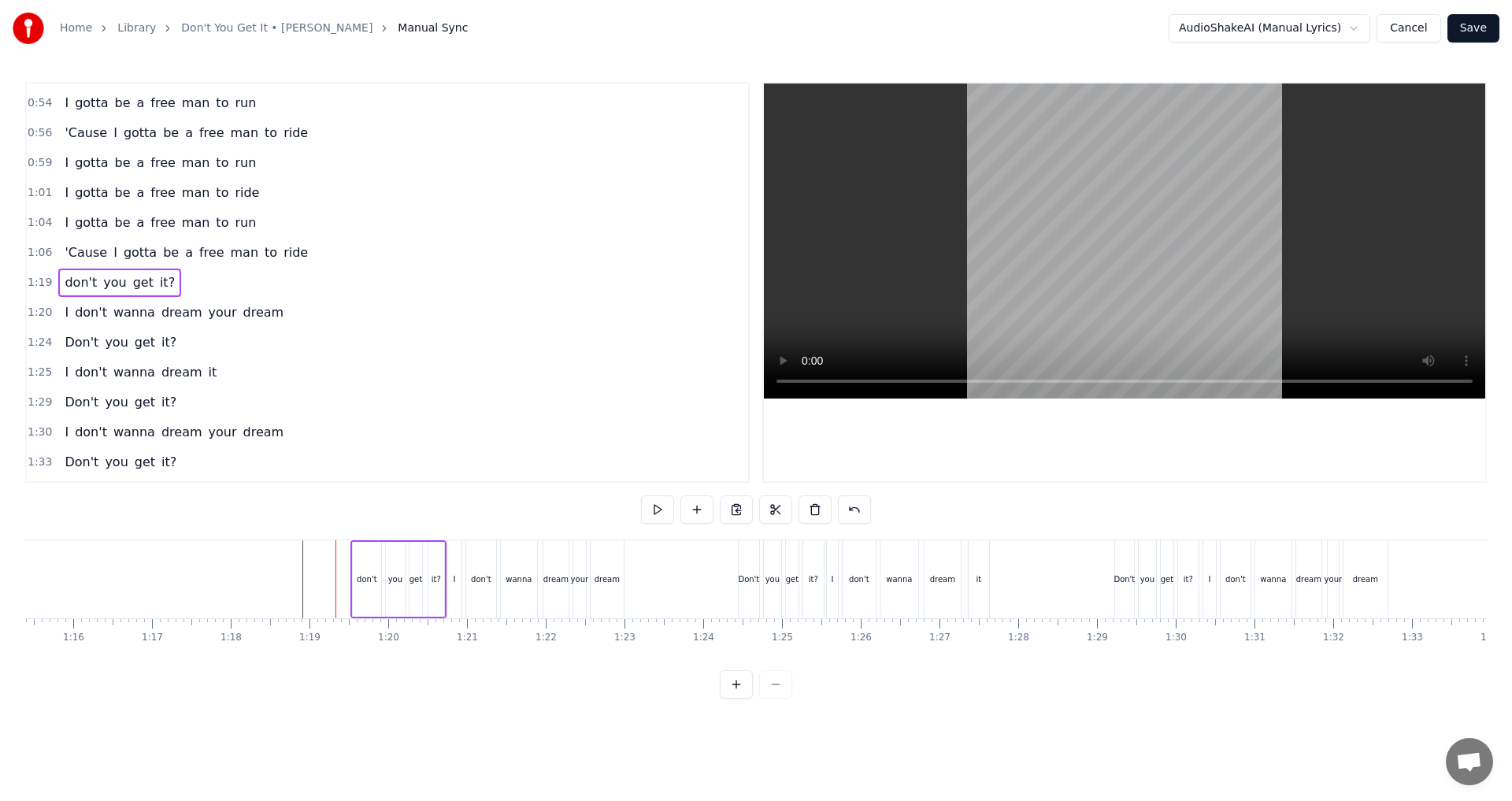
click at [716, 509] on button at bounding box center [717, 509] width 33 height 29
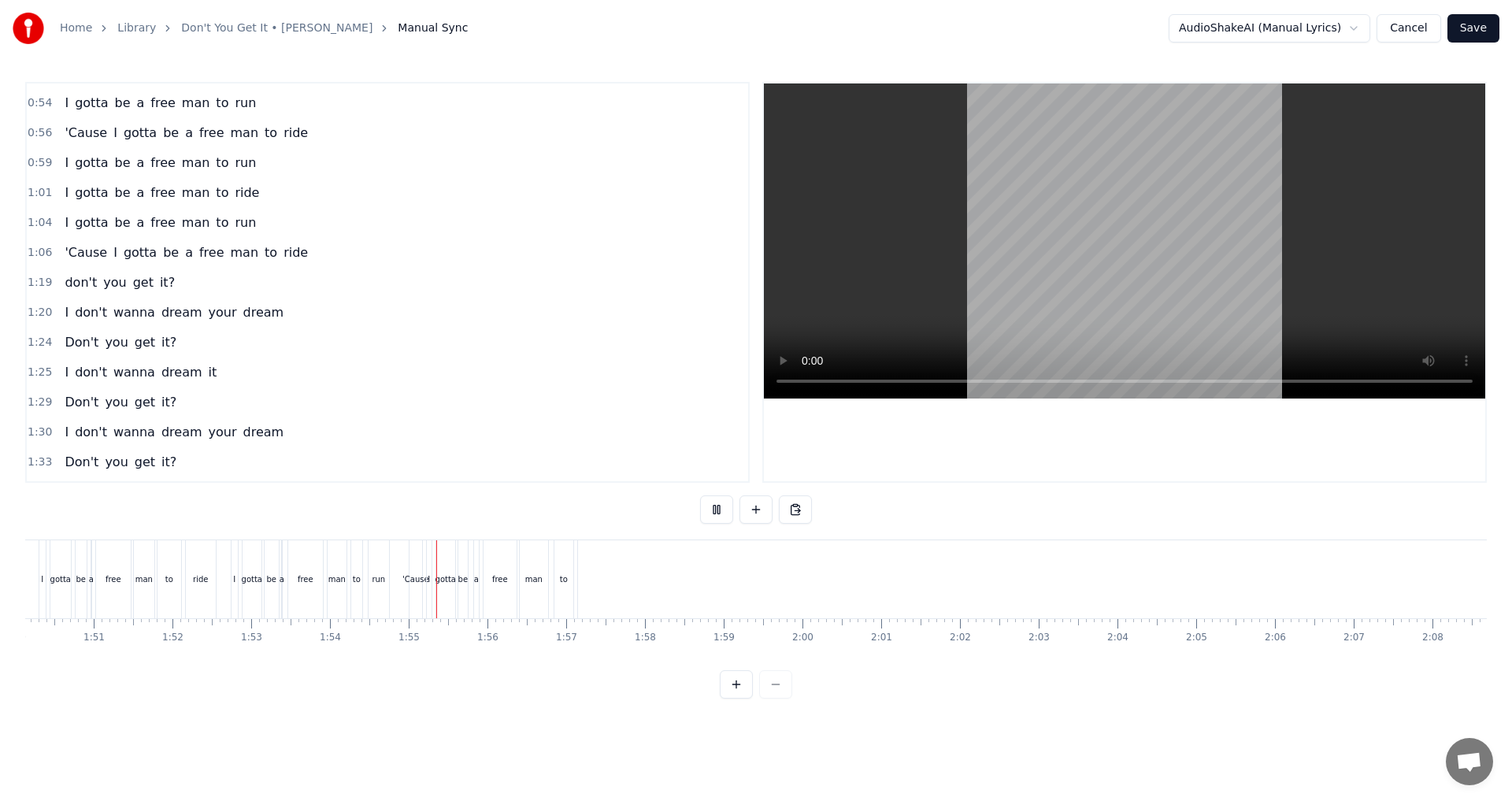
scroll to position [0, 8796]
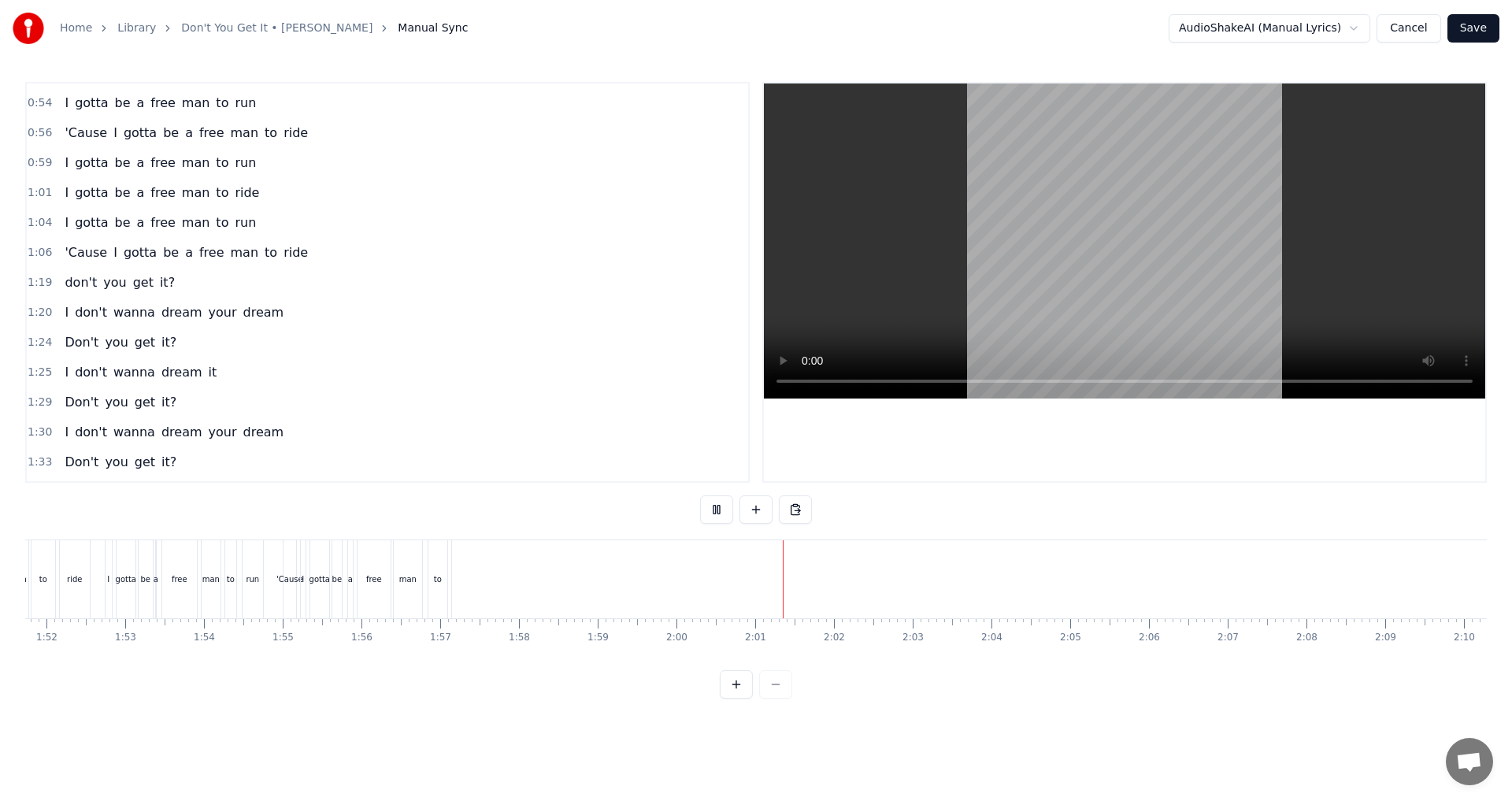
click at [720, 515] on button at bounding box center [717, 509] width 33 height 29
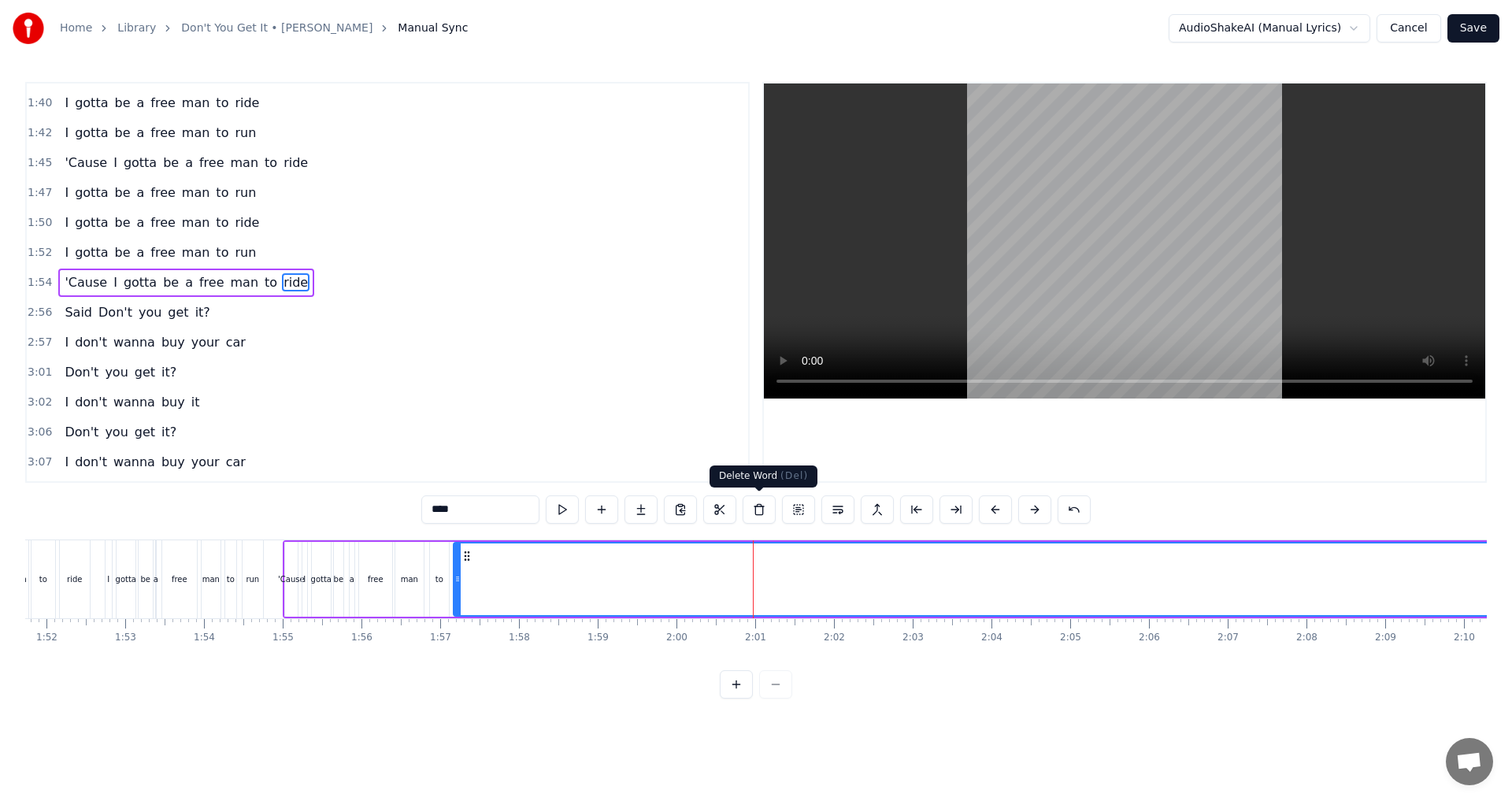
click at [754, 512] on button at bounding box center [759, 509] width 33 height 29
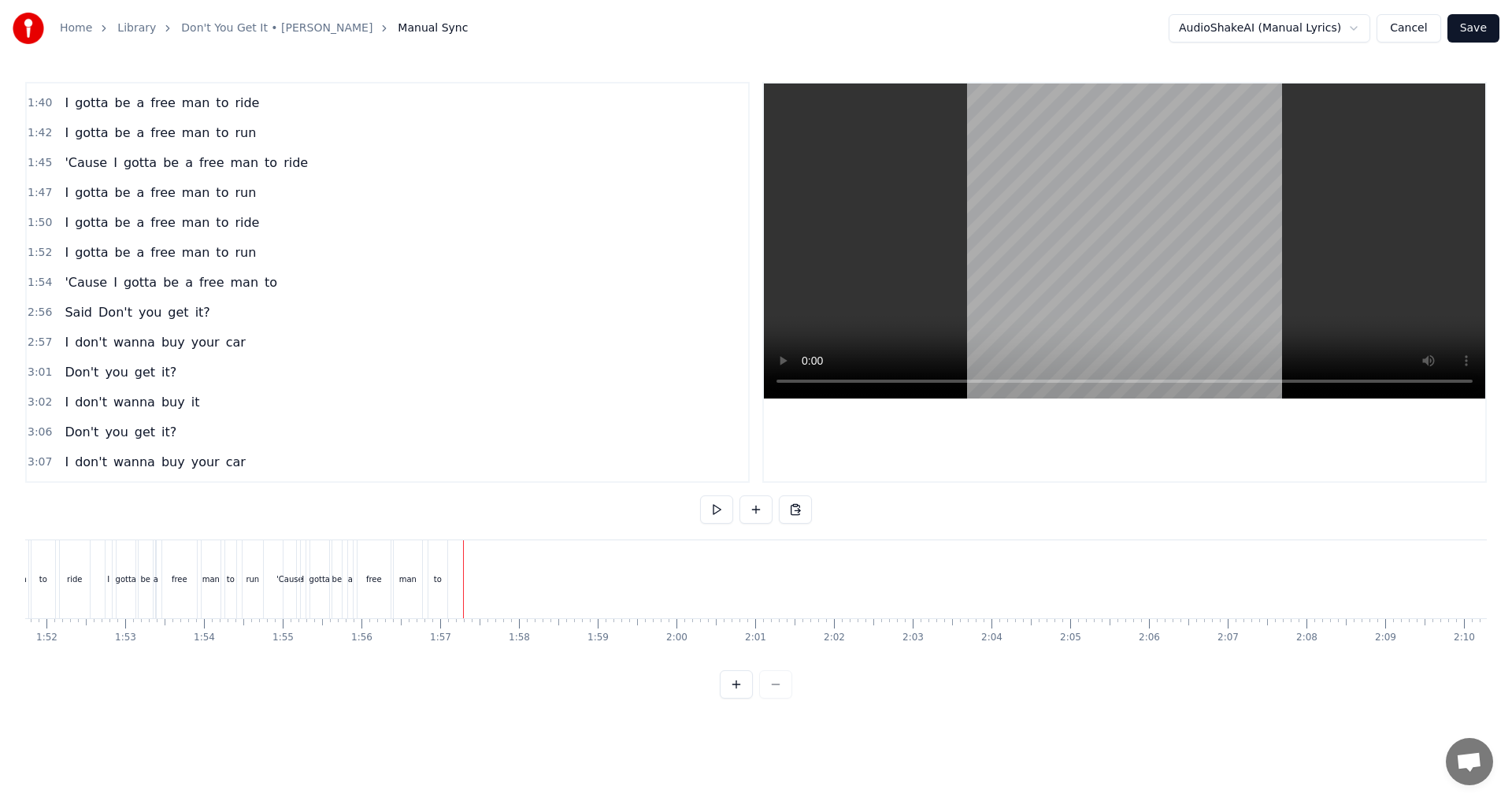
click at [444, 589] on div "to" at bounding box center [437, 579] width 19 height 78
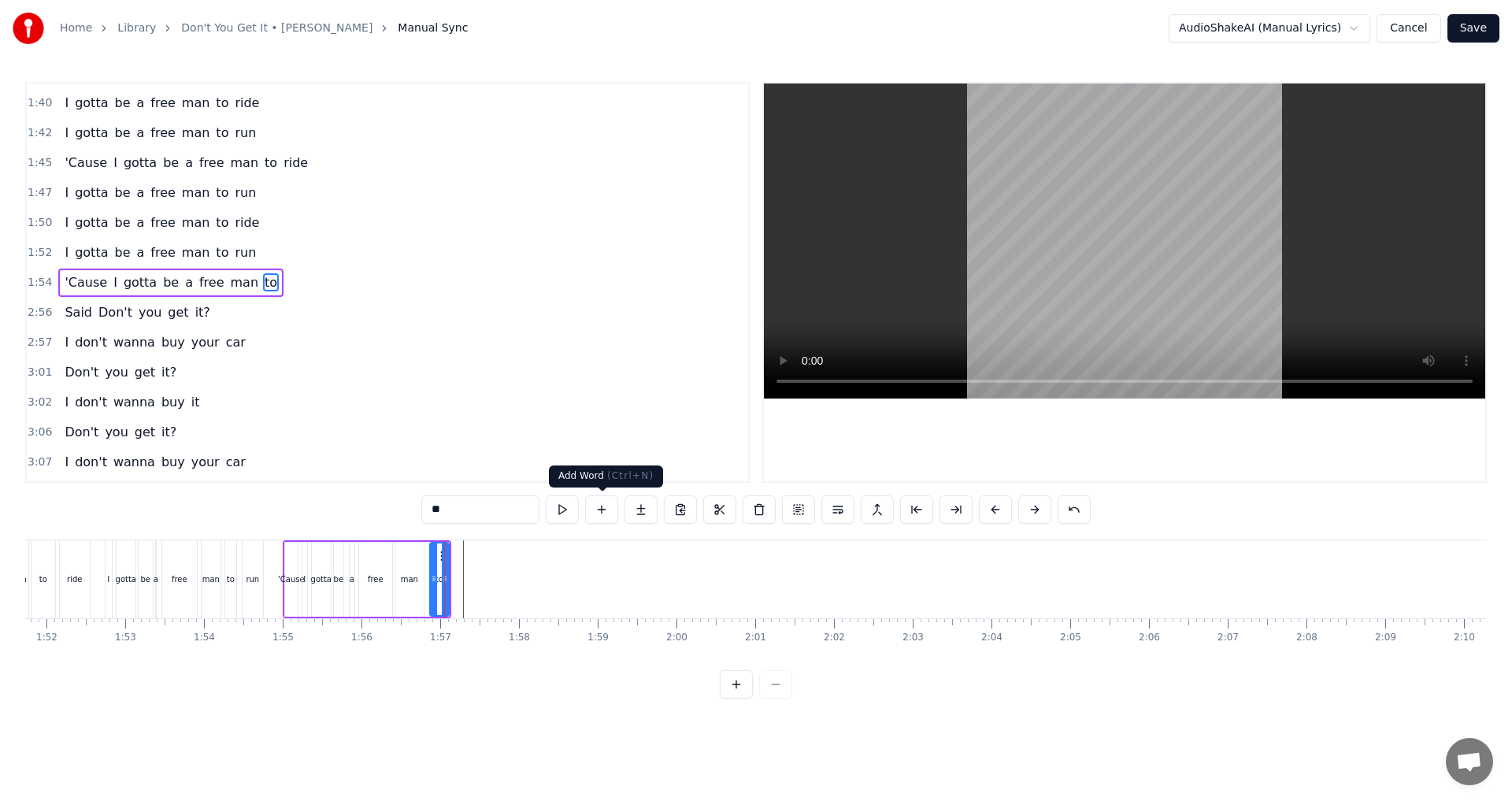
click at [604, 513] on button at bounding box center [602, 509] width 33 height 29
drag, startPoint x: 388, startPoint y: 516, endPoint x: 371, endPoint y: 518, distance: 17.1
click at [372, 518] on div "0:31 Don't you get it? 0:32 I don't wanna buy your car 0:36 Don't you get it? 0…" at bounding box center [756, 390] width 1461 height 617
type input "*"
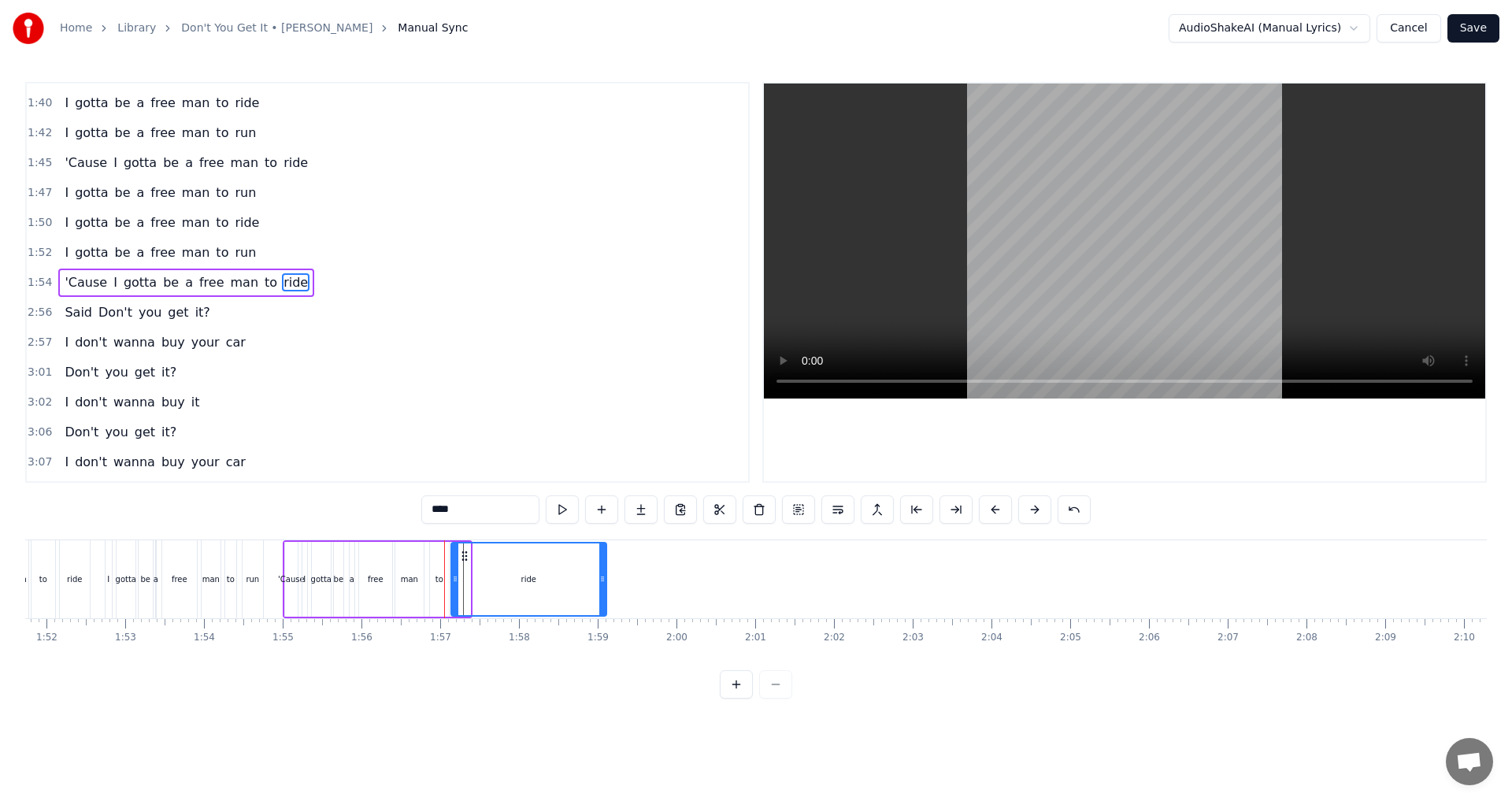
drag, startPoint x: 466, startPoint y: 575, endPoint x: 602, endPoint y: 582, distance: 136.2
click at [602, 582] on icon at bounding box center [602, 579] width 6 height 13
type input "****"
drag, startPoint x: 462, startPoint y: 551, endPoint x: 480, endPoint y: 554, distance: 18.2
click at [480, 554] on icon at bounding box center [483, 556] width 13 height 13
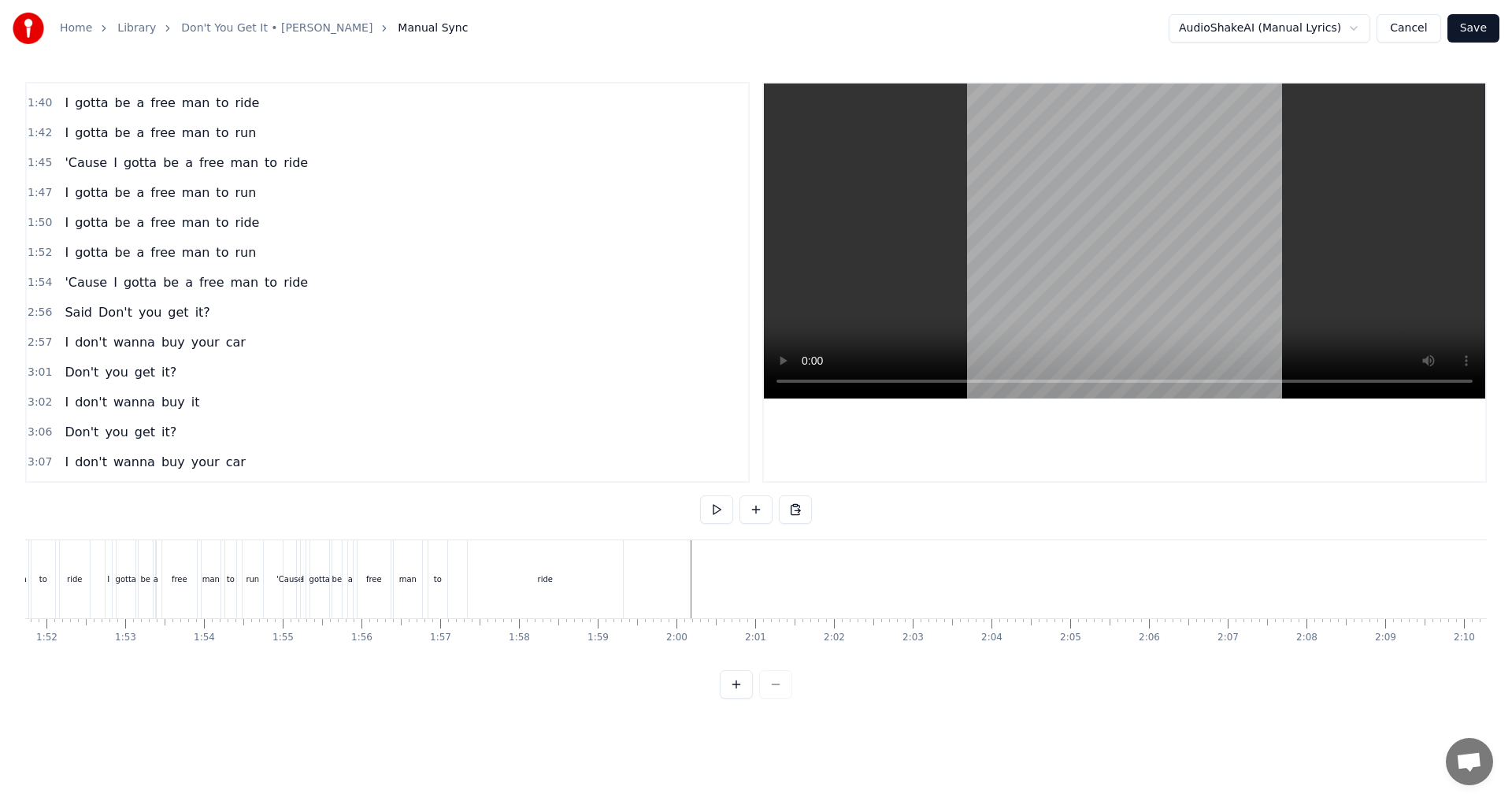
click at [480, 557] on div "ride" at bounding box center [545, 579] width 156 height 78
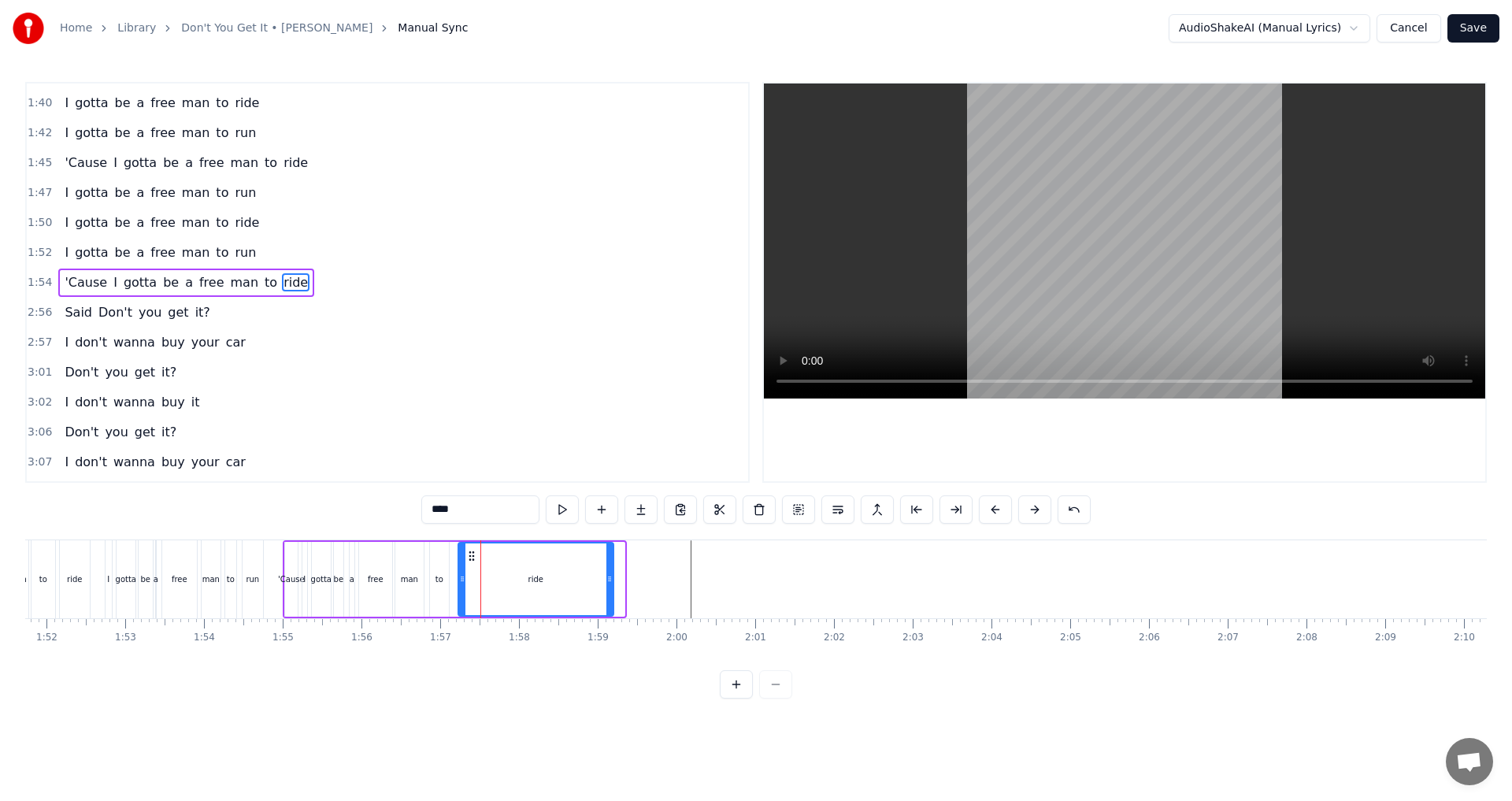
drag, startPoint x: 482, startPoint y: 554, endPoint x: 471, endPoint y: 554, distance: 11.0
click at [471, 554] on icon at bounding box center [472, 556] width 13 height 13
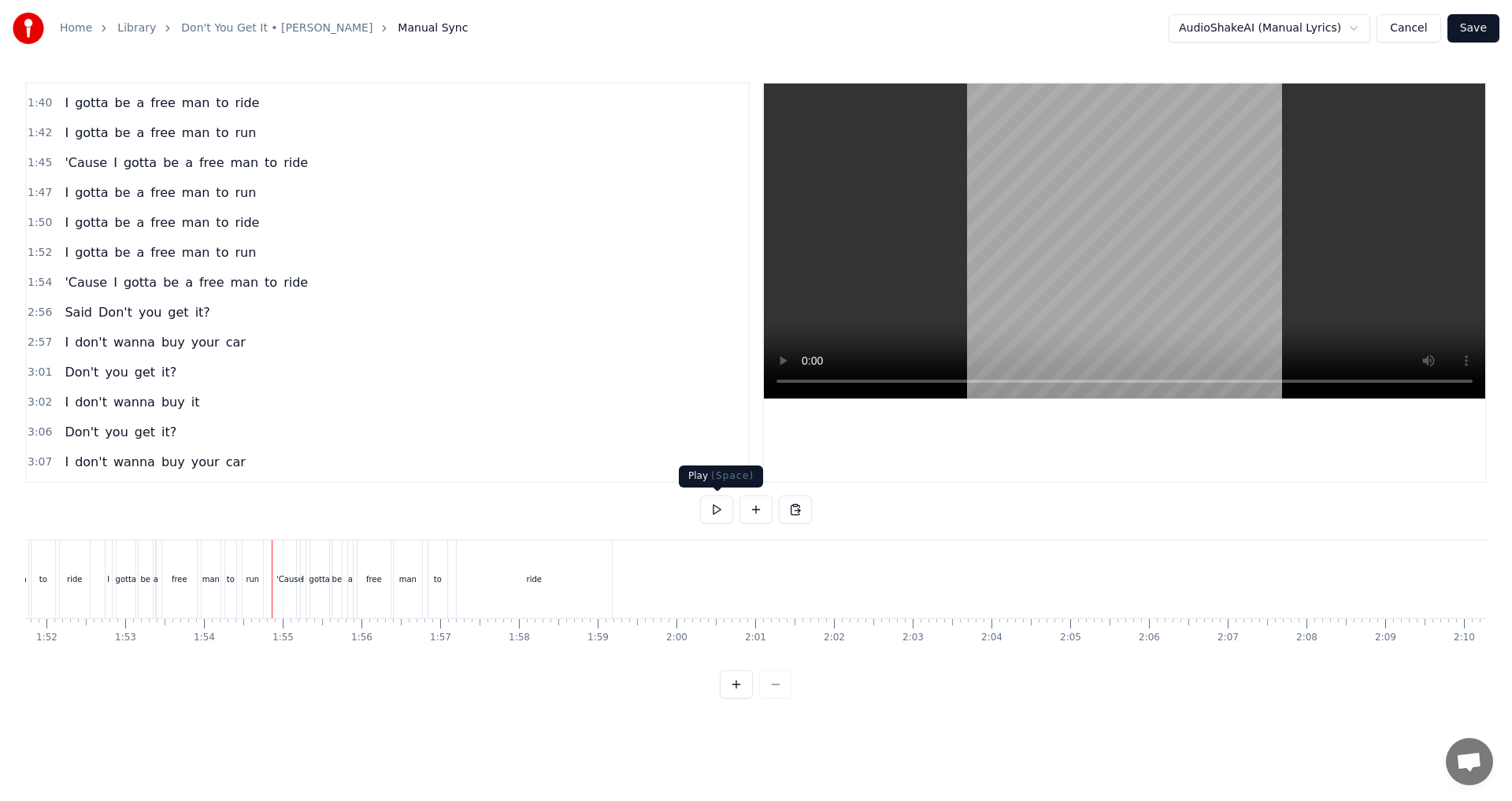
click at [719, 505] on button at bounding box center [717, 509] width 33 height 29
click at [720, 517] on button at bounding box center [717, 509] width 33 height 29
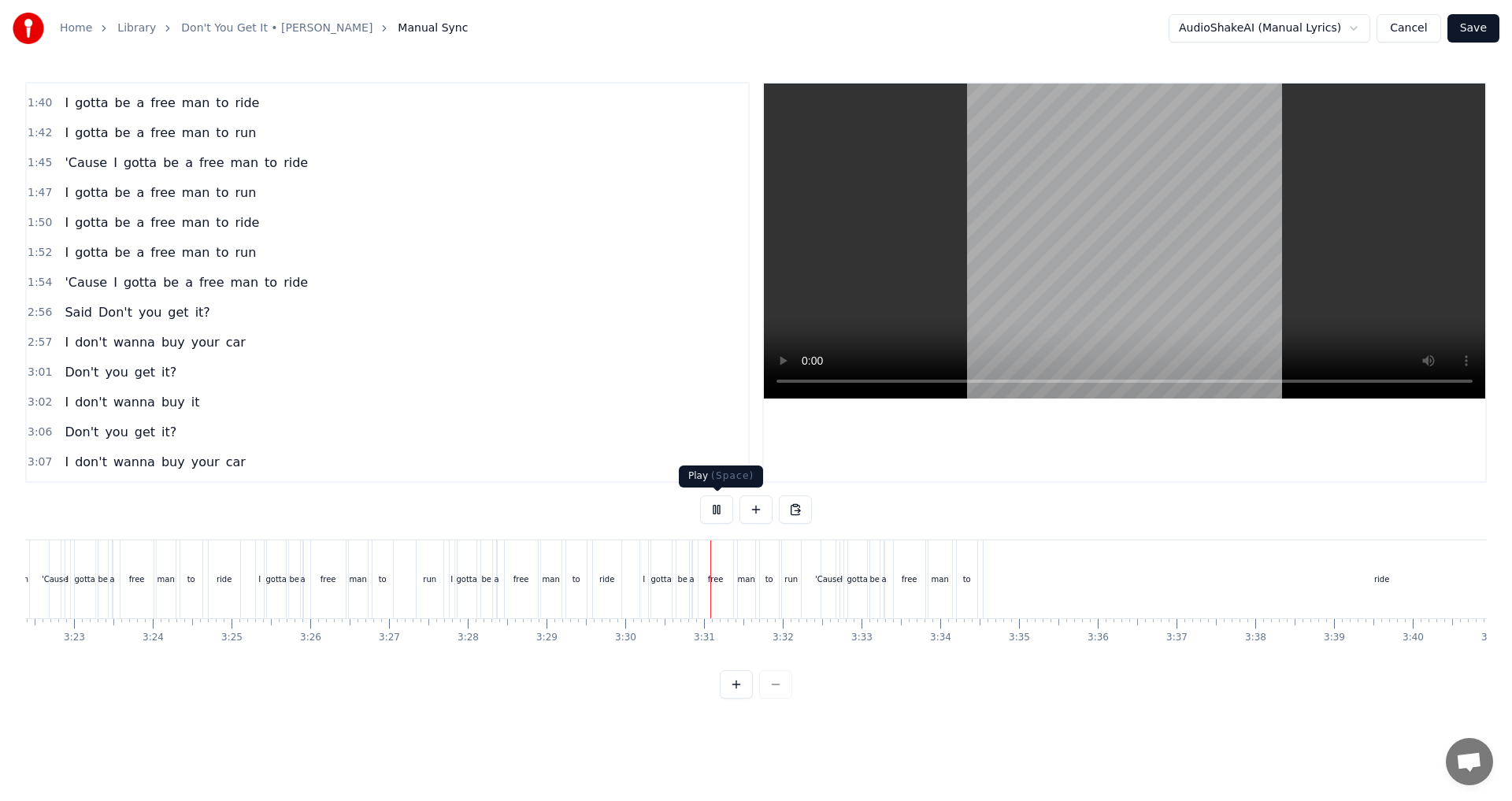
click at [723, 505] on button at bounding box center [717, 509] width 33 height 29
click at [397, 609] on div "I gotta be a free man to run" at bounding box center [351, 579] width 192 height 78
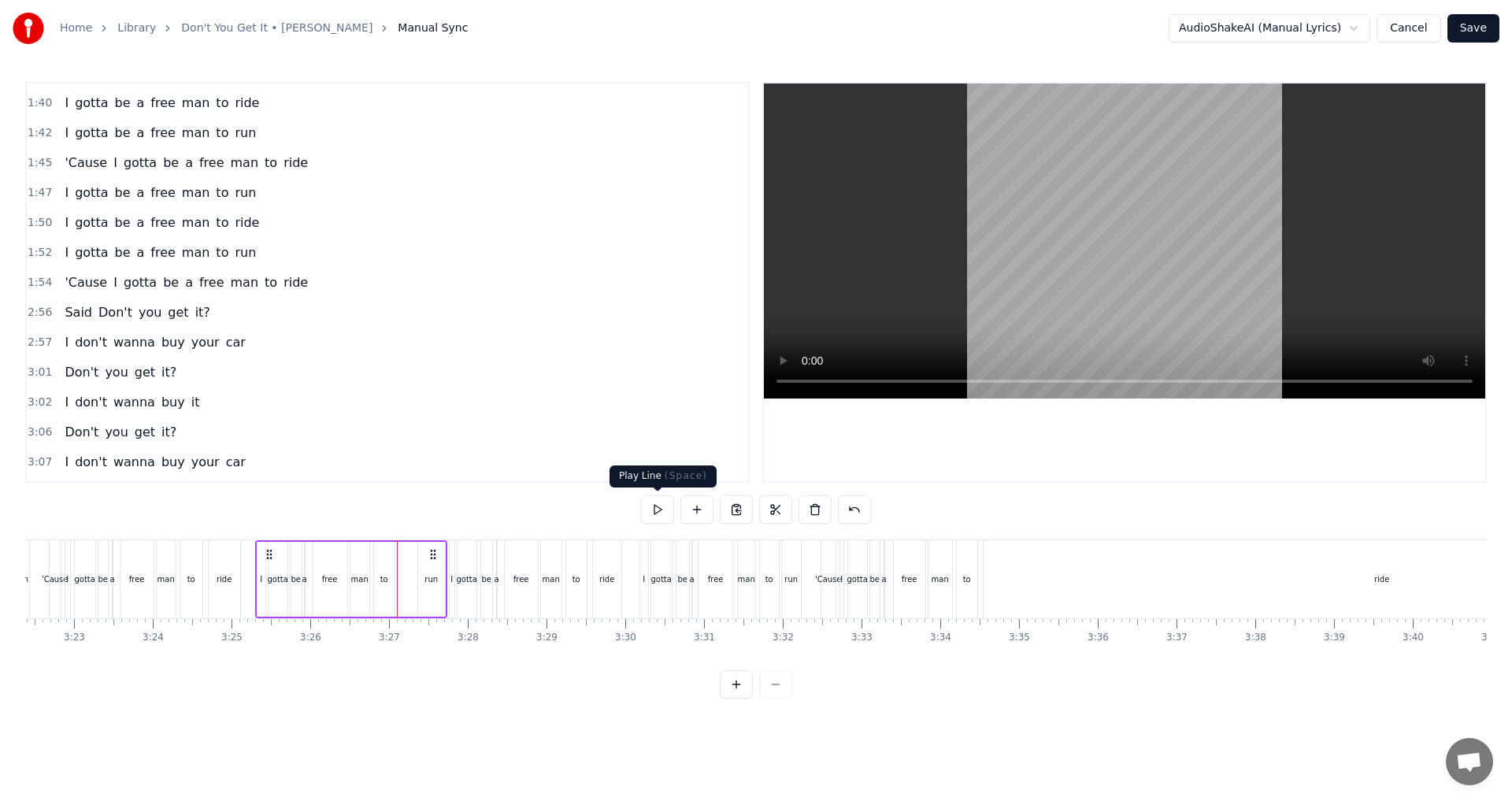
click at [653, 512] on button at bounding box center [657, 509] width 33 height 29
click at [432, 586] on div "run" at bounding box center [431, 579] width 27 height 75
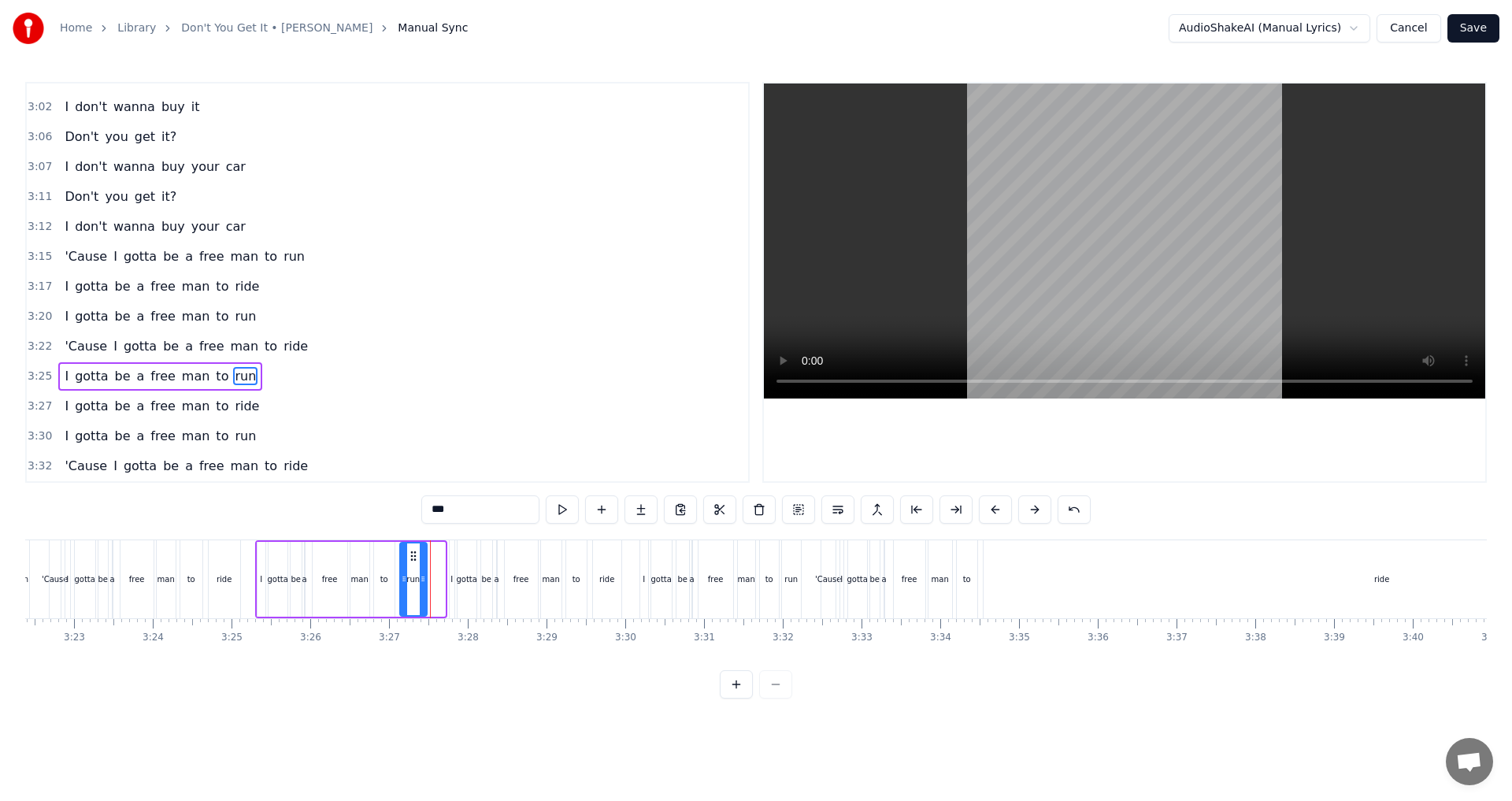
drag, startPoint x: 432, startPoint y: 556, endPoint x: 413, endPoint y: 555, distance: 19.0
click at [413, 555] on icon at bounding box center [413, 556] width 13 height 13
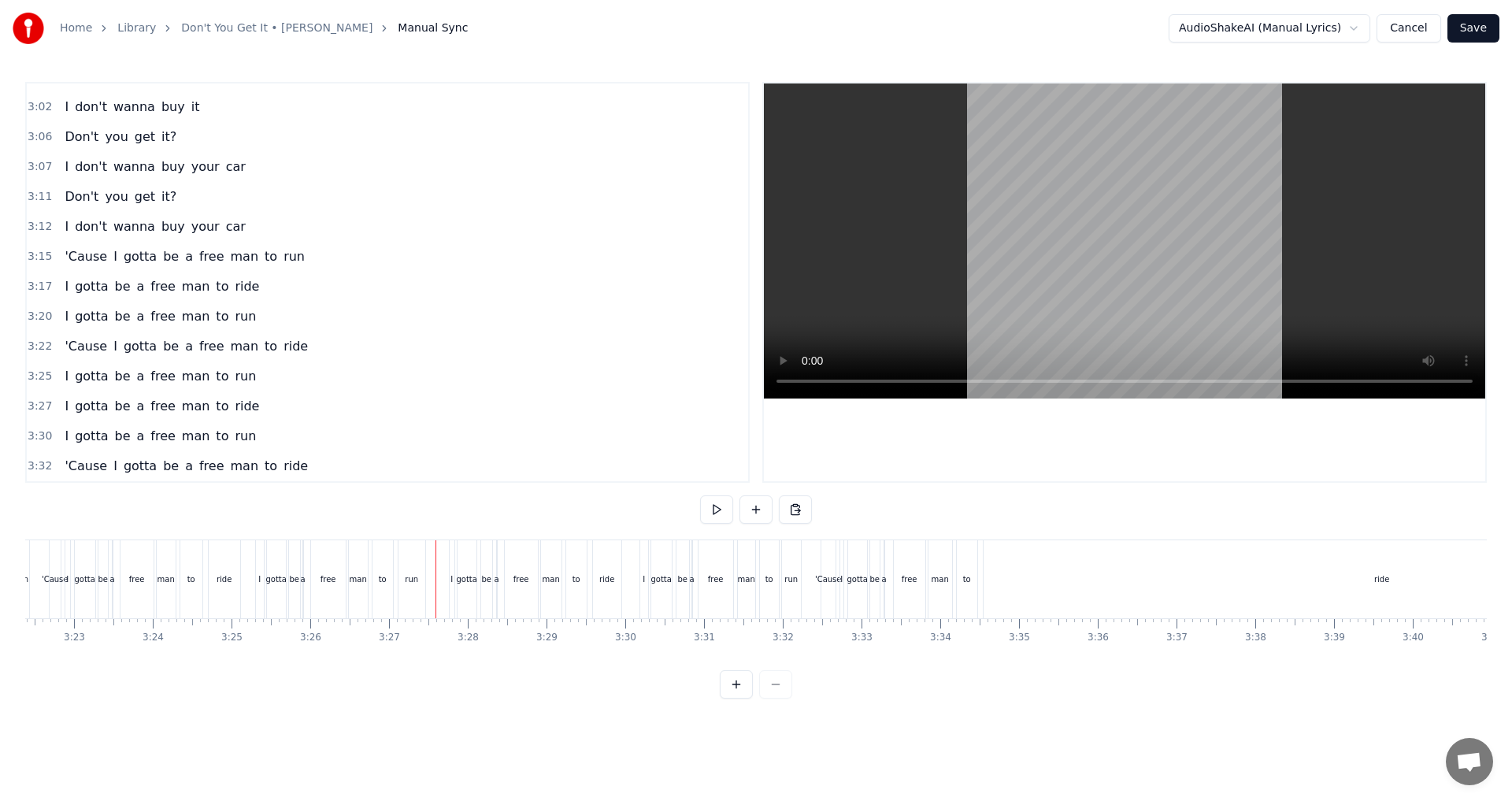
click at [710, 513] on button at bounding box center [717, 509] width 33 height 29
click at [714, 513] on button at bounding box center [717, 509] width 33 height 29
click at [450, 586] on div "I" at bounding box center [451, 579] width 5 height 78
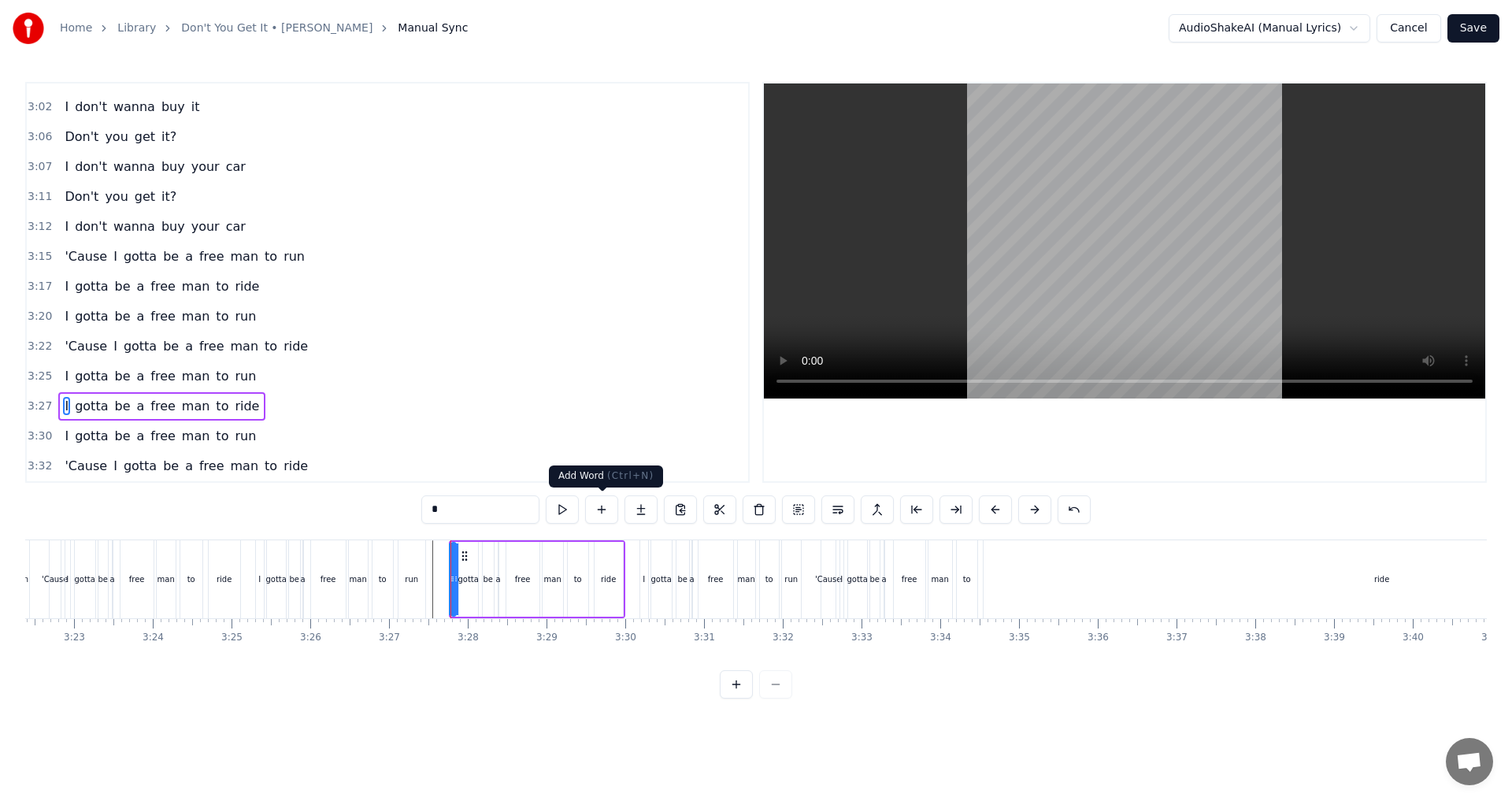
click at [599, 513] on button at bounding box center [602, 509] width 33 height 29
drag, startPoint x: 470, startPoint y: 511, endPoint x: 345, endPoint y: 509, distance: 125.0
click at [353, 509] on div "0:31 Don't you get it? 0:32 I don't wanna buy your car 0:36 Don't you get it? 0…" at bounding box center [756, 390] width 1461 height 617
type input "*"
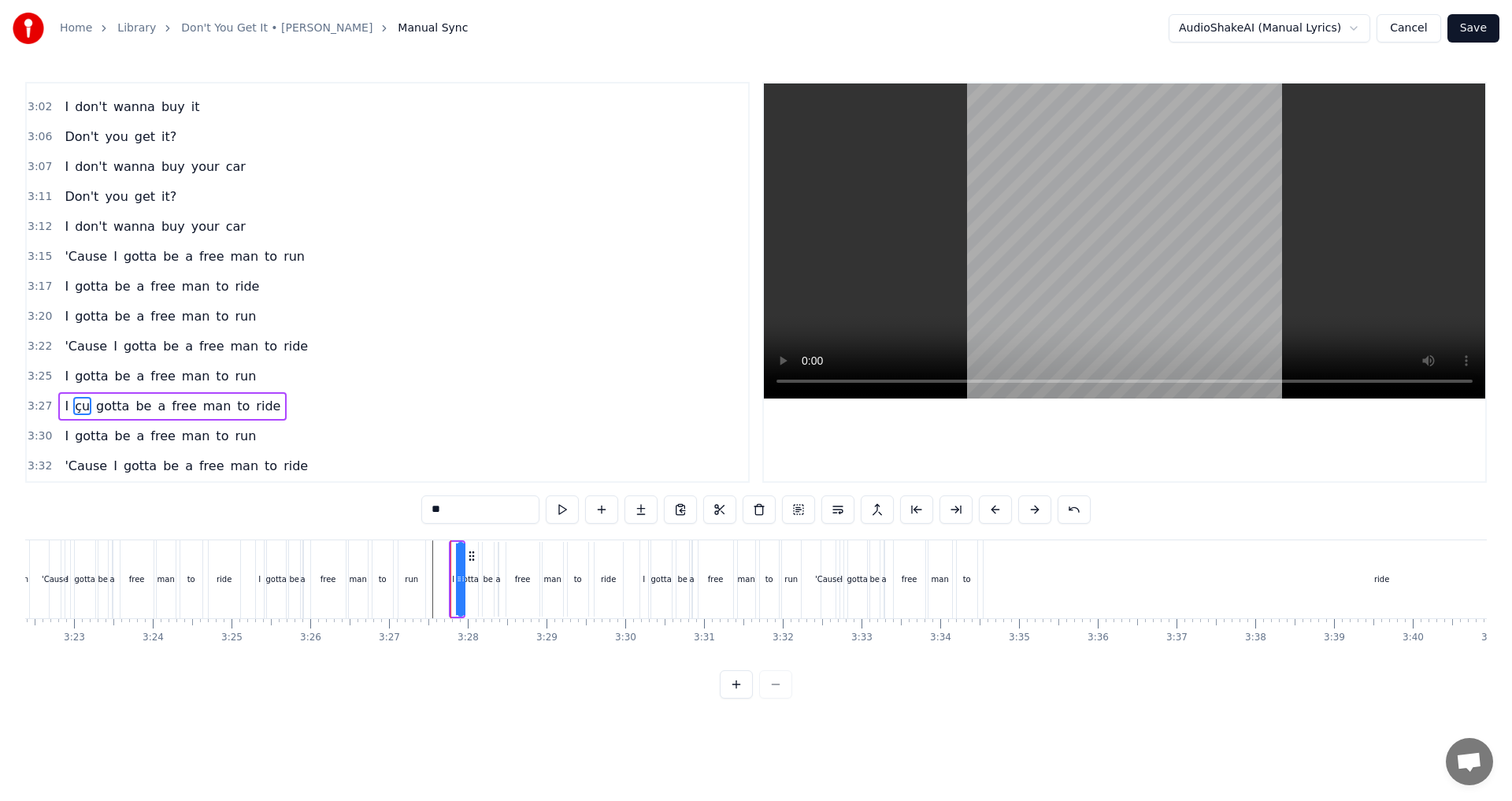
type input "*"
drag, startPoint x: 464, startPoint y: 556, endPoint x: 439, endPoint y: 569, distance: 28.2
click at [439, 569] on div at bounding box center [436, 579] width 6 height 72
type input "****"
click at [443, 555] on icon at bounding box center [446, 556] width 13 height 13
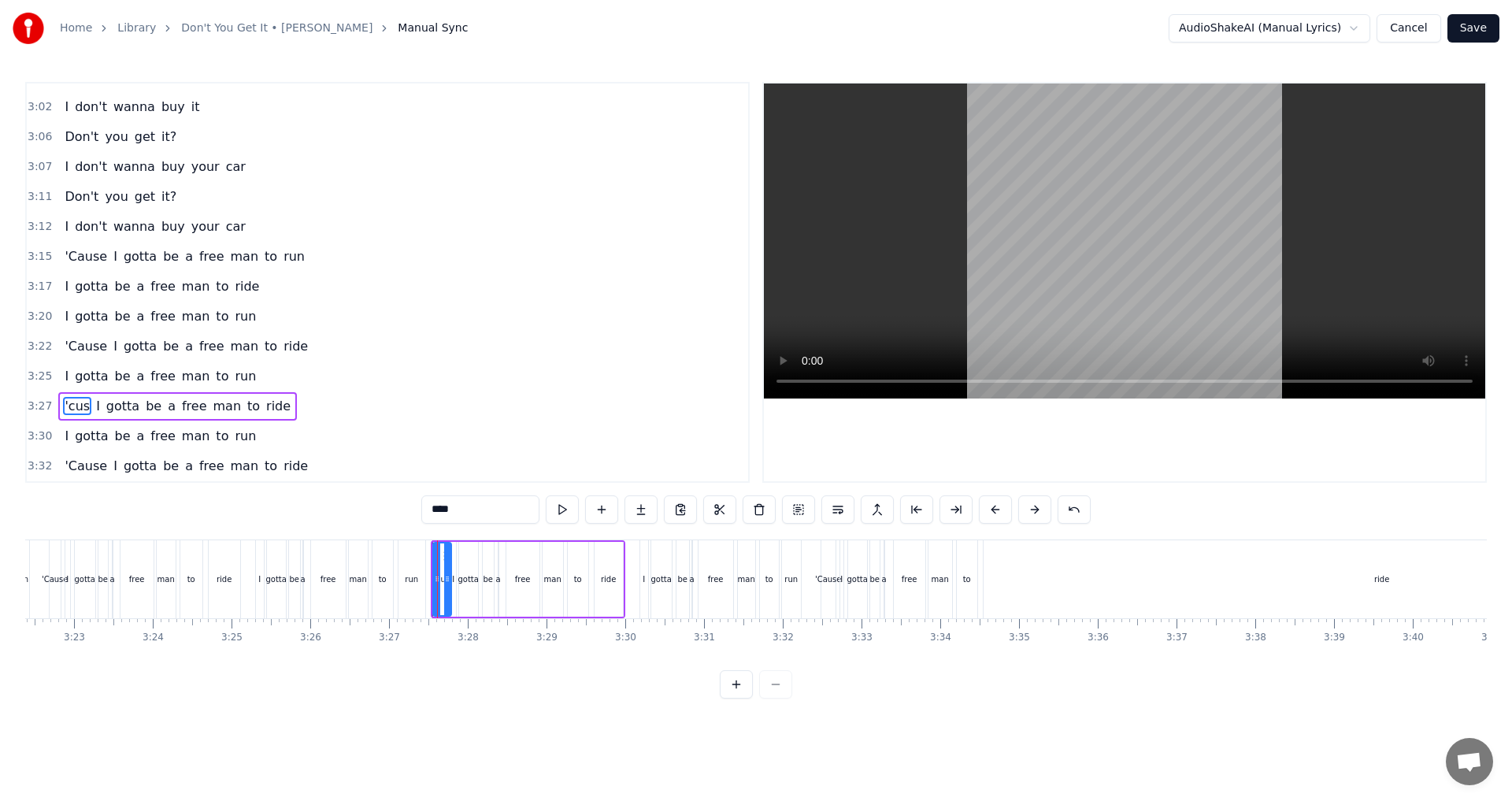
drag, startPoint x: 459, startPoint y: 576, endPoint x: 447, endPoint y: 579, distance: 12.4
click at [447, 579] on icon at bounding box center [446, 579] width 6 height 13
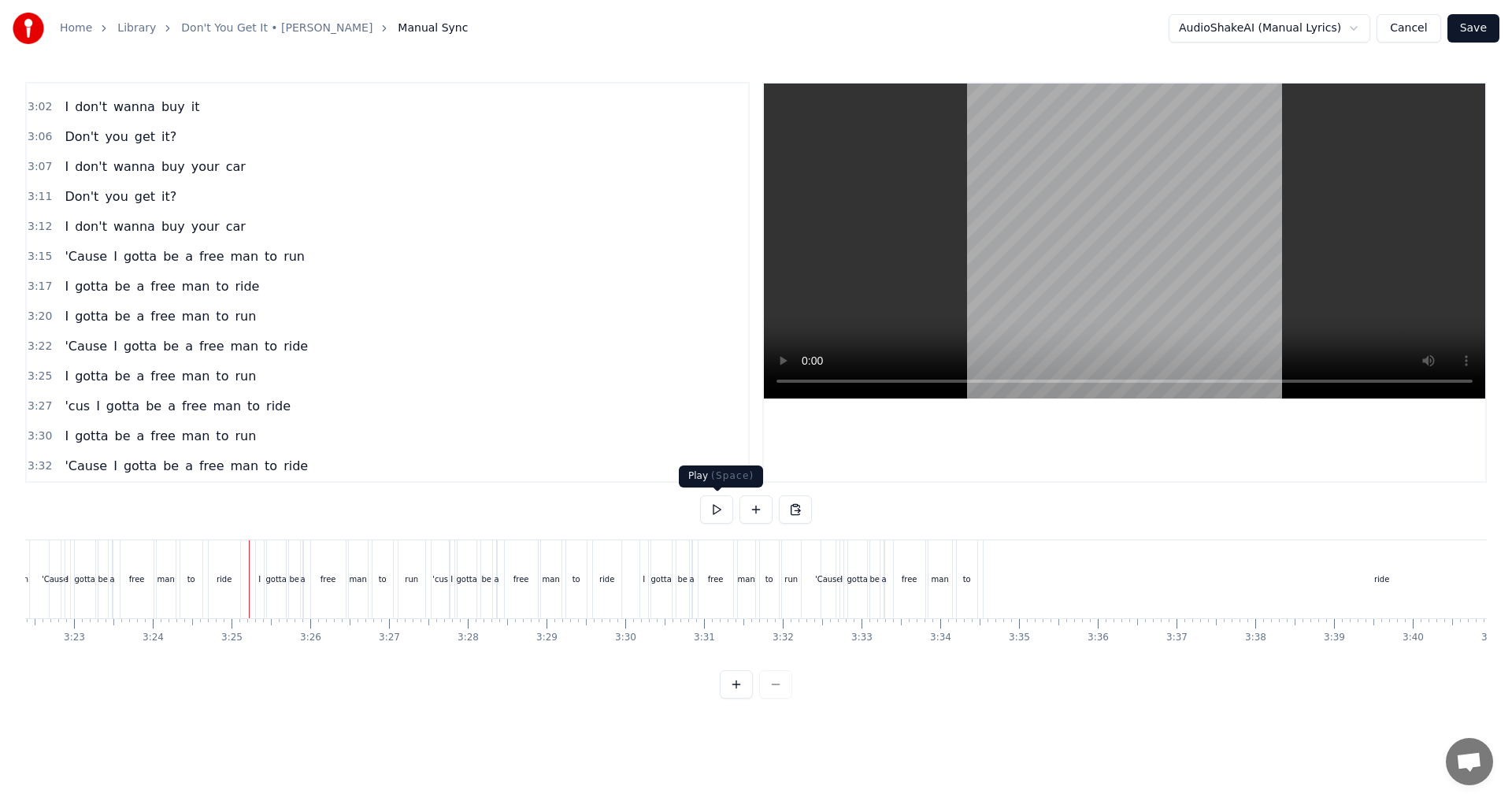
click at [711, 509] on button at bounding box center [717, 509] width 33 height 29
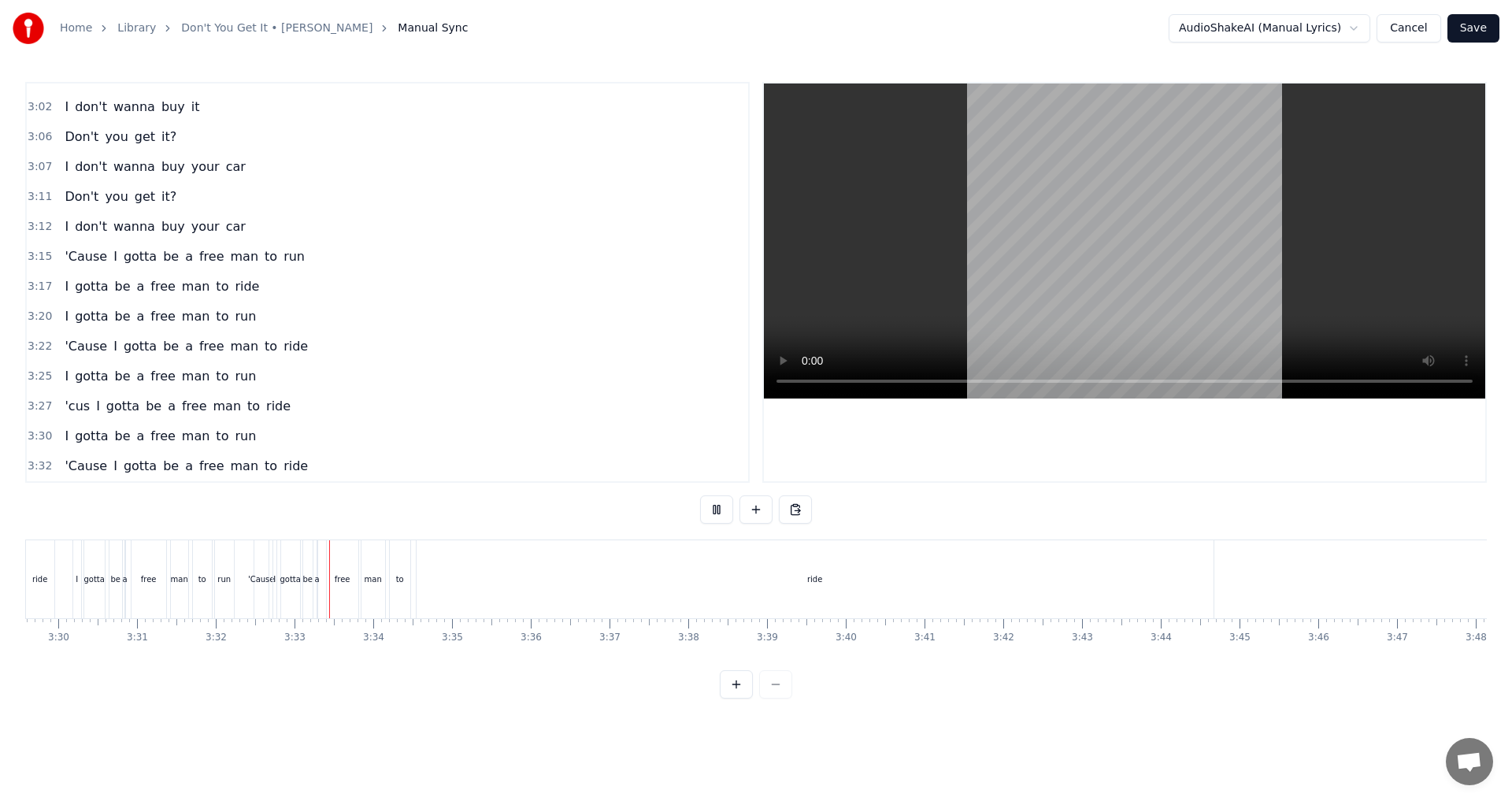
scroll to position [0, 16563]
click at [719, 509] on button at bounding box center [717, 509] width 33 height 29
click at [754, 579] on div "ride" at bounding box center [752, 579] width 797 height 78
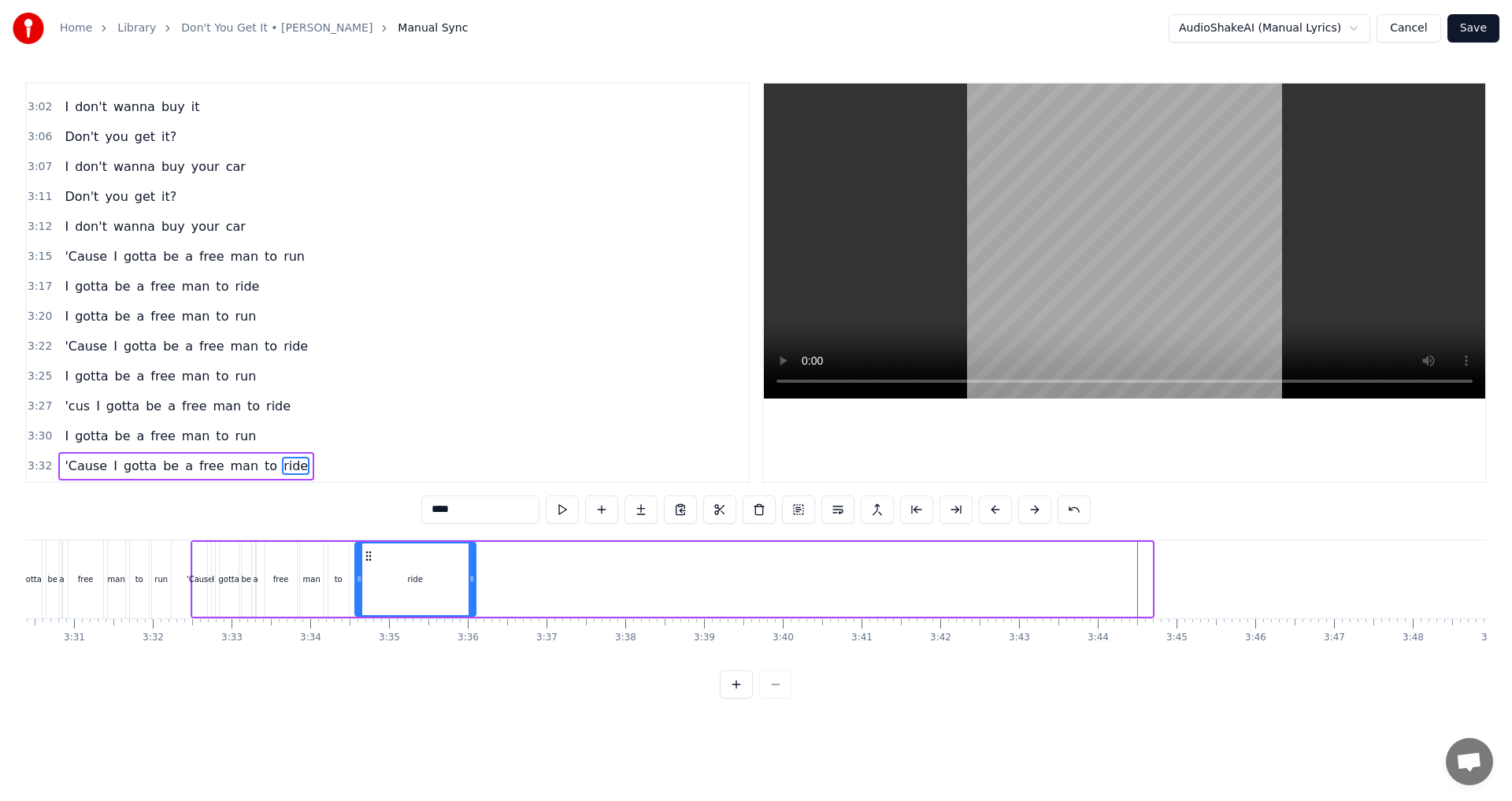
drag, startPoint x: 1148, startPoint y: 579, endPoint x: 472, endPoint y: 593, distance: 676.1
click at [472, 593] on div at bounding box center [471, 579] width 6 height 72
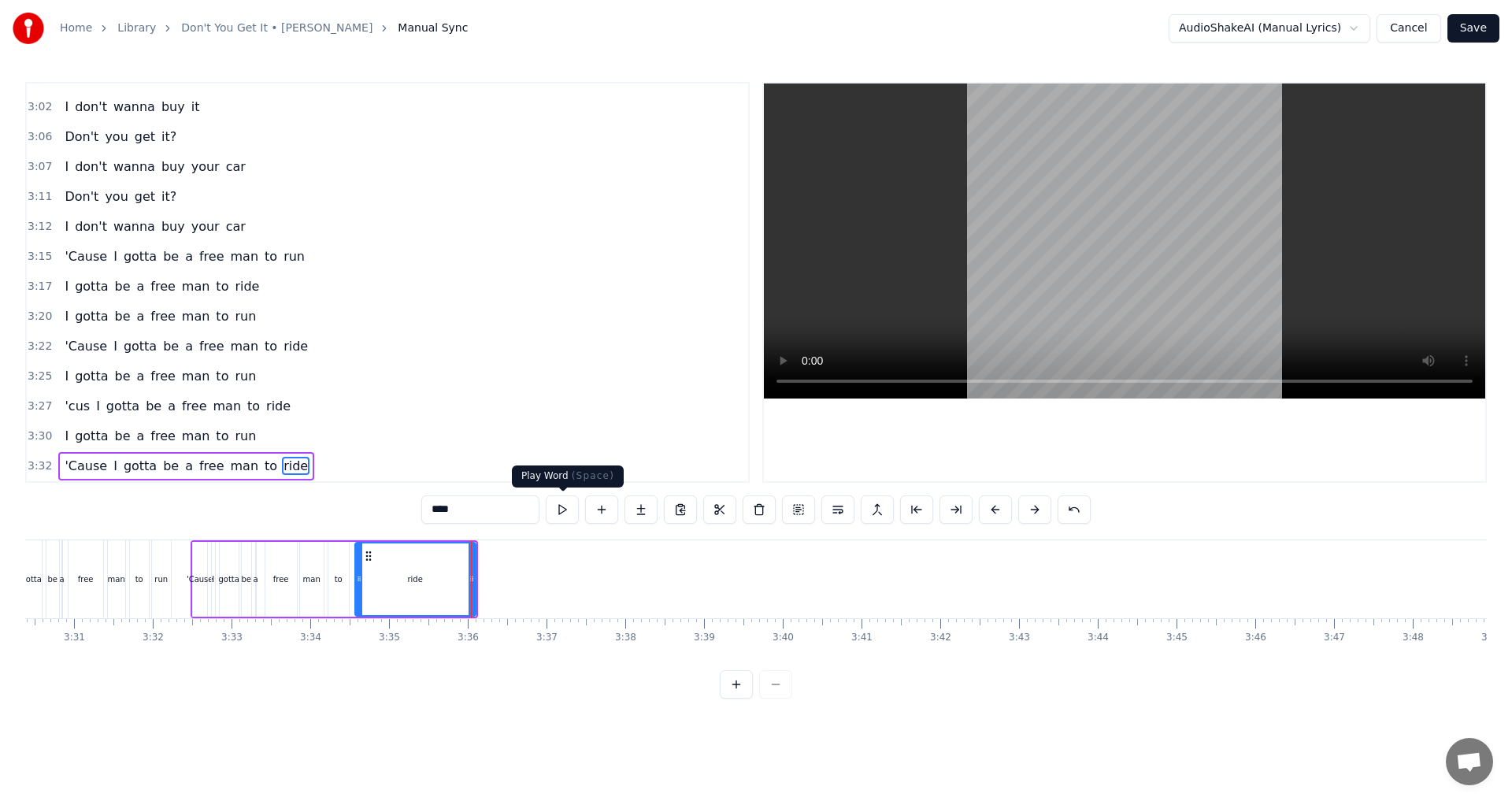
click at [567, 509] on button at bounding box center [562, 509] width 33 height 29
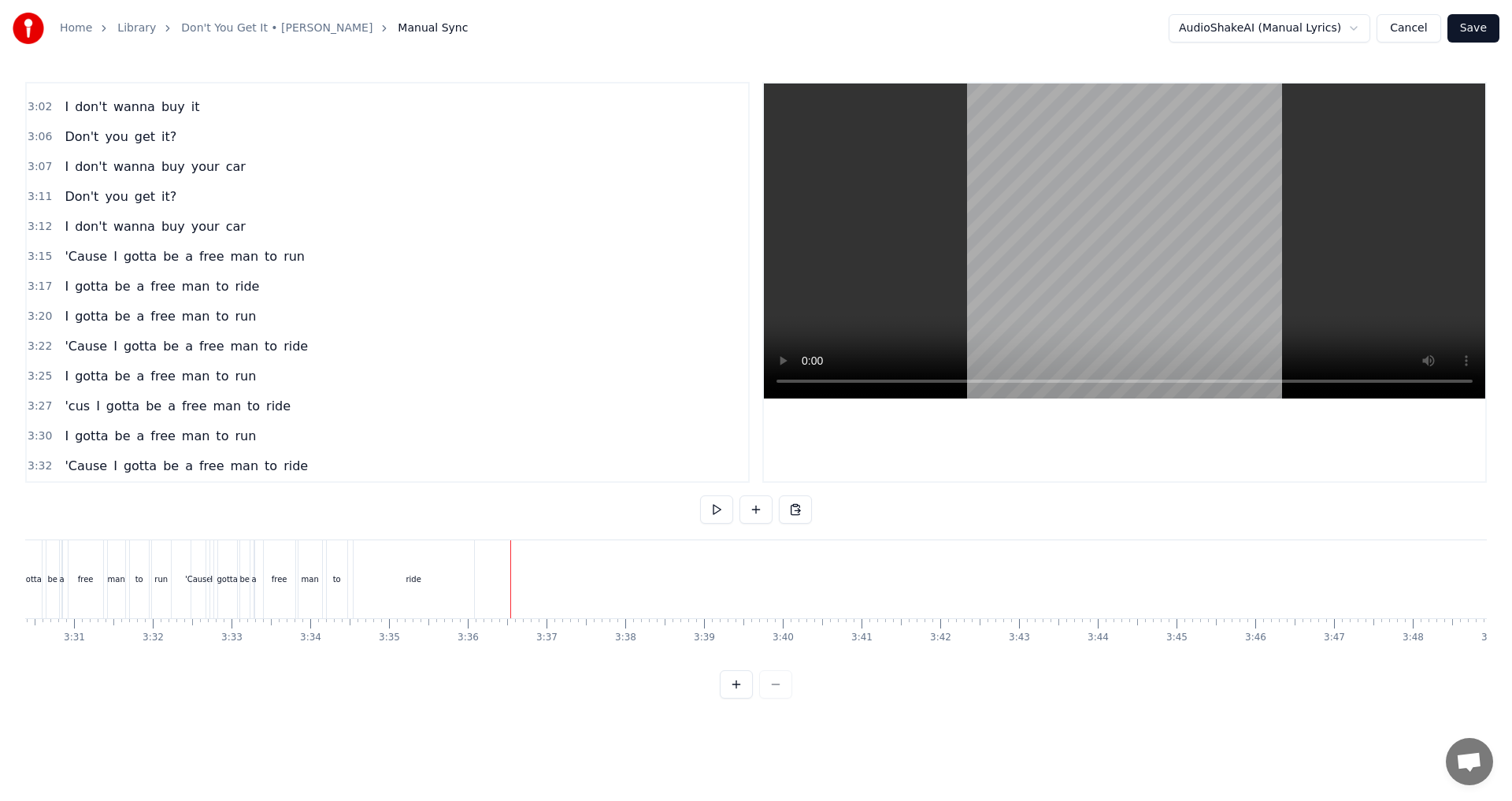
click at [711, 511] on button at bounding box center [717, 509] width 33 height 29
click at [721, 504] on button at bounding box center [717, 509] width 33 height 29
click at [754, 508] on div at bounding box center [756, 509] width 111 height 29
click at [754, 513] on button at bounding box center [756, 509] width 33 height 29
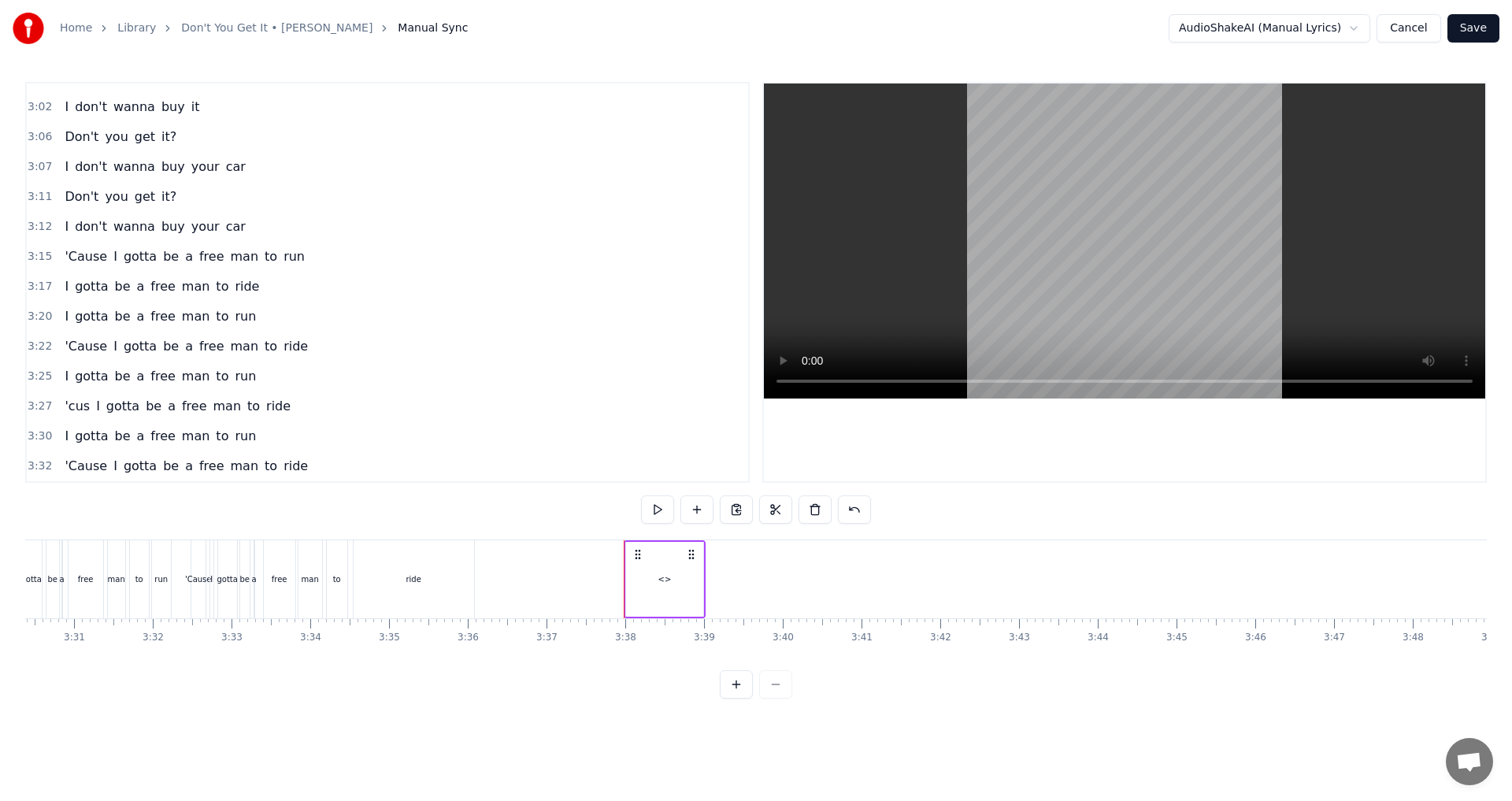
scroll to position [1069, 0]
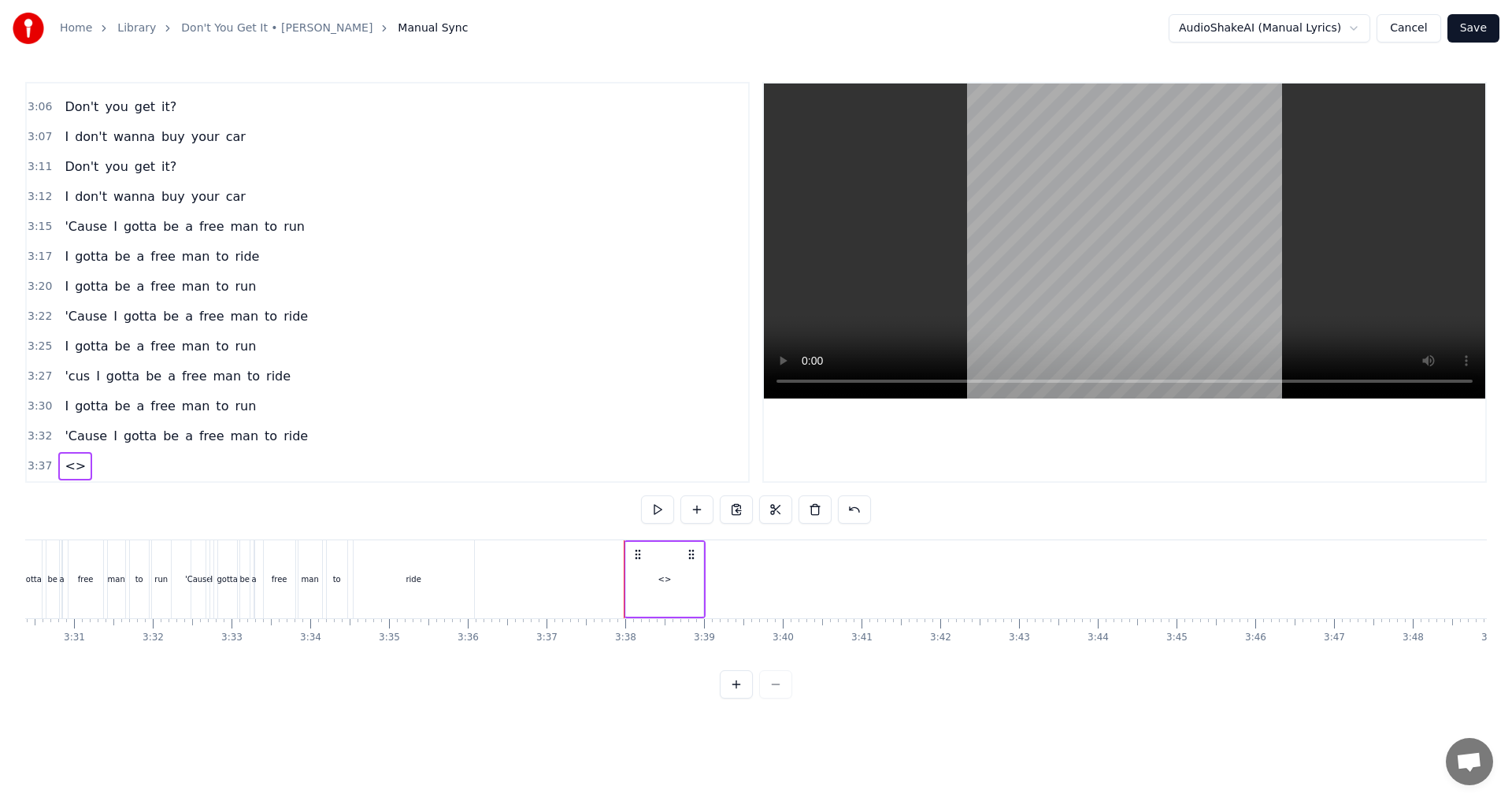
click at [663, 576] on div "<>" at bounding box center [664, 579] width 14 height 12
drag, startPoint x: 476, startPoint y: 513, endPoint x: 271, endPoint y: 506, distance: 205.1
click at [271, 506] on div "0:31 Don't you get it? 0:32 I don't wanna buy your car 0:36 Don't you get it? 0…" at bounding box center [756, 390] width 1461 height 617
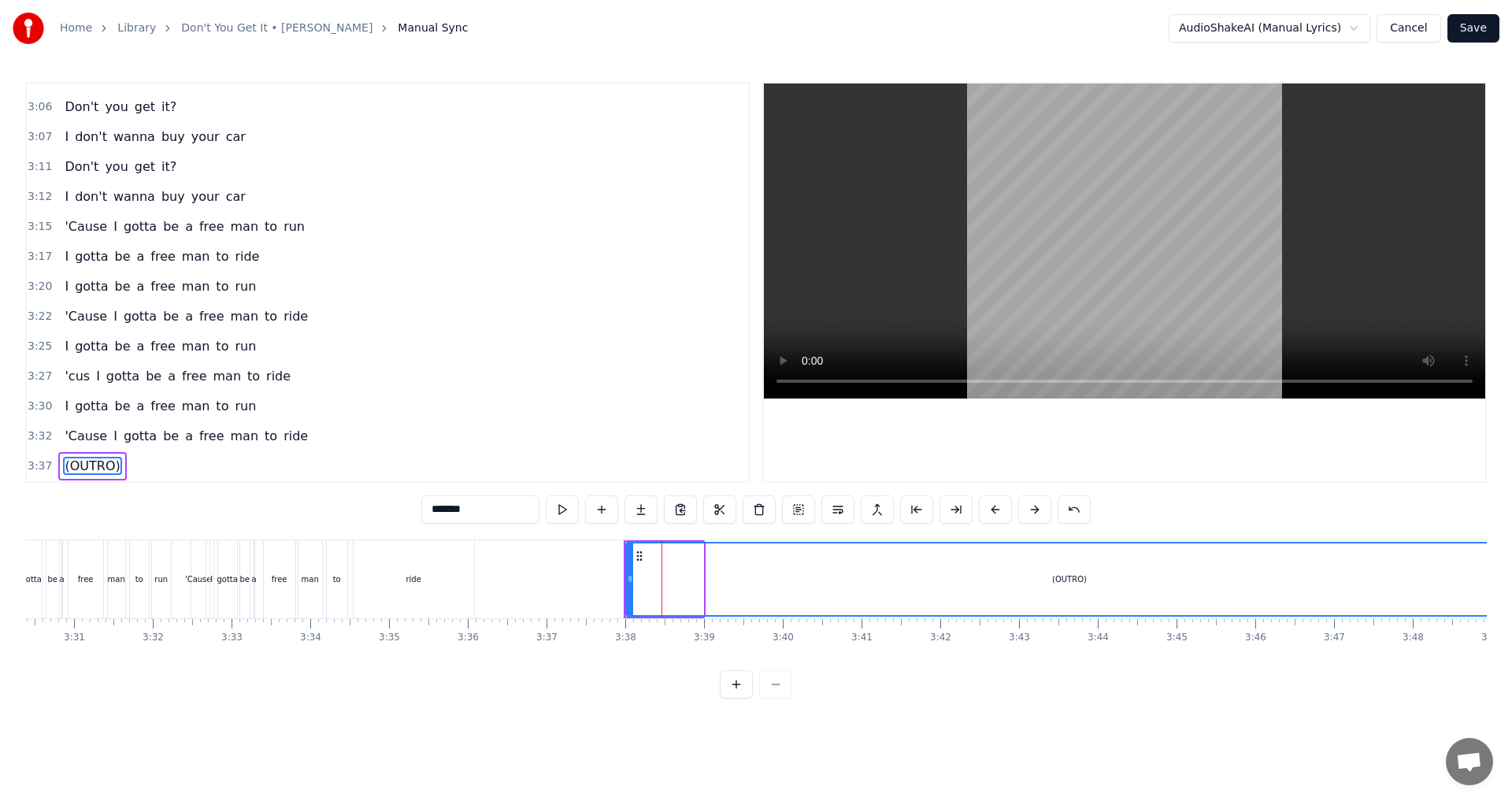
drag, startPoint x: 701, startPoint y: 576, endPoint x: 1511, endPoint y: 660, distance: 814.3
click at [754, 660] on div "Home Library Don't You Get It • [PERSON_NAME] Manual Sync AudioShakeAI (Manual …" at bounding box center [756, 349] width 1512 height 699
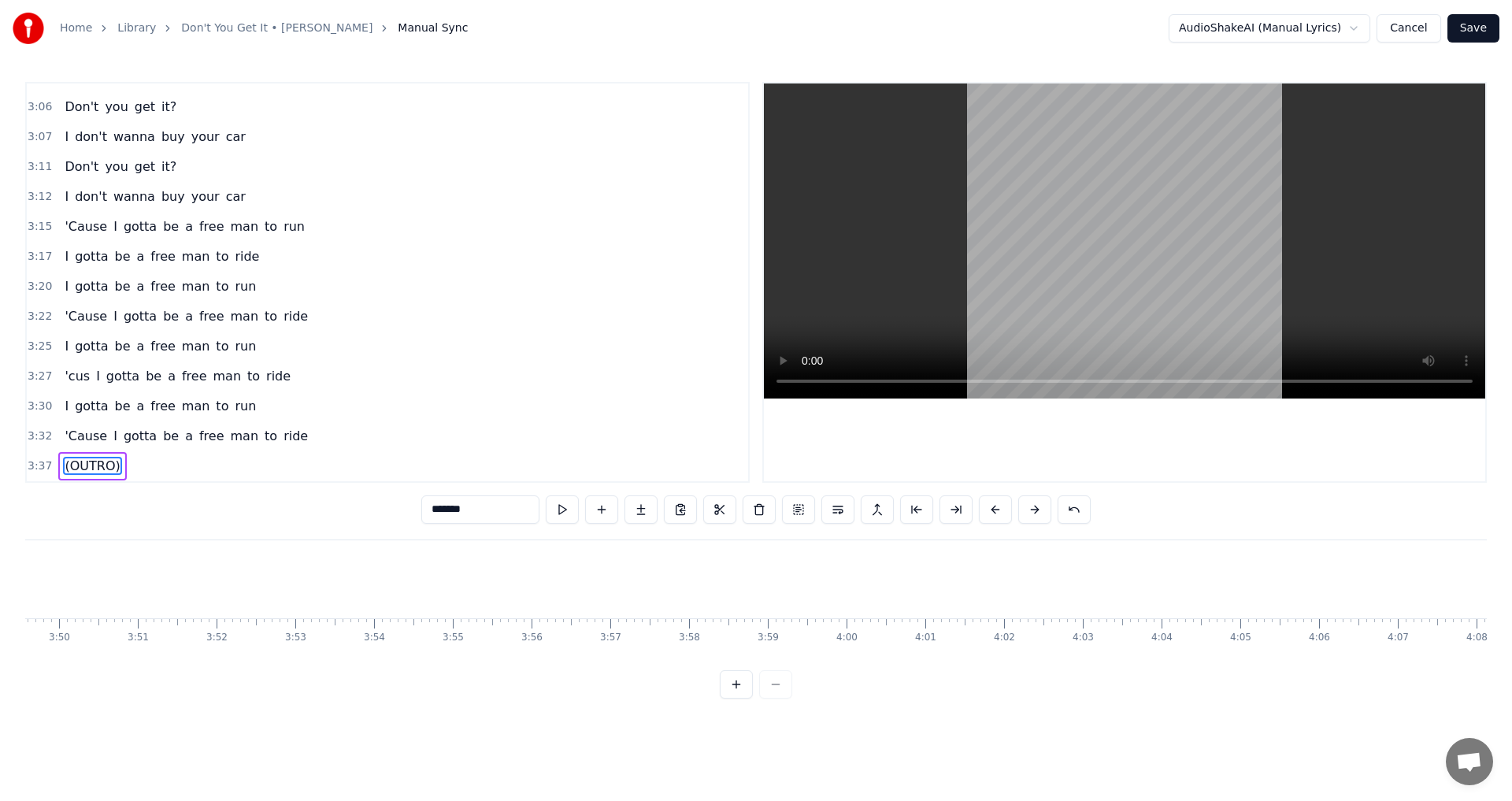
scroll to position [0, 17991]
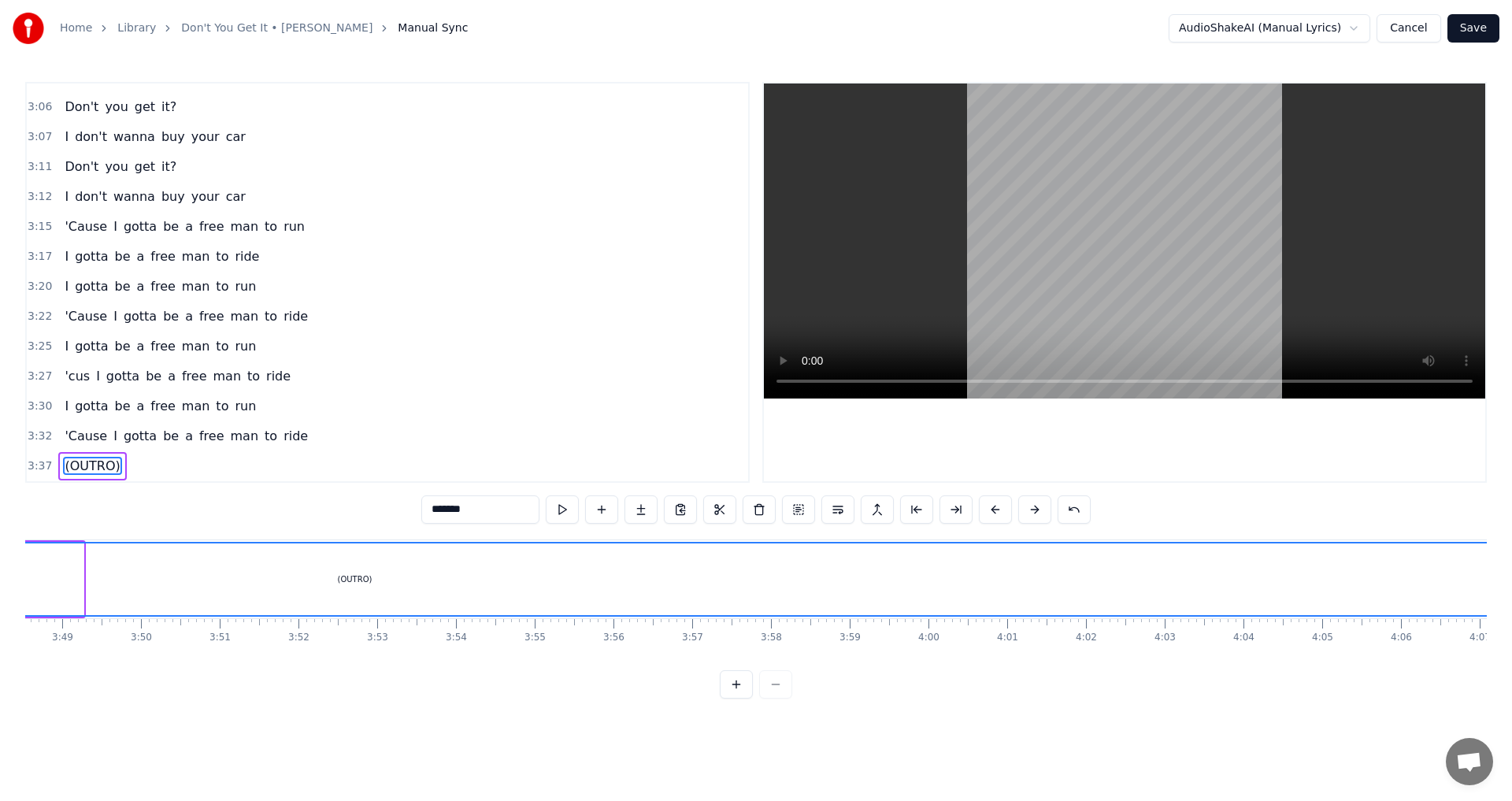
drag, startPoint x: 82, startPoint y: 575, endPoint x: 1511, endPoint y: 581, distance: 1429.0
click at [754, 581] on div "Home Library Don't You Get It • [PERSON_NAME] Manual Sync AudioShakeAI (Manual …" at bounding box center [756, 349] width 1512 height 699
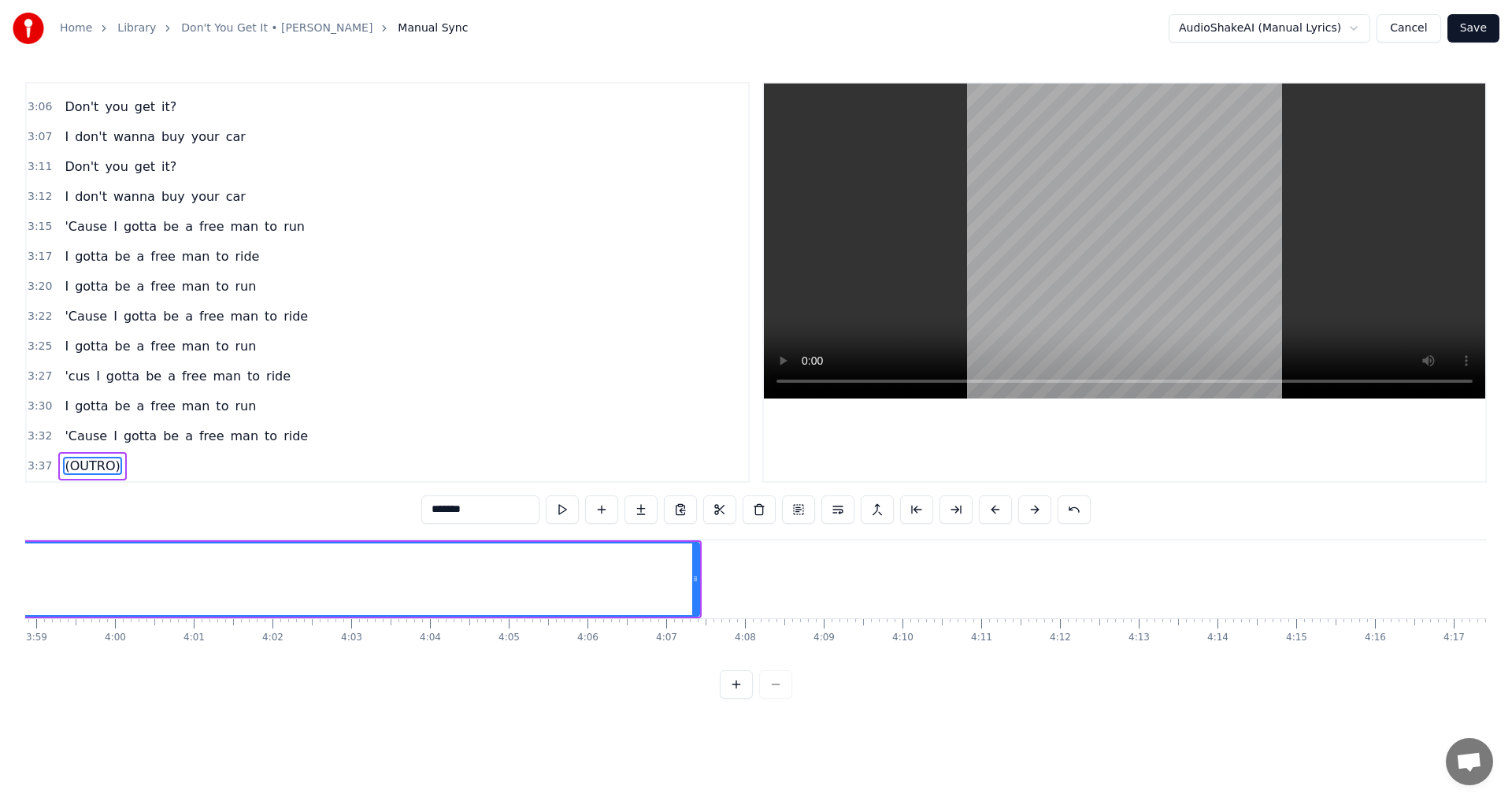
scroll to position [0, 19009]
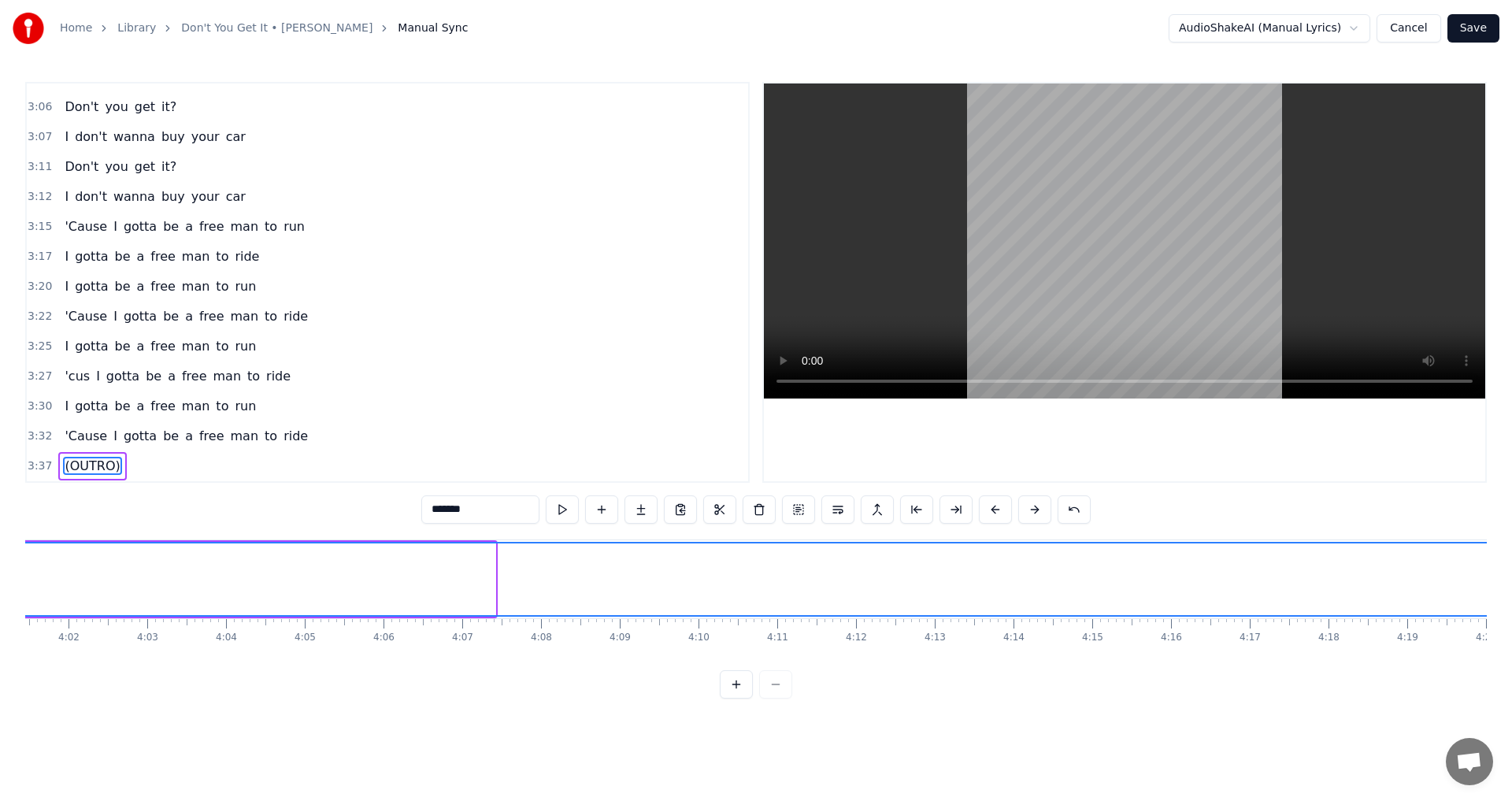
drag, startPoint x: 491, startPoint y: 580, endPoint x: 1511, endPoint y: 596, distance: 1020.1
click at [754, 596] on div "Home Library Don't You Get It • [PERSON_NAME] Manual Sync AudioShakeAI (Manual …" at bounding box center [756, 349] width 1512 height 699
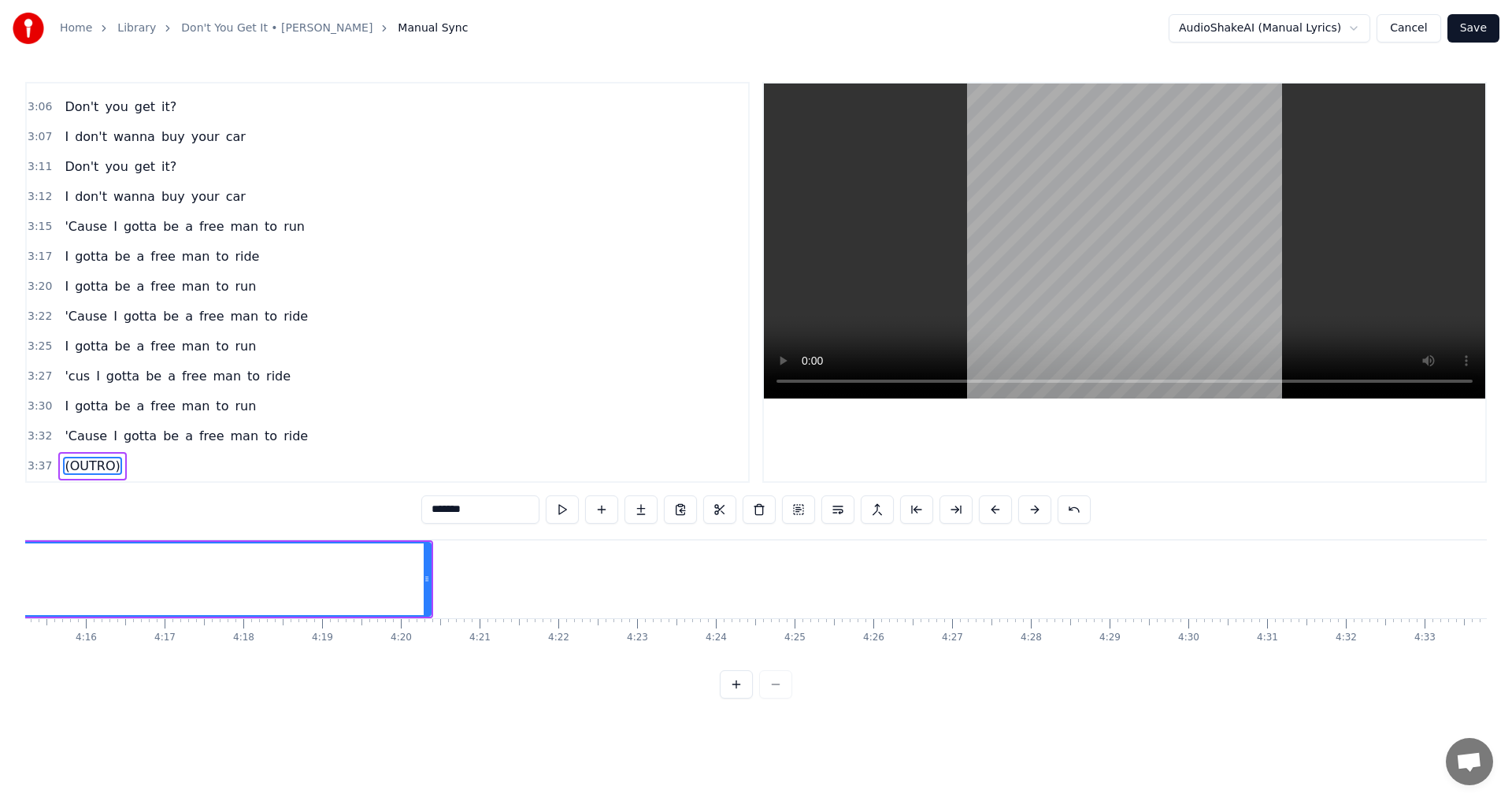
scroll to position [0, 20121]
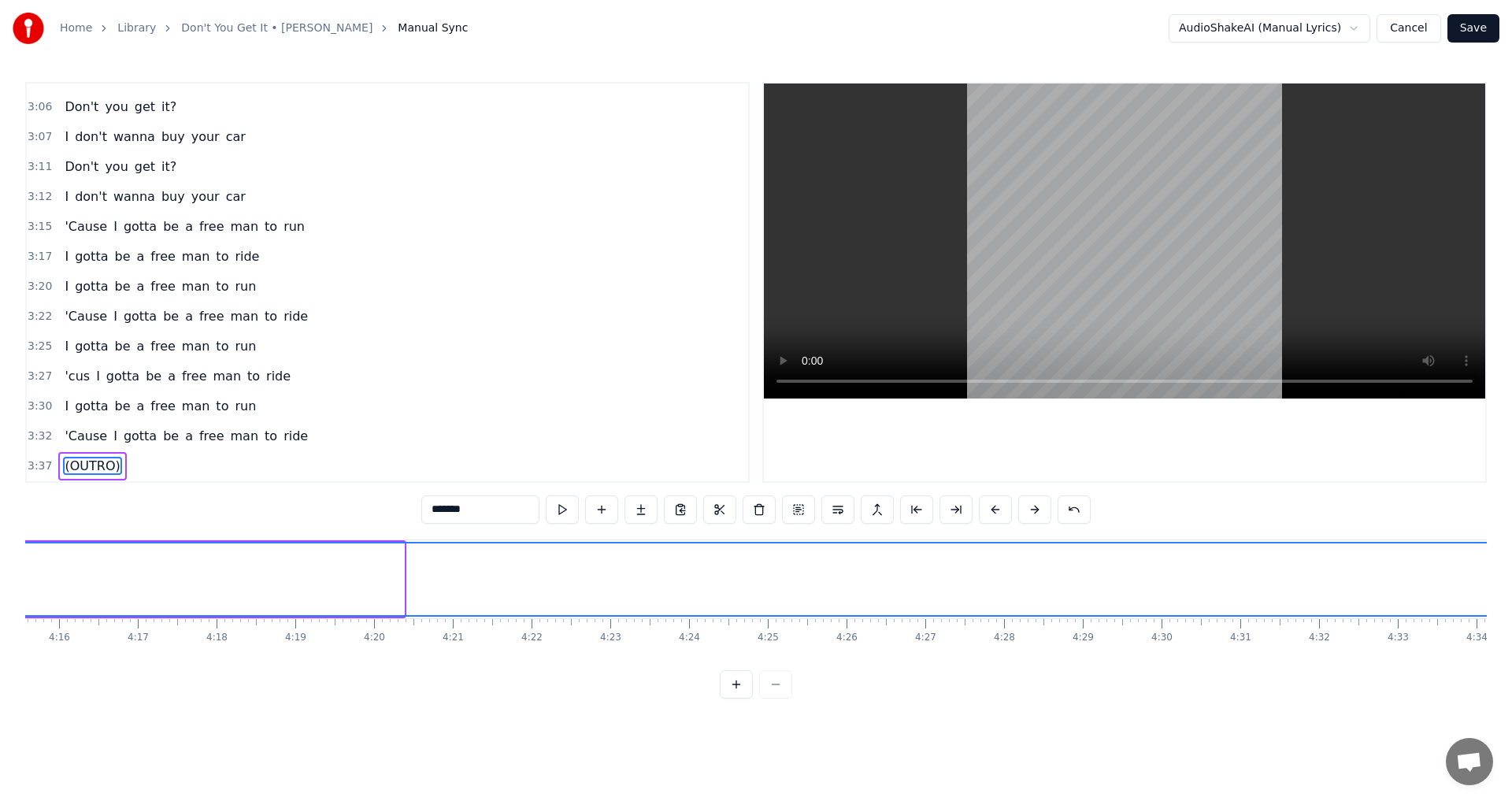
drag, startPoint x: 399, startPoint y: 569, endPoint x: 1511, endPoint y: 591, distance: 1112.2
click at [754, 591] on div "Home Library Don't You Get It • [PERSON_NAME] Manual Sync AudioShakeAI (Manual …" at bounding box center [756, 349] width 1512 height 699
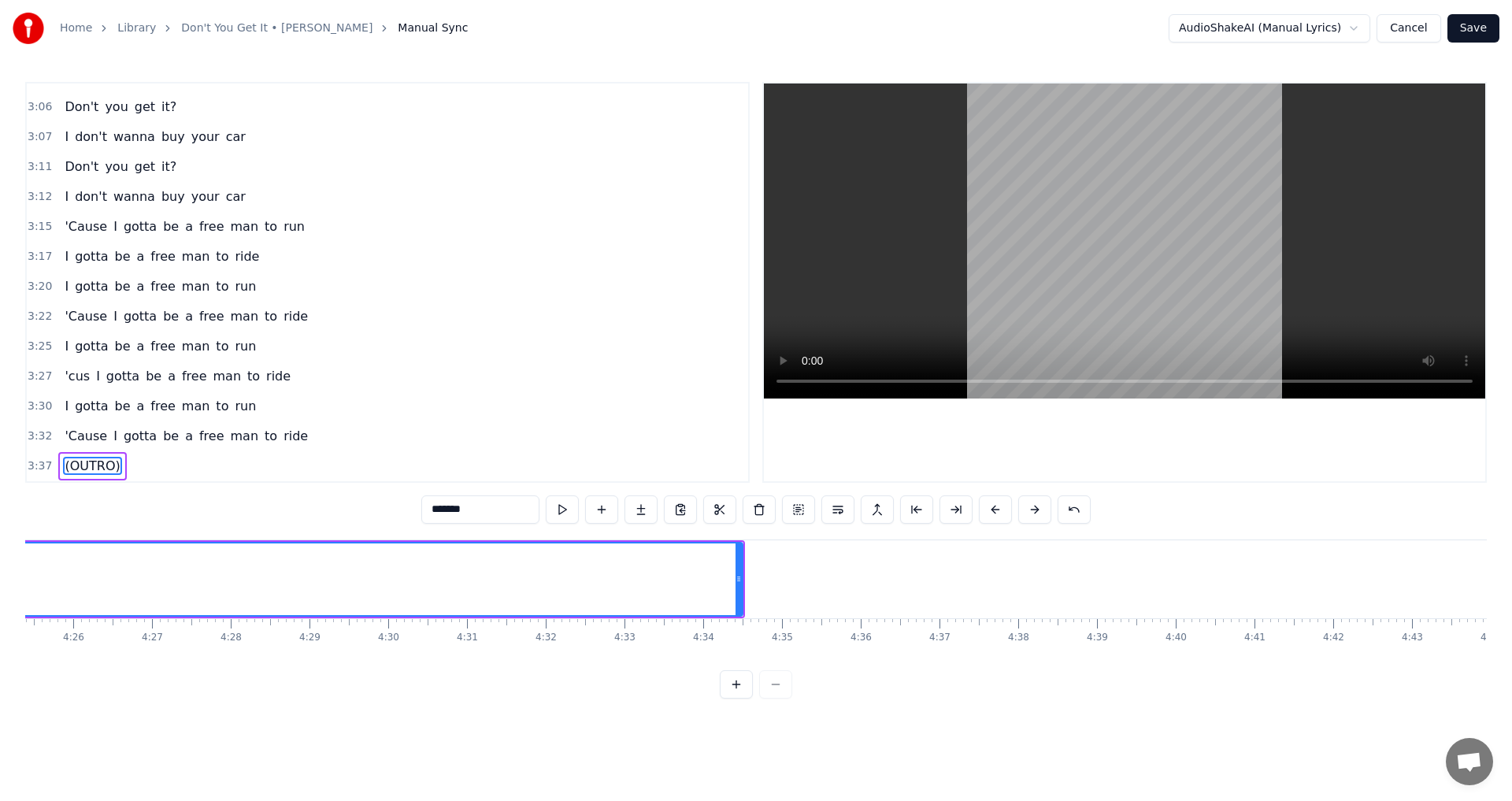
scroll to position [0, 20608]
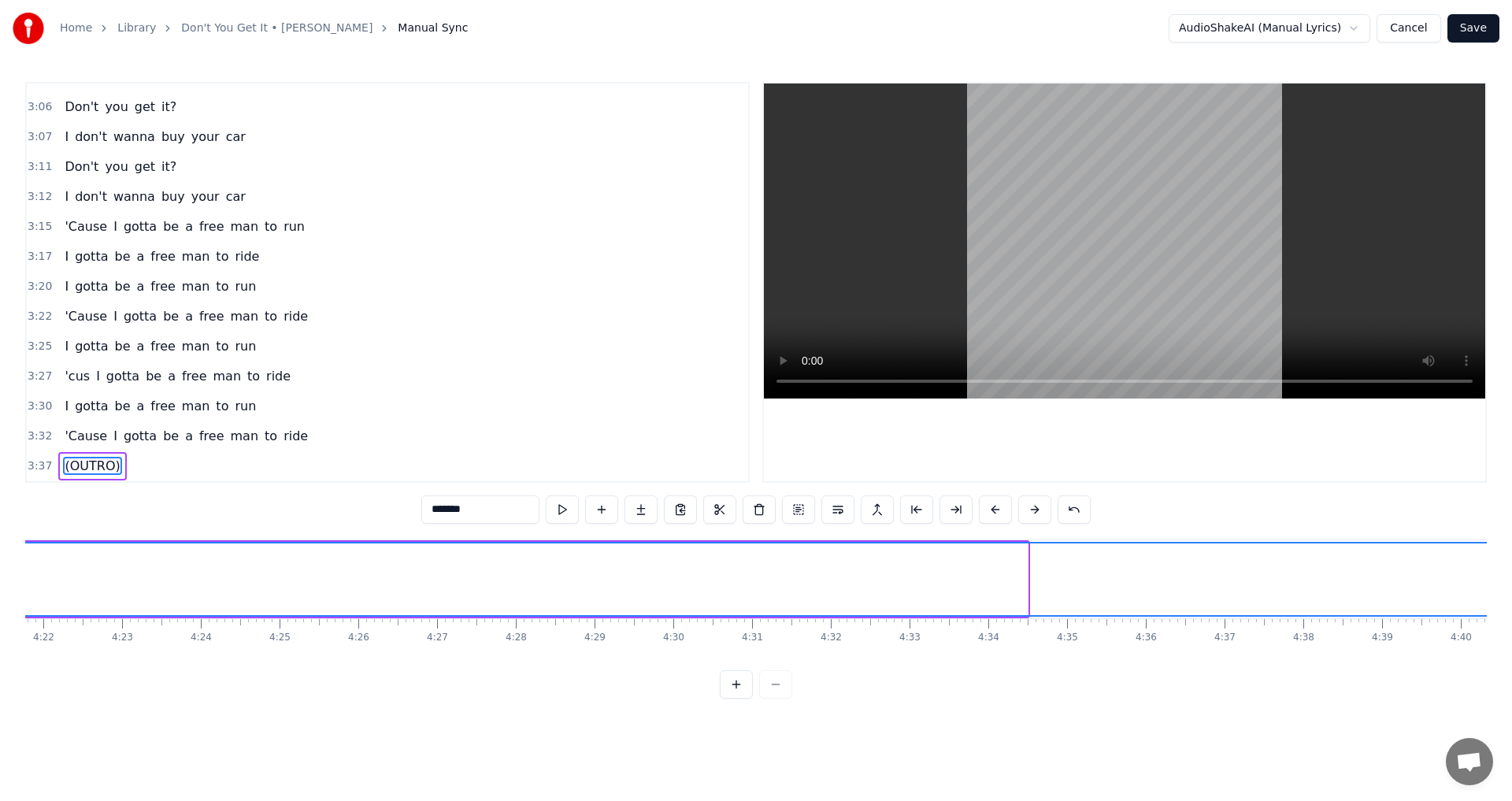
drag, startPoint x: 1021, startPoint y: 573, endPoint x: 1511, endPoint y: 554, distance: 490.4
click at [754, 554] on div "Home Library Don't You Get It • [PERSON_NAME] Manual Sync AudioShakeAI (Manual …" at bounding box center [756, 349] width 1512 height 699
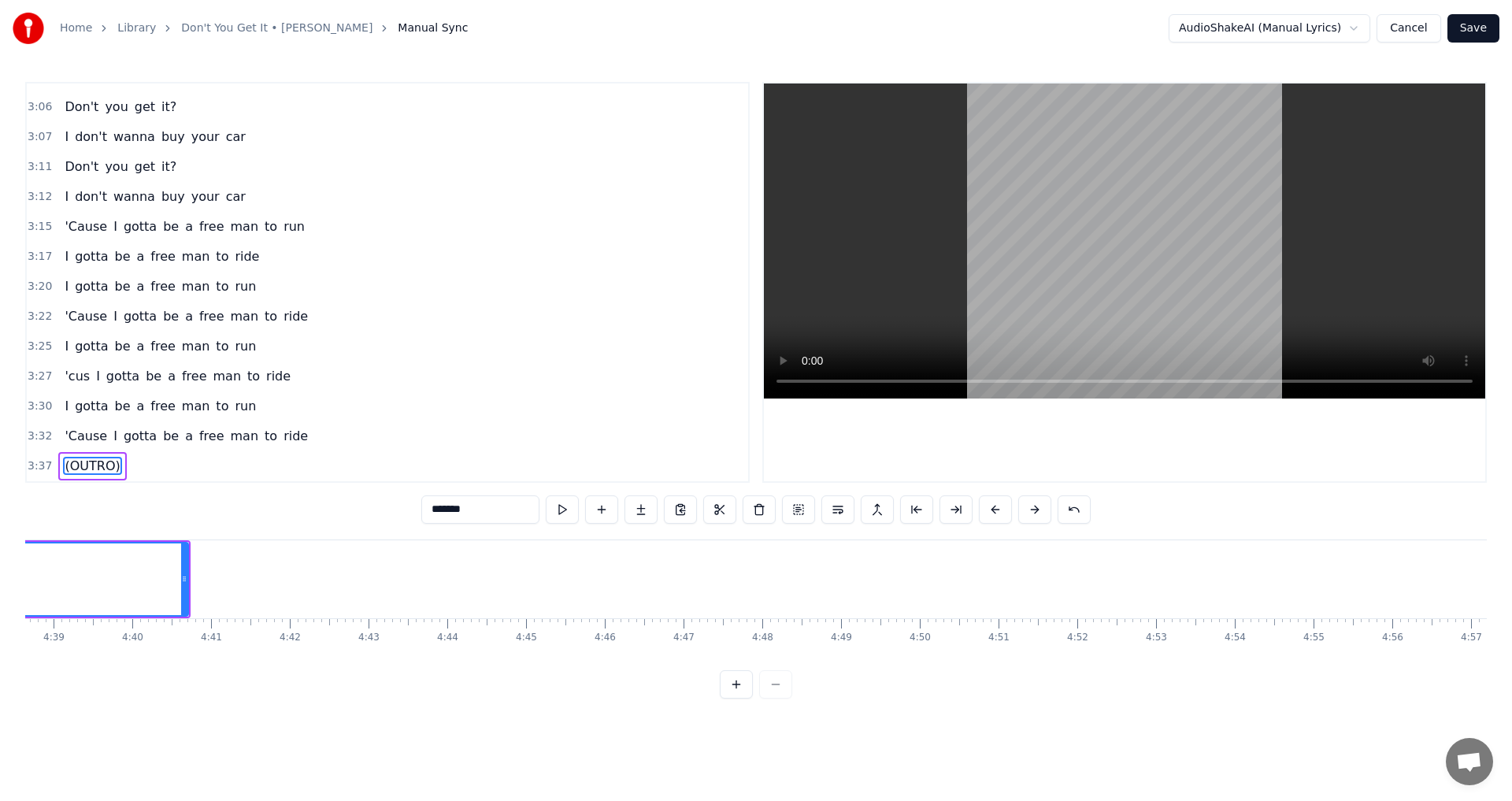
scroll to position [0, 21774]
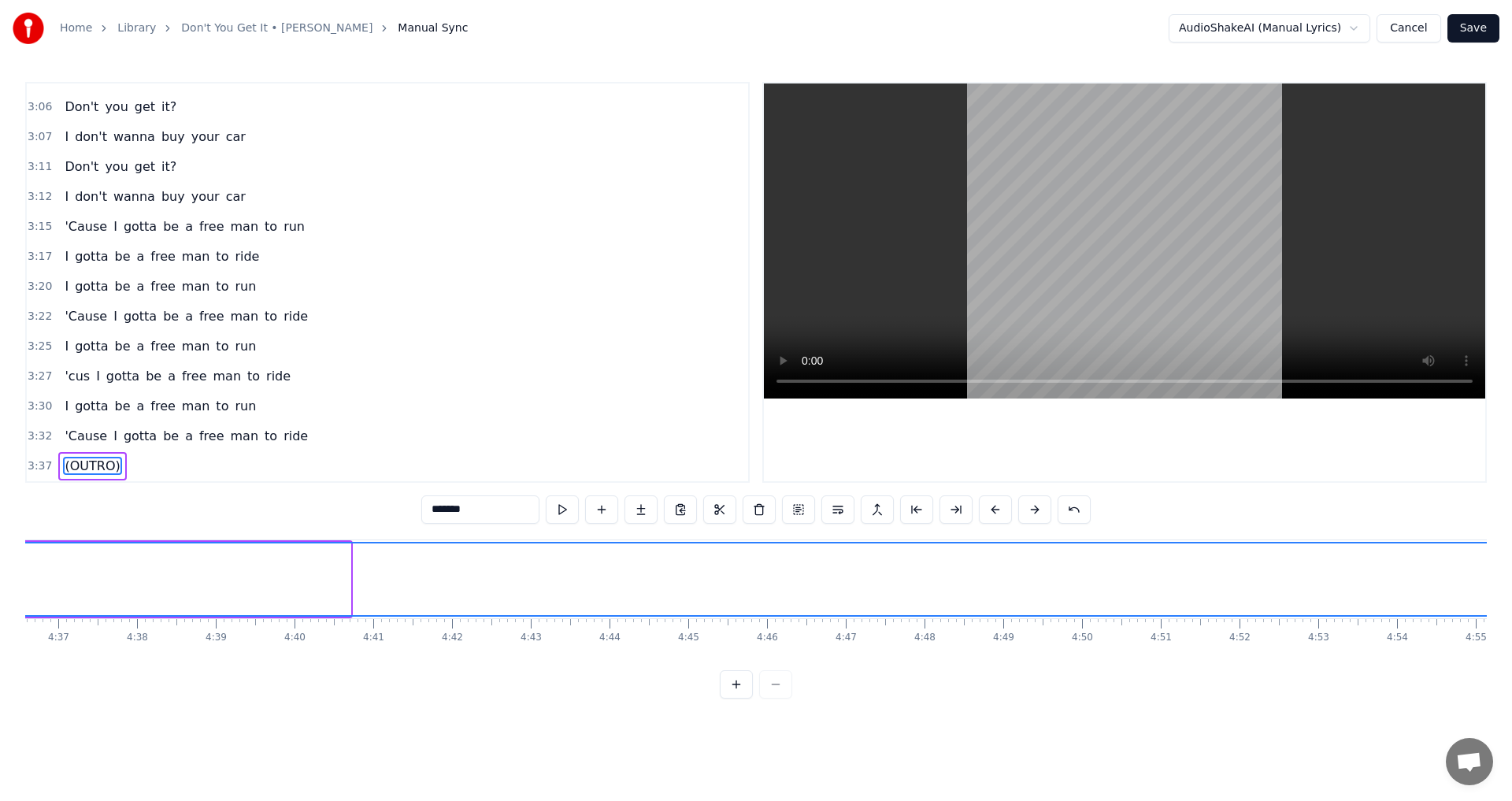
drag, startPoint x: 346, startPoint y: 578, endPoint x: 1511, endPoint y: 608, distance: 1165.4
click at [754, 608] on div "Home Library Don't You Get It • [PERSON_NAME] Manual Sync AudioShakeAI (Manual …" at bounding box center [756, 349] width 1512 height 699
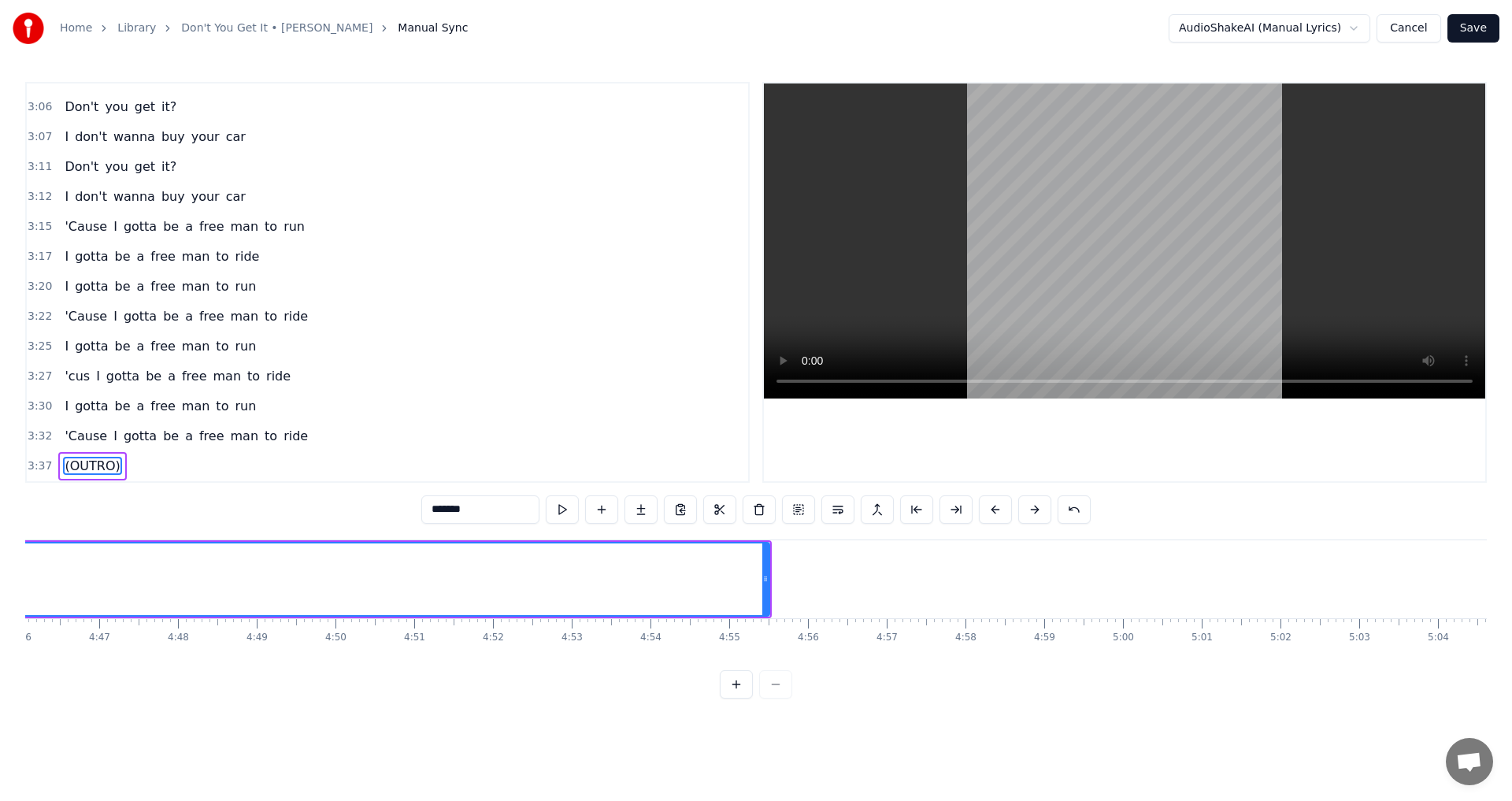
scroll to position [0, 22656]
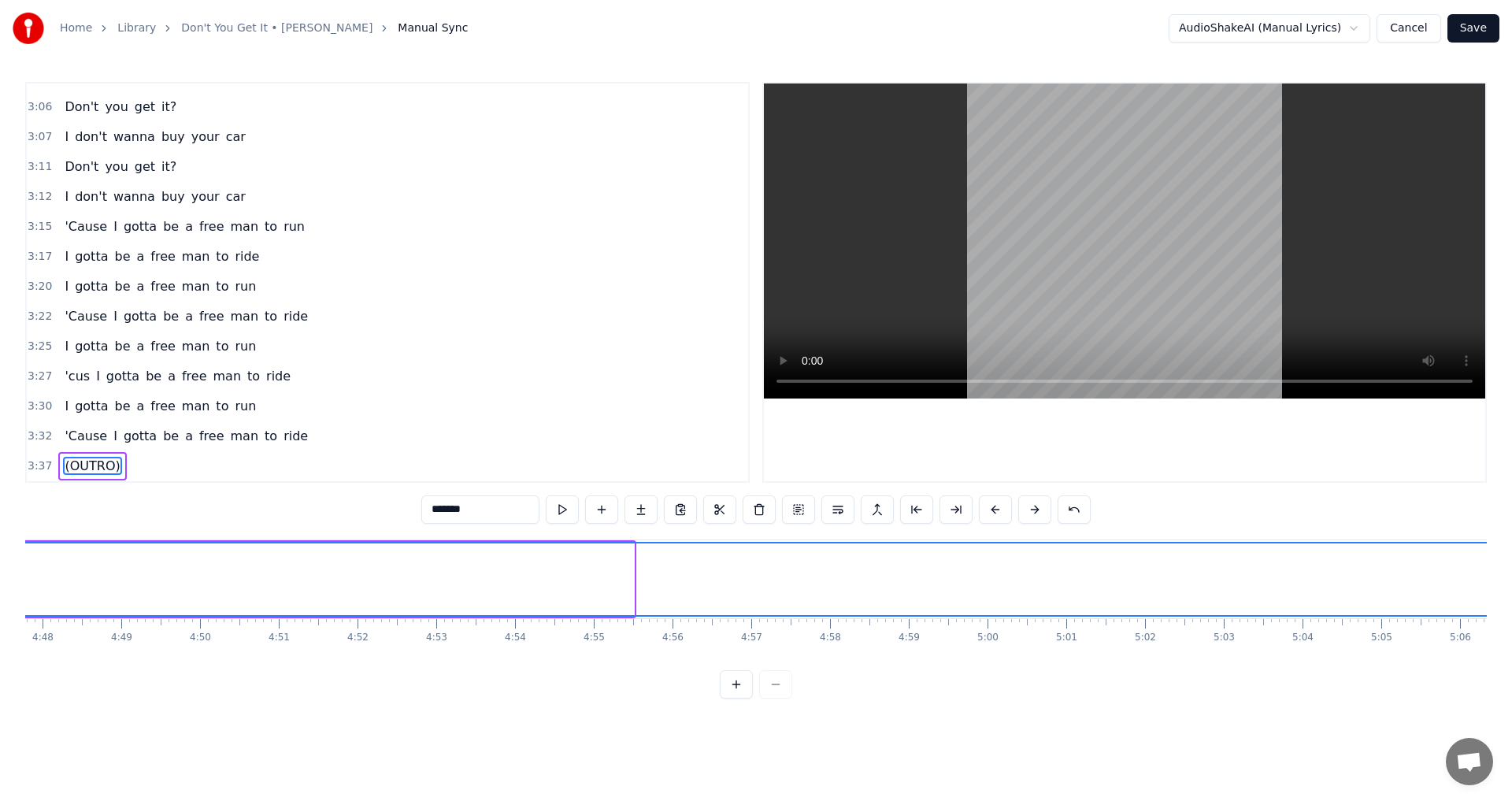
drag, startPoint x: 629, startPoint y: 567, endPoint x: 1498, endPoint y: 628, distance: 871.1
click at [754, 628] on div "Home Library Don't You Get It • [PERSON_NAME] Manual Sync AudioShakeAI (Manual …" at bounding box center [756, 349] width 1512 height 699
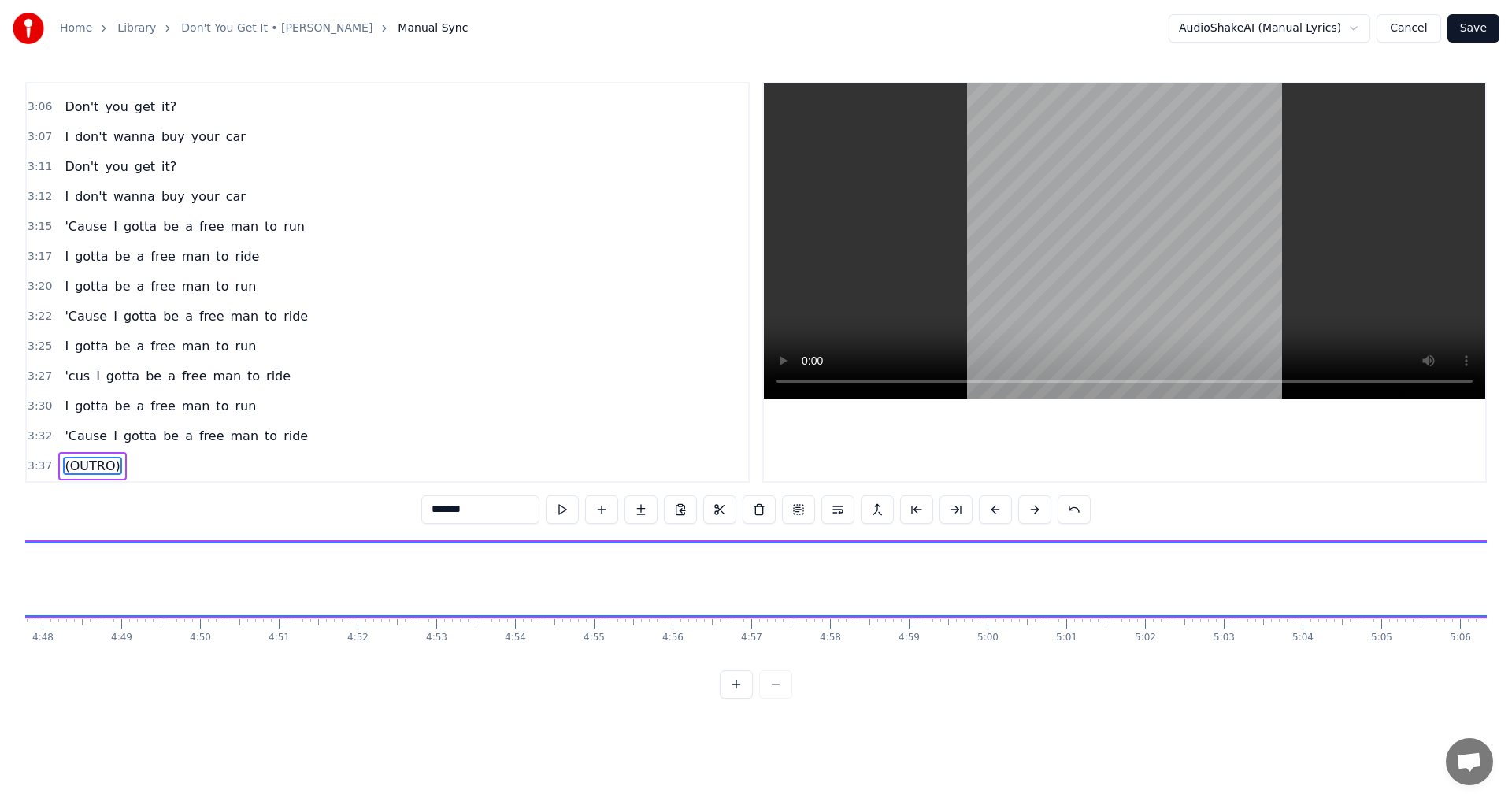
scroll to position [0, 23239]
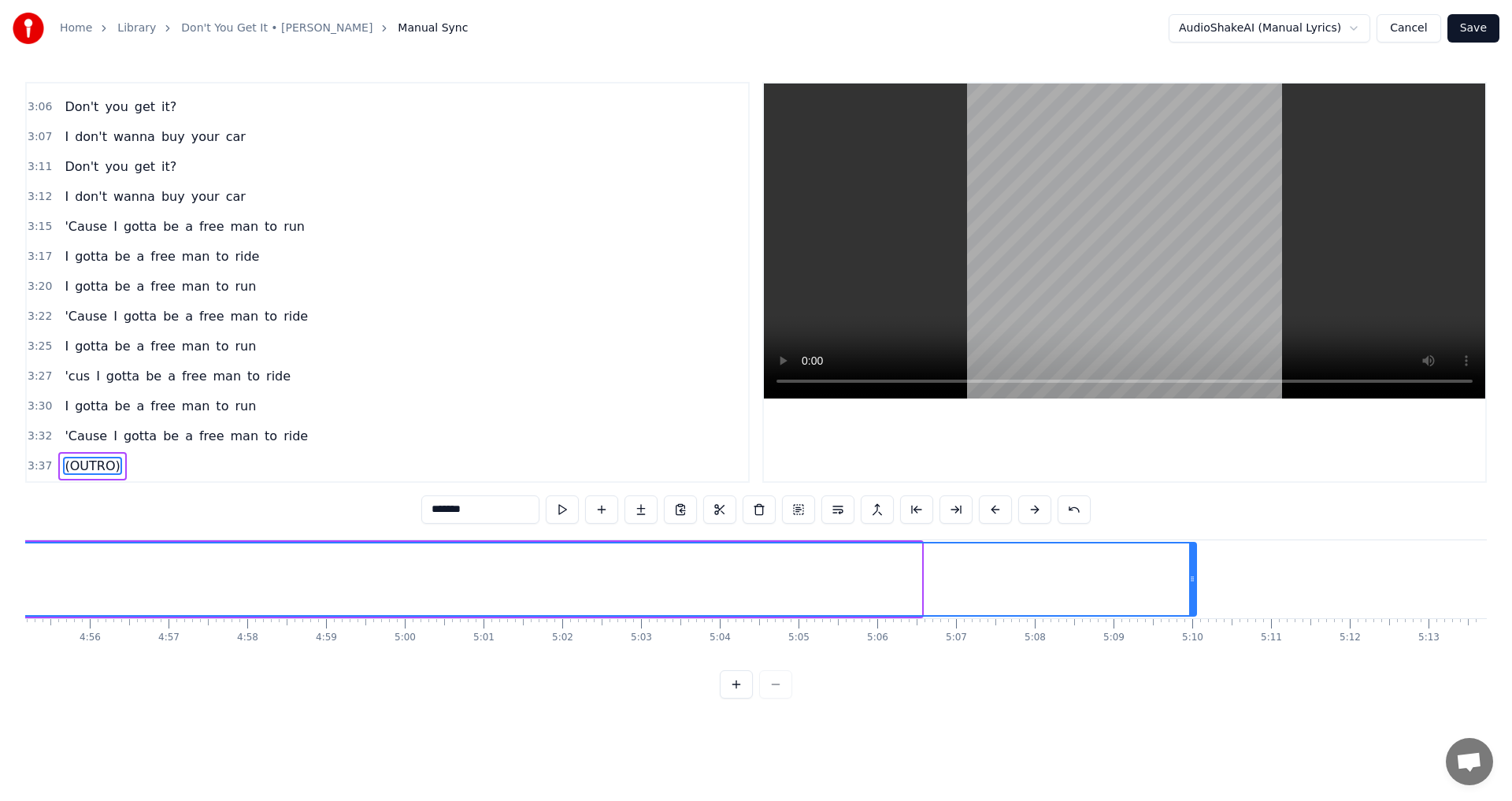
drag, startPoint x: 918, startPoint y: 578, endPoint x: 1194, endPoint y: 574, distance: 276.0
click at [754, 574] on icon at bounding box center [1192, 579] width 6 height 13
type input "*******"
click at [754, 30] on button "Save" at bounding box center [1472, 28] width 52 height 29
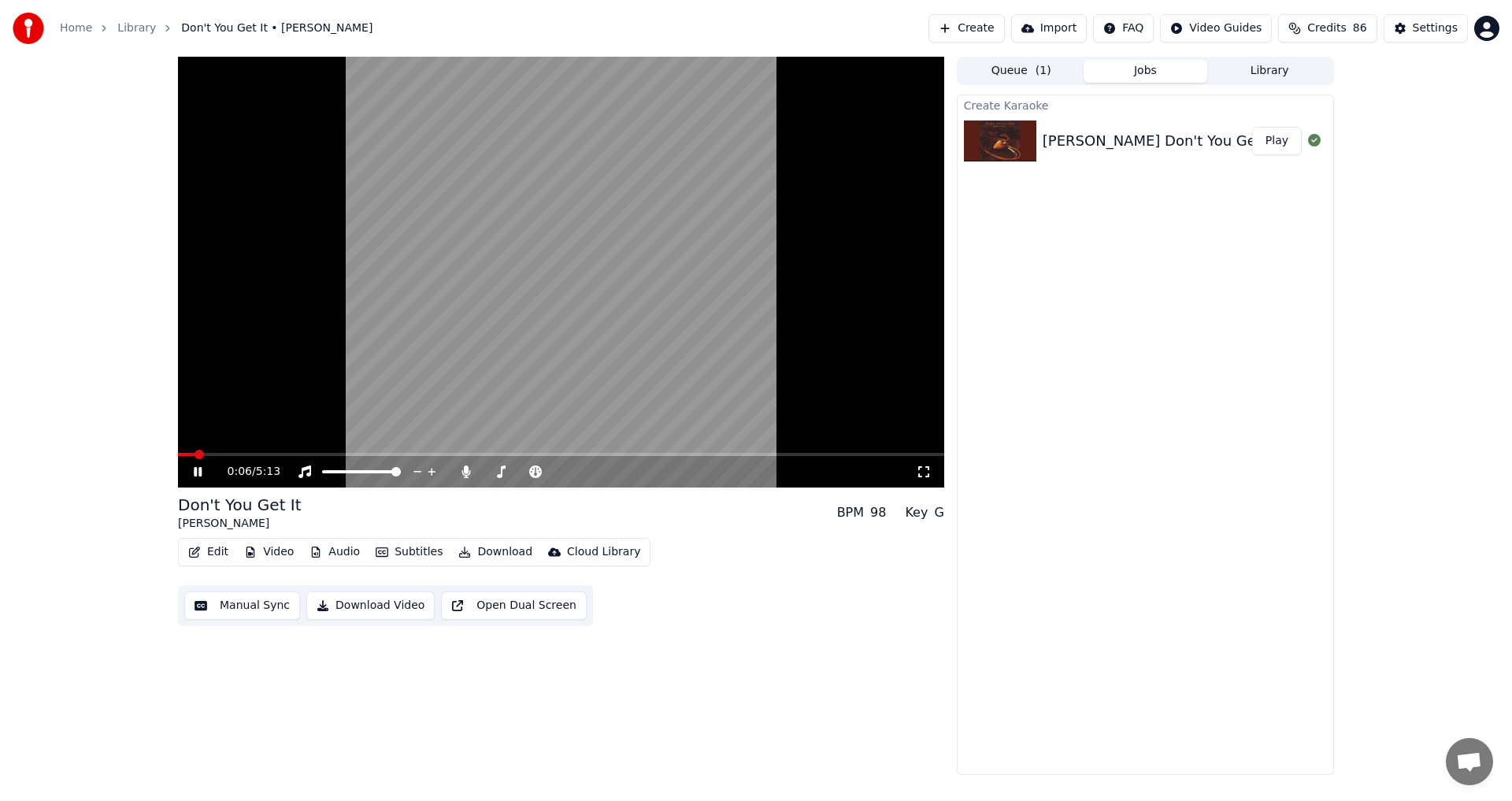
click at [462, 476] on icon at bounding box center [466, 472] width 16 height 13
click at [575, 457] on div "0:08 / 5:13" at bounding box center [560, 471] width 766 height 31
click at [581, 452] on video at bounding box center [560, 273] width 766 height 431
click at [583, 455] on span at bounding box center [560, 454] width 766 height 3
click at [626, 453] on span at bounding box center [560, 454] width 766 height 3
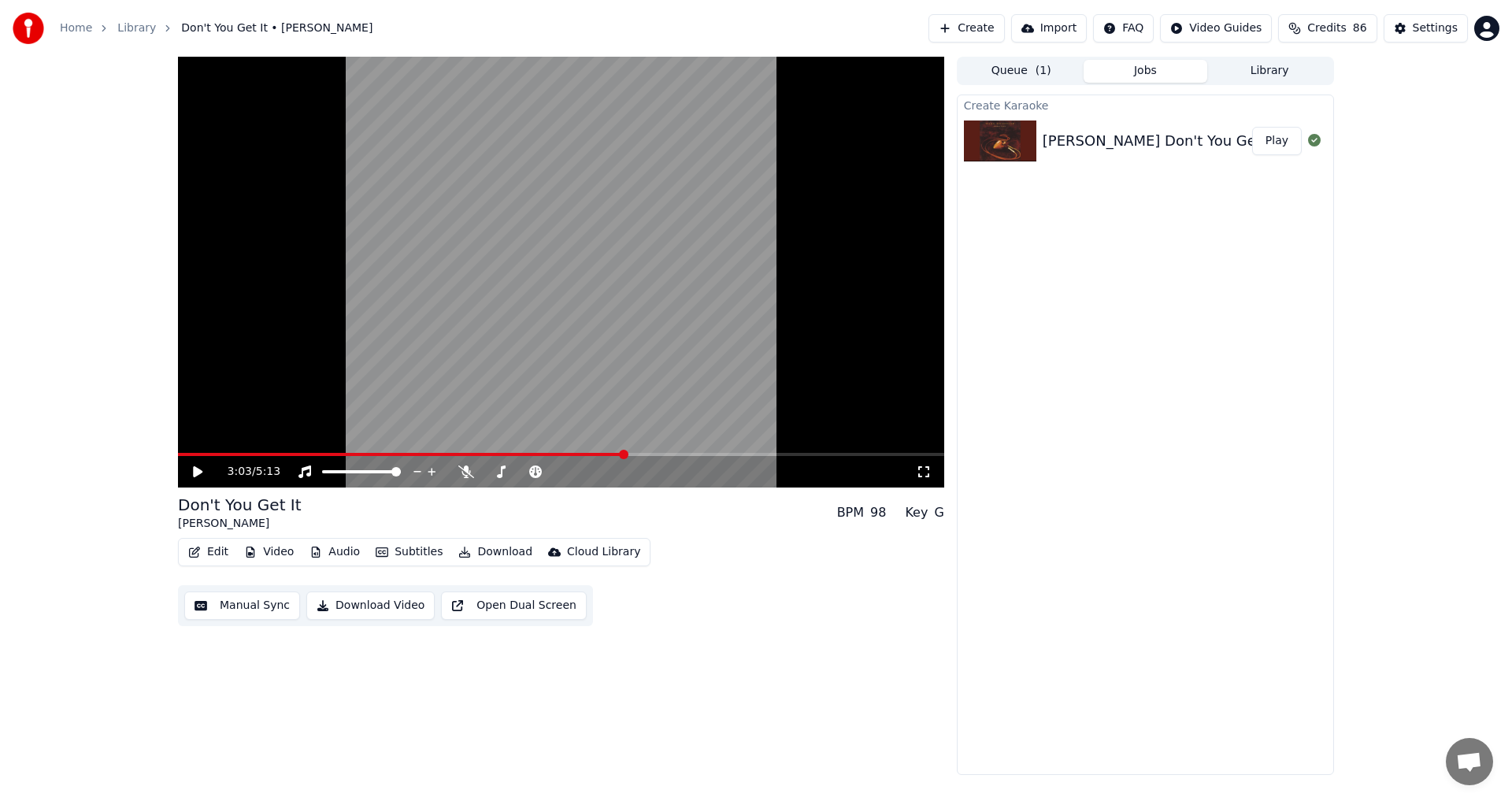
click at [652, 454] on span at bounding box center [560, 454] width 766 height 3
click at [667, 453] on span at bounding box center [560, 454] width 766 height 3
click at [680, 453] on span at bounding box center [560, 454] width 766 height 3
click at [684, 453] on span at bounding box center [560, 454] width 766 height 3
click at [697, 453] on span at bounding box center [560, 454] width 766 height 3
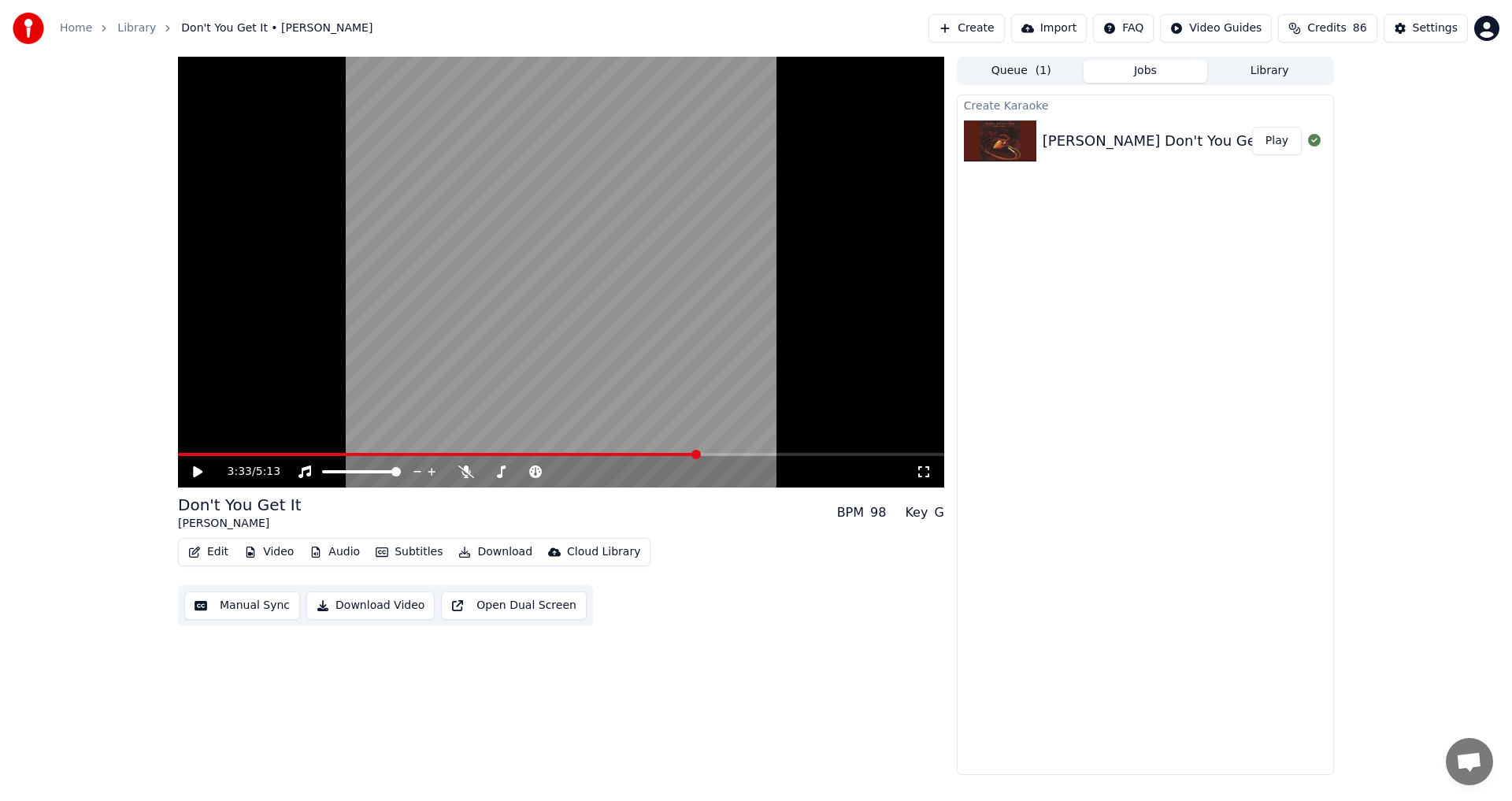
click at [199, 475] on icon at bounding box center [198, 471] width 9 height 11
click at [188, 466] on div "4:53 / 5:13" at bounding box center [560, 471] width 754 height 16
click at [194, 471] on icon at bounding box center [197, 471] width 8 height 9
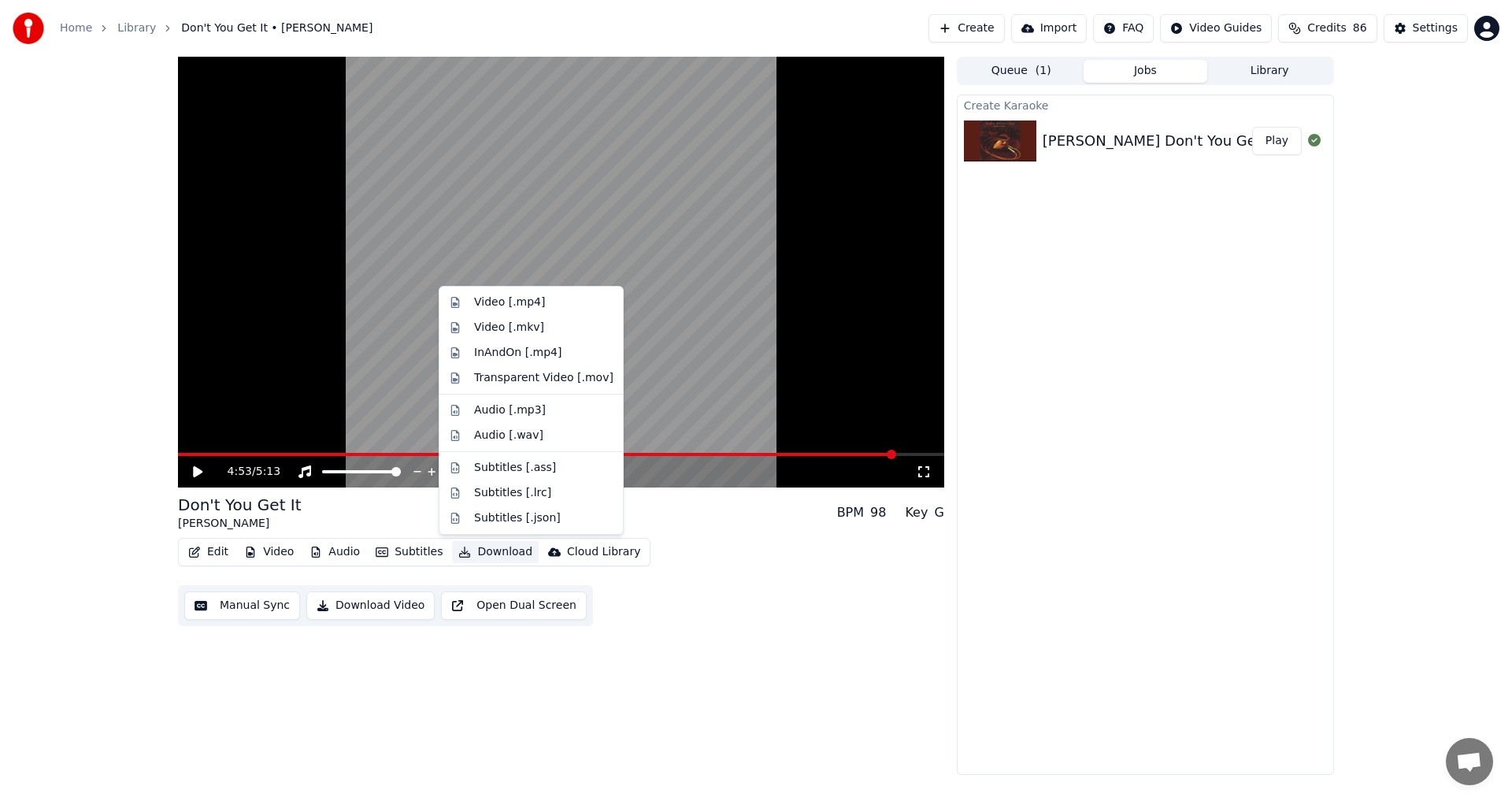
click at [488, 555] on button "Download" at bounding box center [495, 552] width 87 height 22
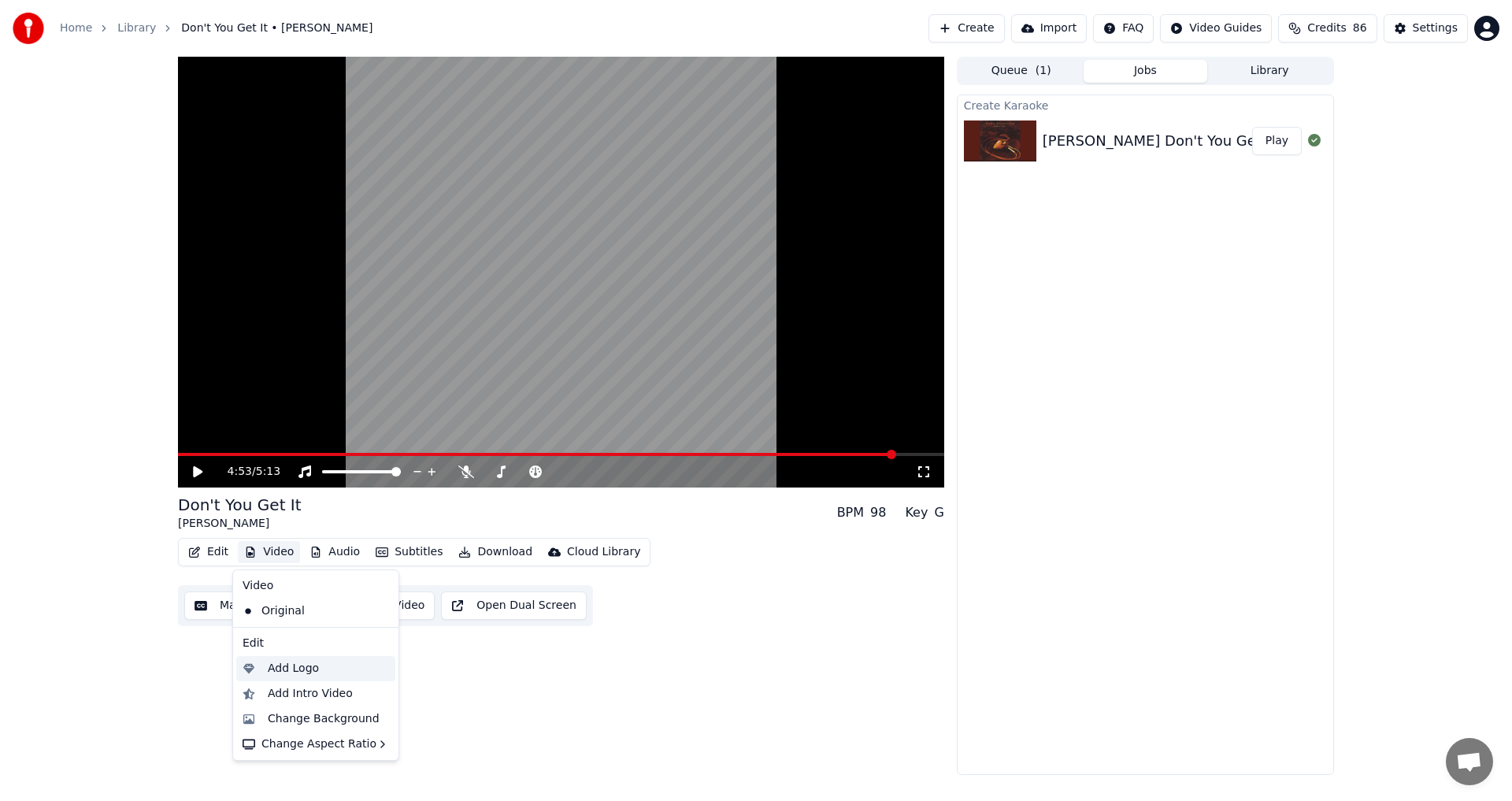
click at [301, 668] on div "Add Logo" at bounding box center [294, 668] width 52 height 16
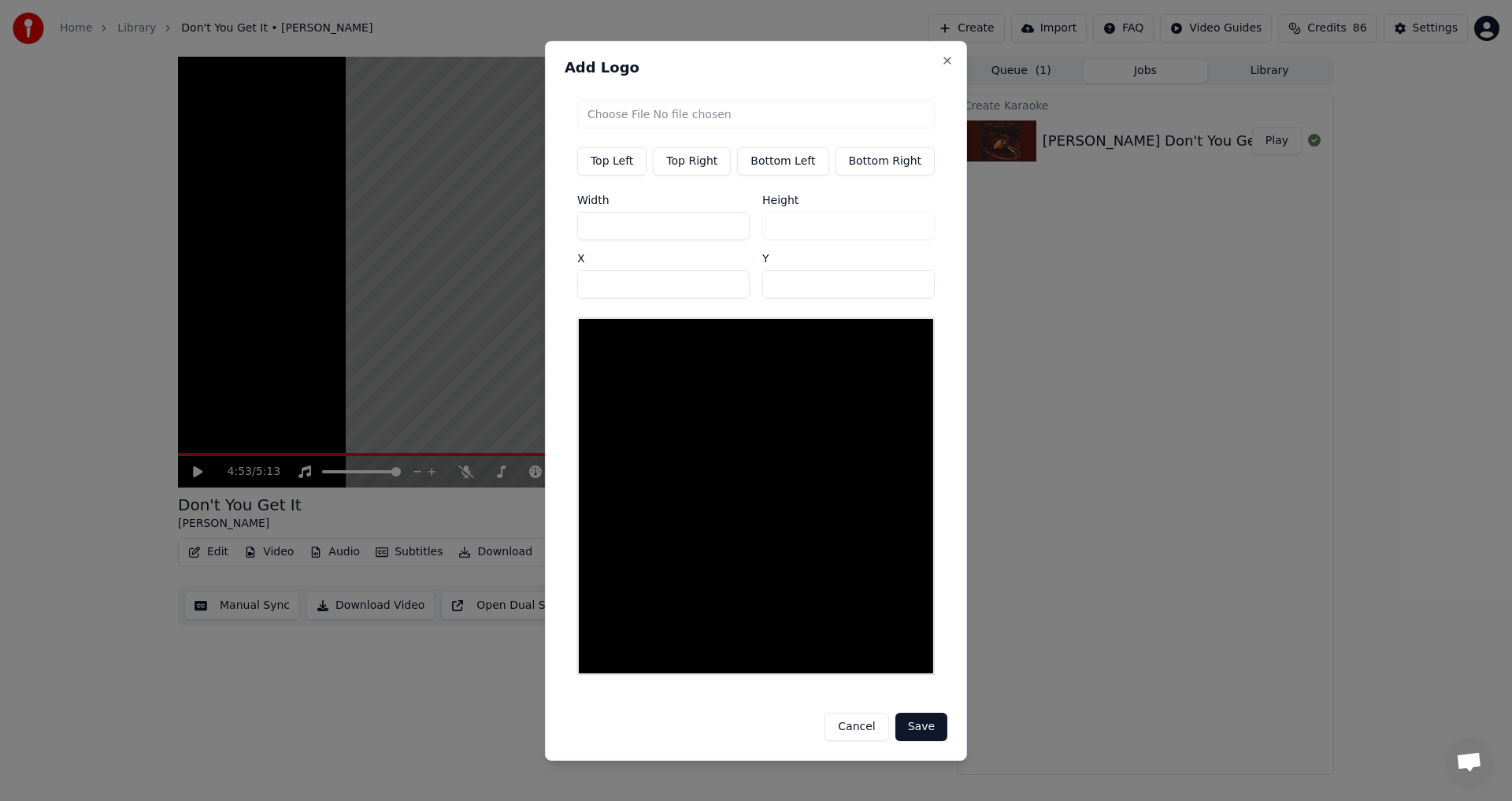
click at [705, 163] on button "Top Right" at bounding box center [691, 160] width 78 height 29
type input "***"
click at [754, 122] on input "file" at bounding box center [756, 113] width 357 height 29
type input "**********"
type input "***"
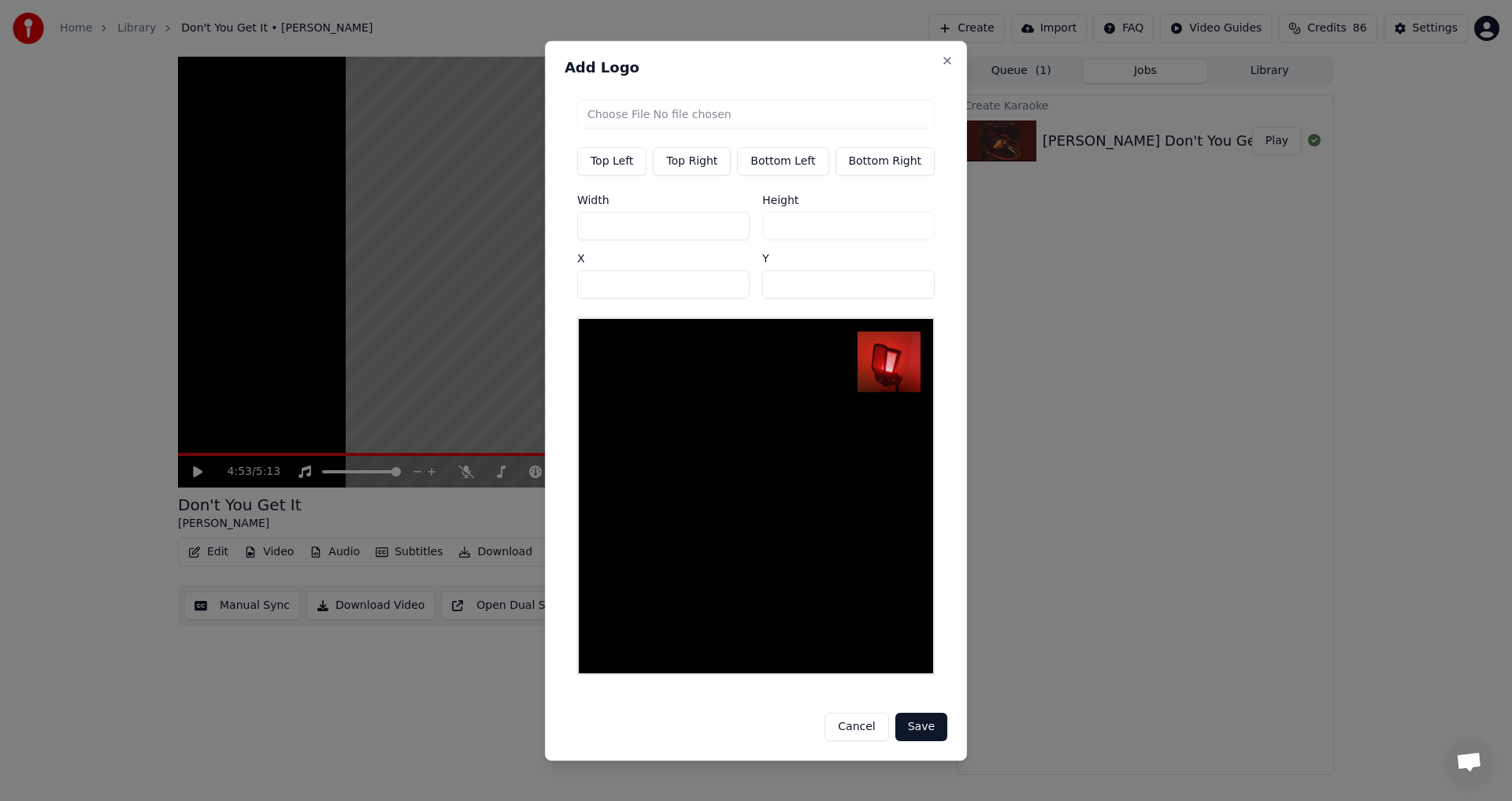
drag, startPoint x: 640, startPoint y: 230, endPoint x: 421, endPoint y: 229, distance: 219.0
click at [421, 229] on body "Home Library Don't You Get It • [PERSON_NAME] Create Import FAQ Video Guides Cr…" at bounding box center [756, 400] width 1512 height 801
type input "*"
type input "**"
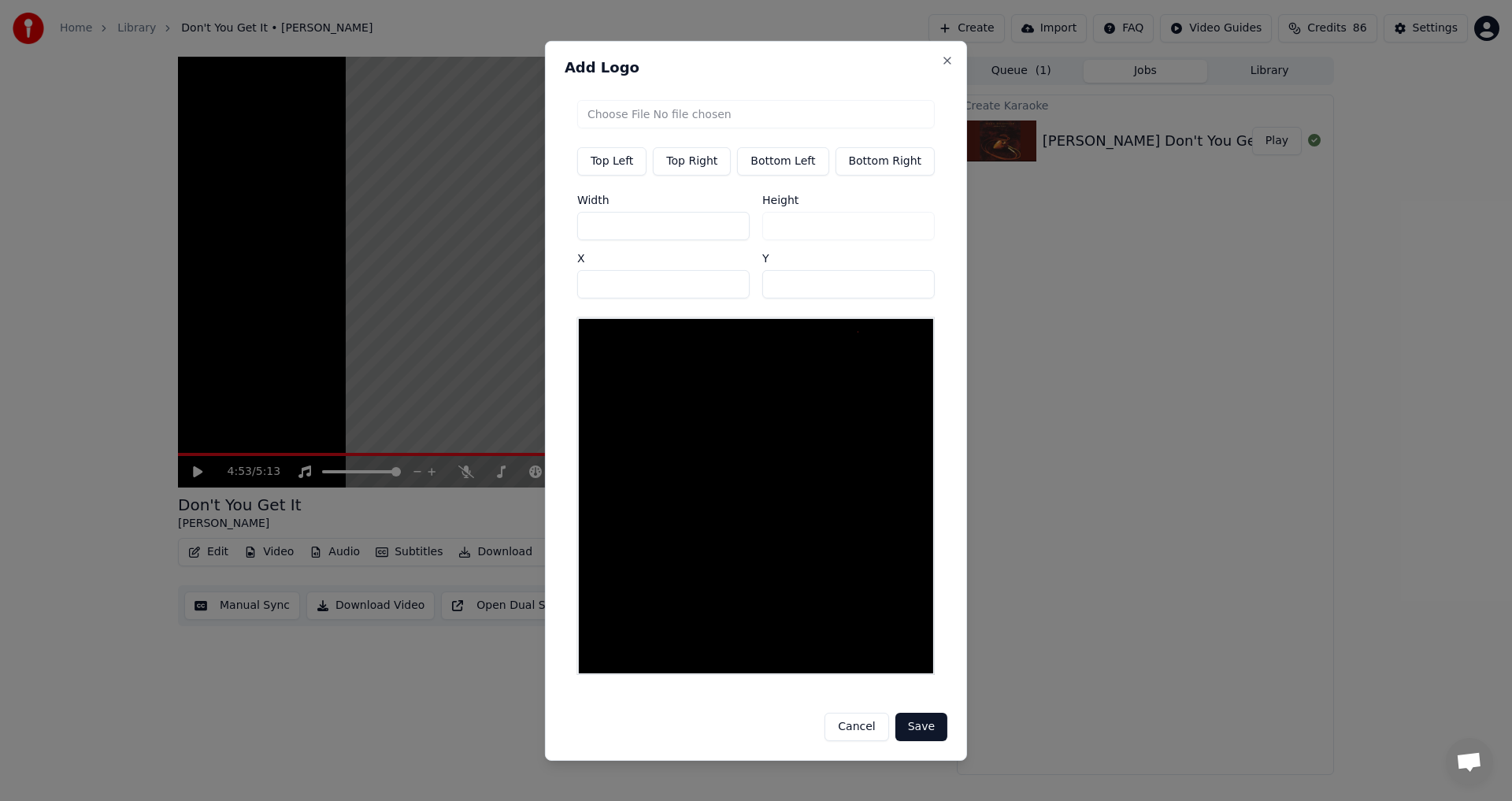
type input "**"
type input "***"
drag, startPoint x: 807, startPoint y: 295, endPoint x: 723, endPoint y: 298, distance: 84.1
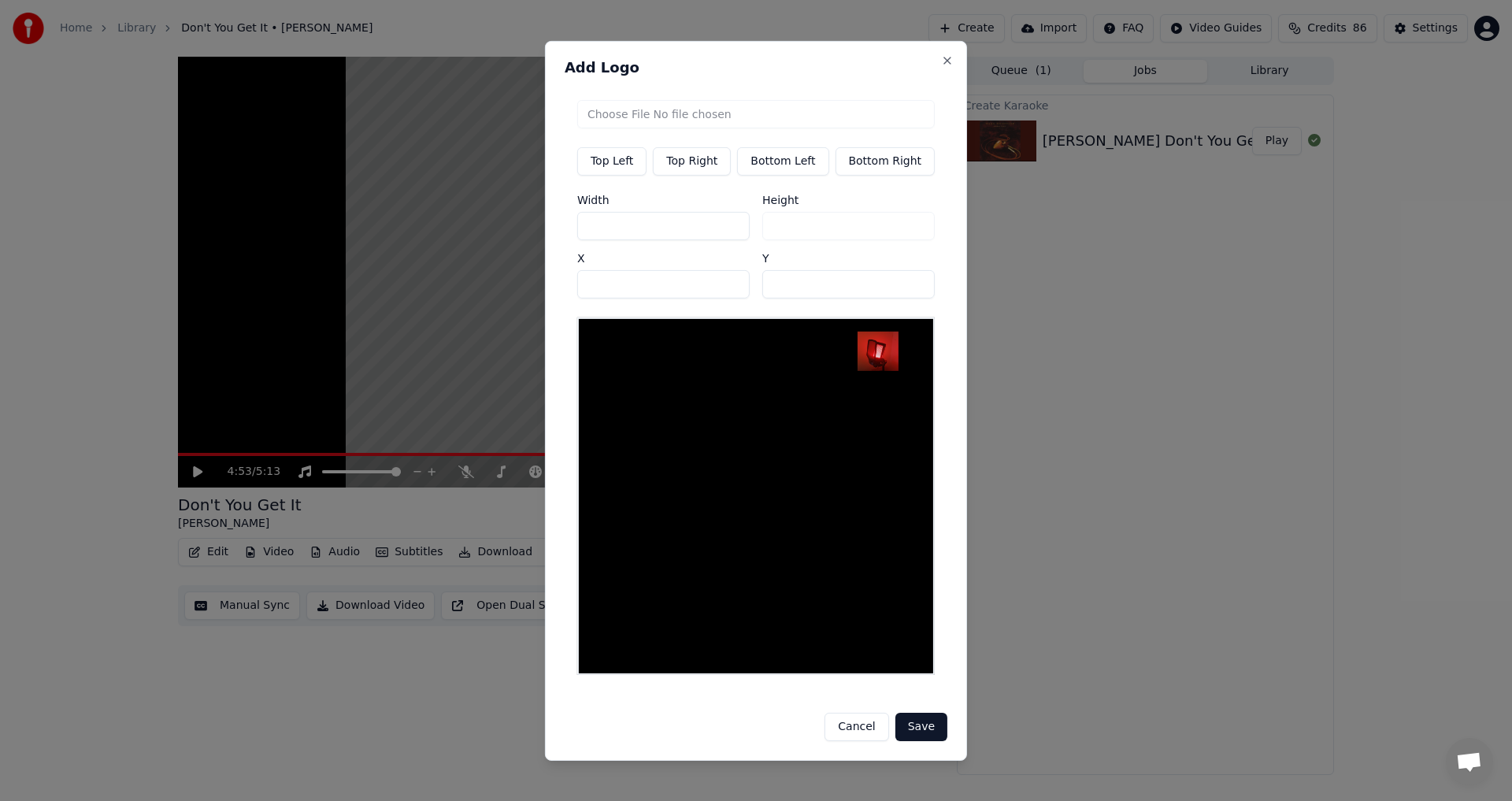
click at [723, 297] on div "Width *** Height *** X *** Y **" at bounding box center [756, 245] width 357 height 104
type input "**"
drag, startPoint x: 534, startPoint y: 297, endPoint x: 488, endPoint y: 294, distance: 46.1
click at [496, 296] on body "Home Library Don't You Get It • [PERSON_NAME] Create Import FAQ Video Guides Cr…" at bounding box center [756, 400] width 1512 height 801
type input "***"
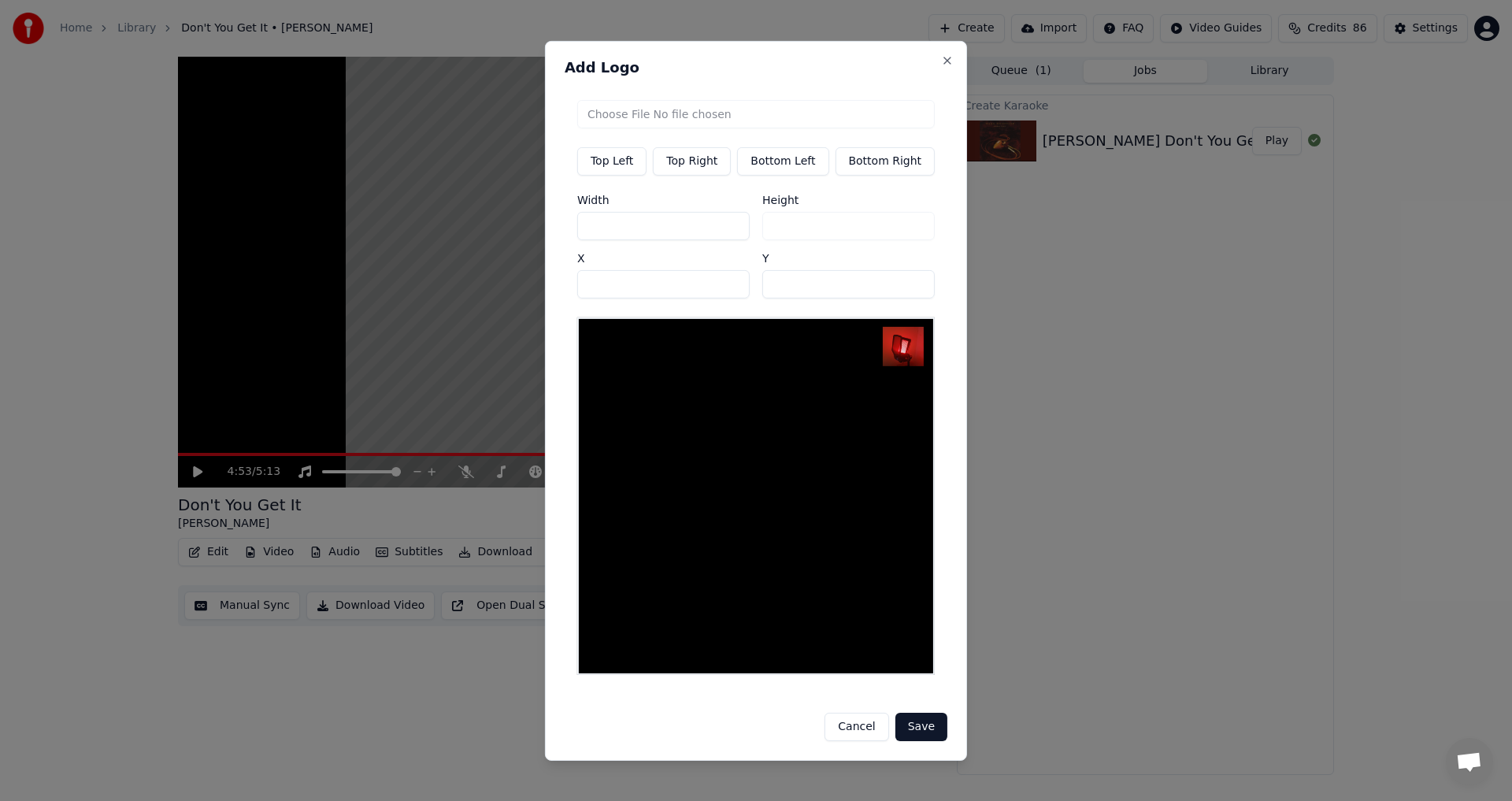
click at [754, 723] on button "Save" at bounding box center [921, 726] width 52 height 29
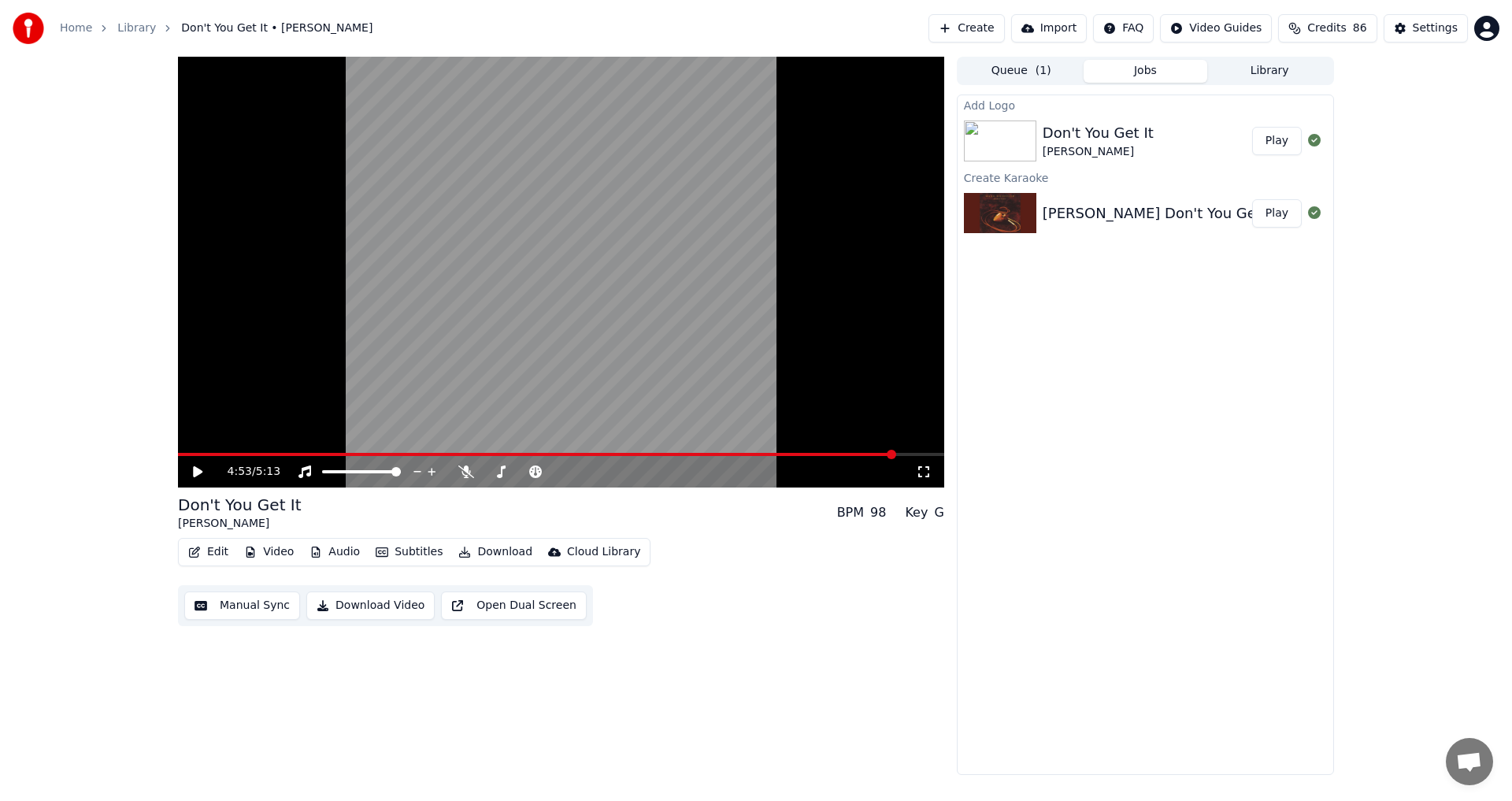
click at [754, 145] on button "Play" at bounding box center [1276, 141] width 50 height 29
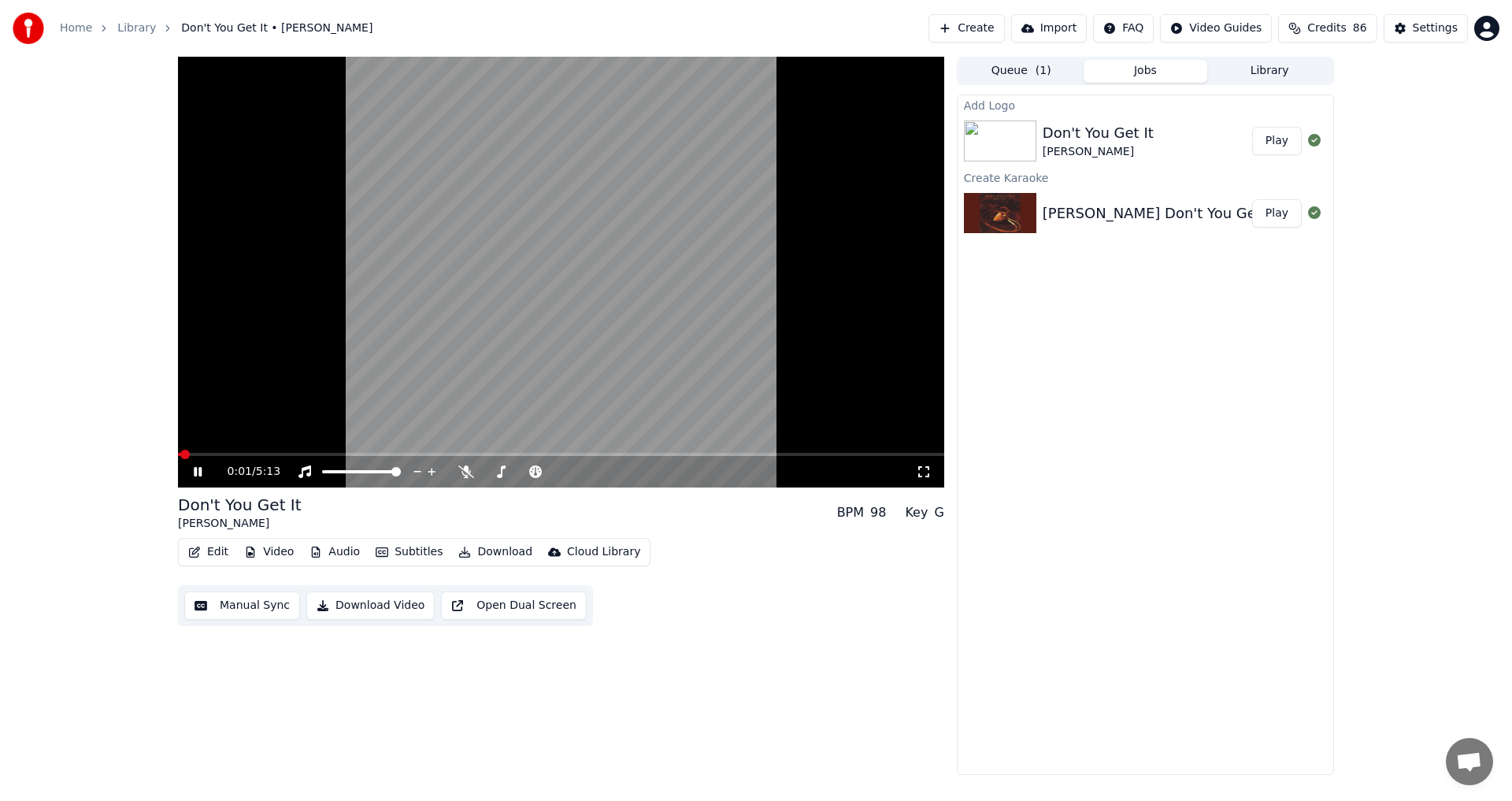
click at [199, 471] on icon at bounding box center [209, 472] width 37 height 13
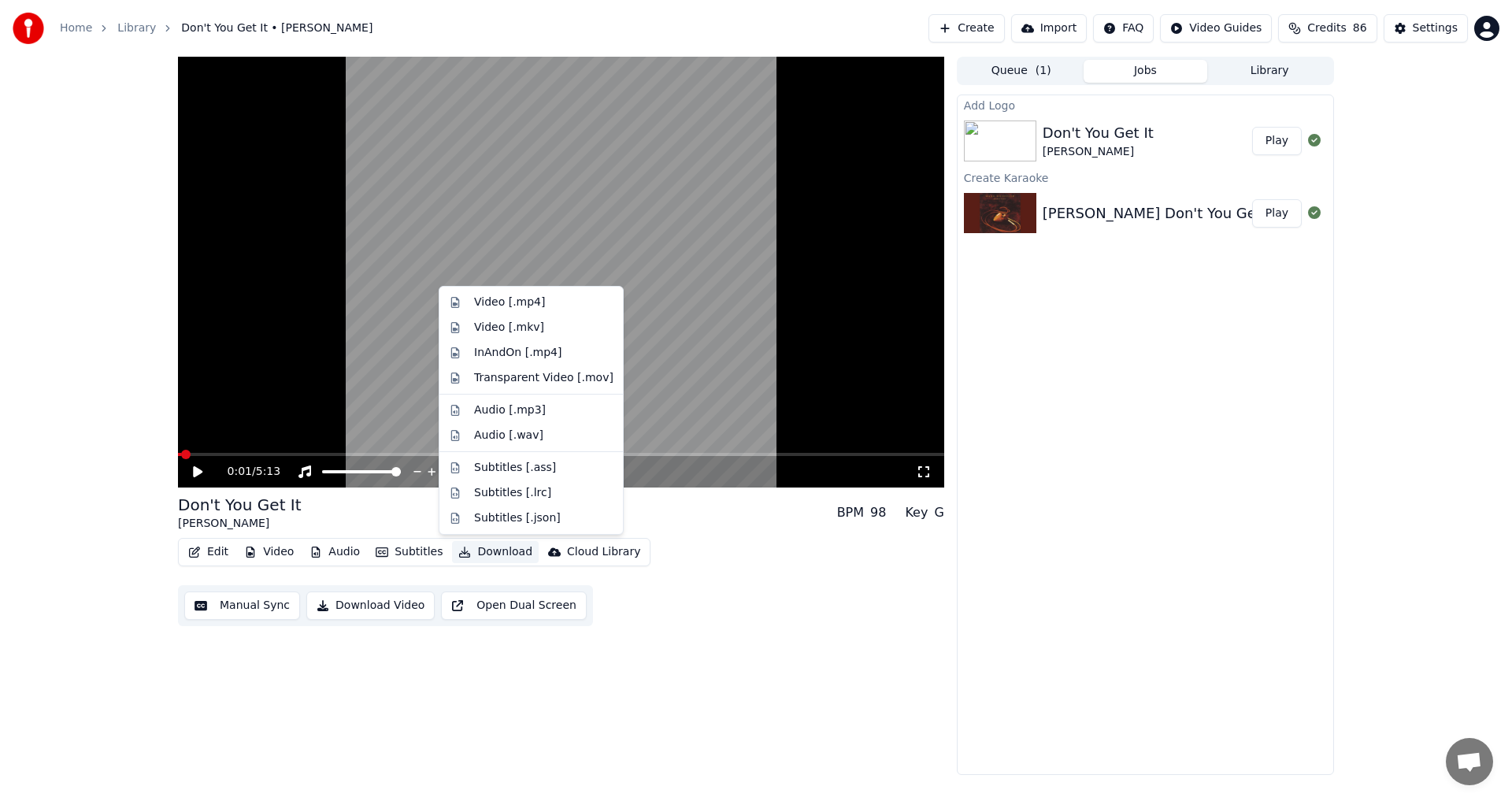
click at [487, 559] on button "Download" at bounding box center [495, 552] width 87 height 22
click at [490, 300] on div "Video [.mp4]" at bounding box center [509, 302] width 71 height 16
